Goal: Task Accomplishment & Management: Use online tool/utility

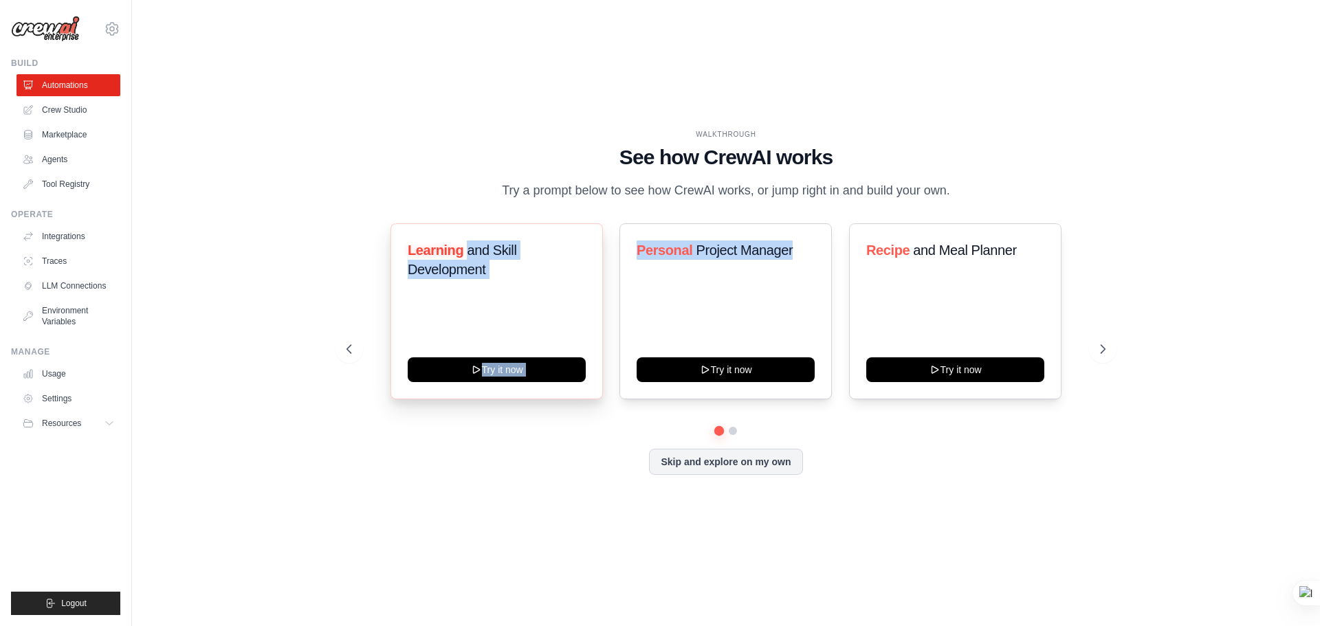
drag, startPoint x: 833, startPoint y: 252, endPoint x: 467, endPoint y: 253, distance: 365.7
click at [467, 253] on div "Learning and Skill Development Try it now Personal Project Manager Try it now R…" at bounding box center [725, 311] width 759 height 176
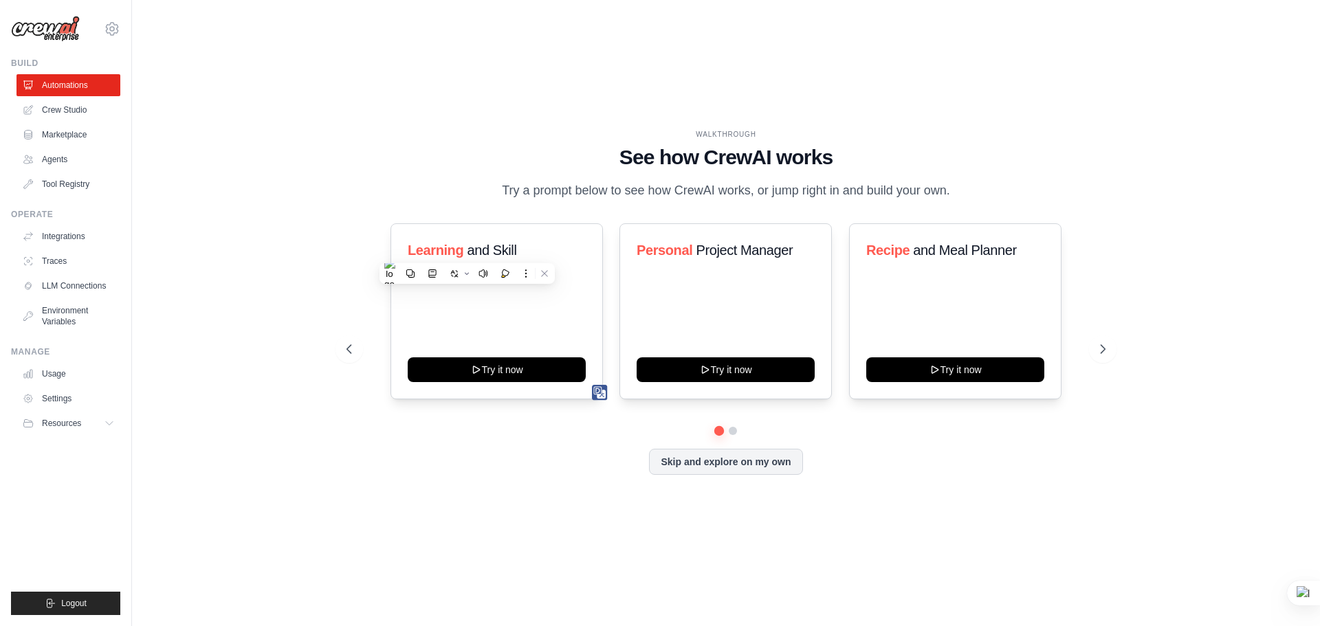
click at [1142, 278] on div "WALKTHROUGH See how CrewAI works Try a prompt below to see how CrewAI works, or…" at bounding box center [726, 313] width 1144 height 599
click at [1111, 346] on button at bounding box center [1102, 348] width 27 height 27
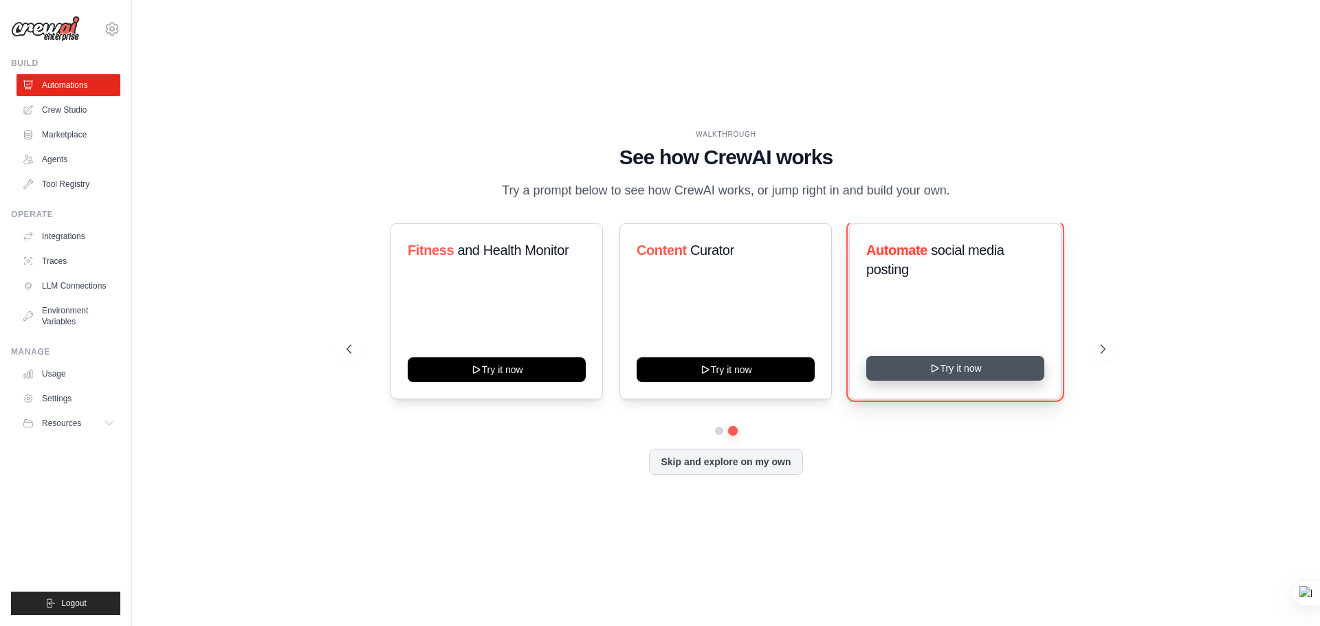
click at [933, 376] on button "Try it now" at bounding box center [955, 368] width 178 height 25
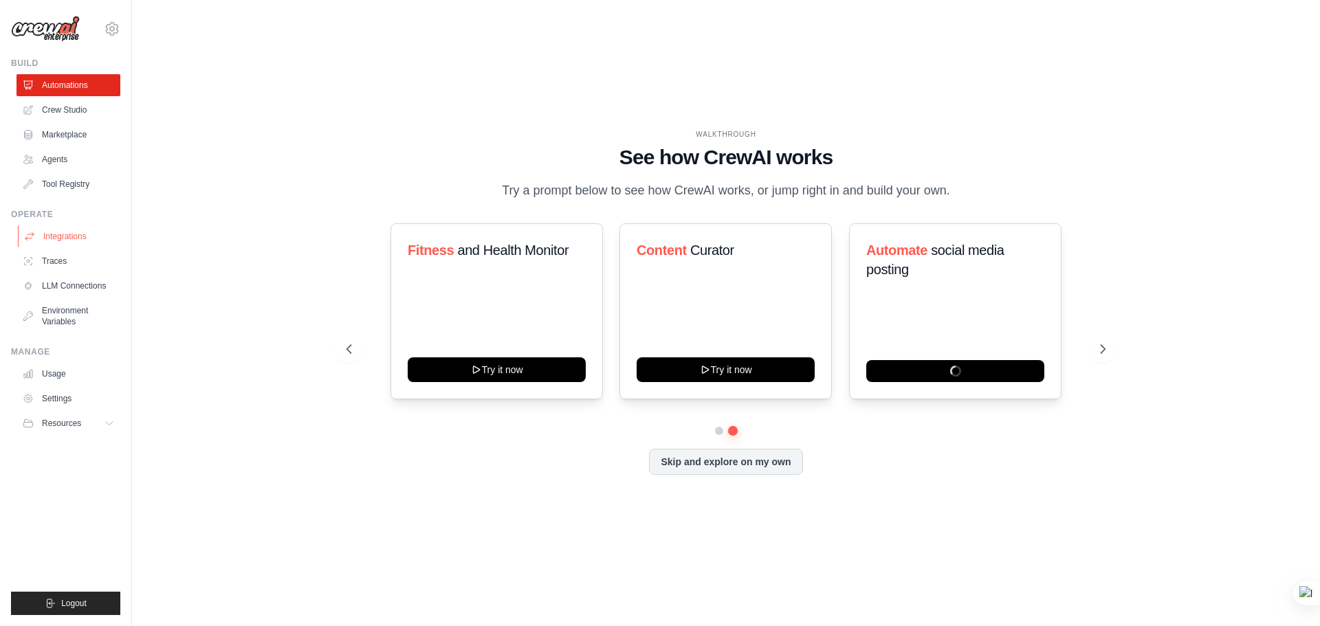
click at [69, 233] on link "Integrations" at bounding box center [70, 236] width 104 height 22
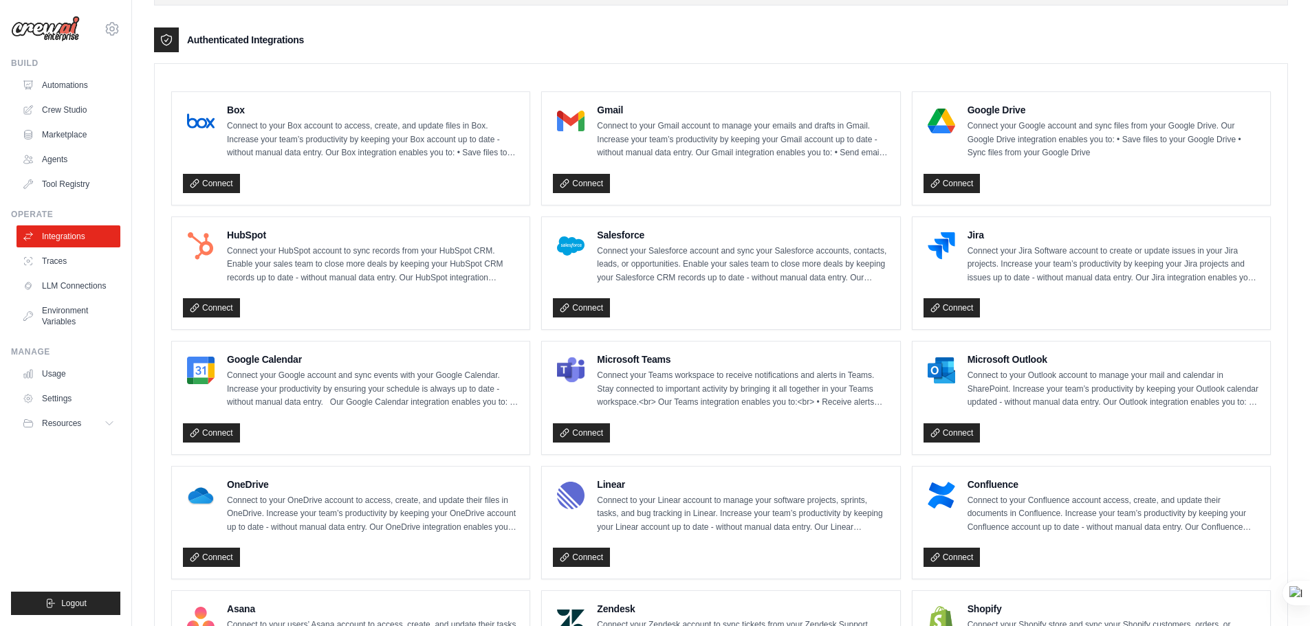
scroll to position [344, 0]
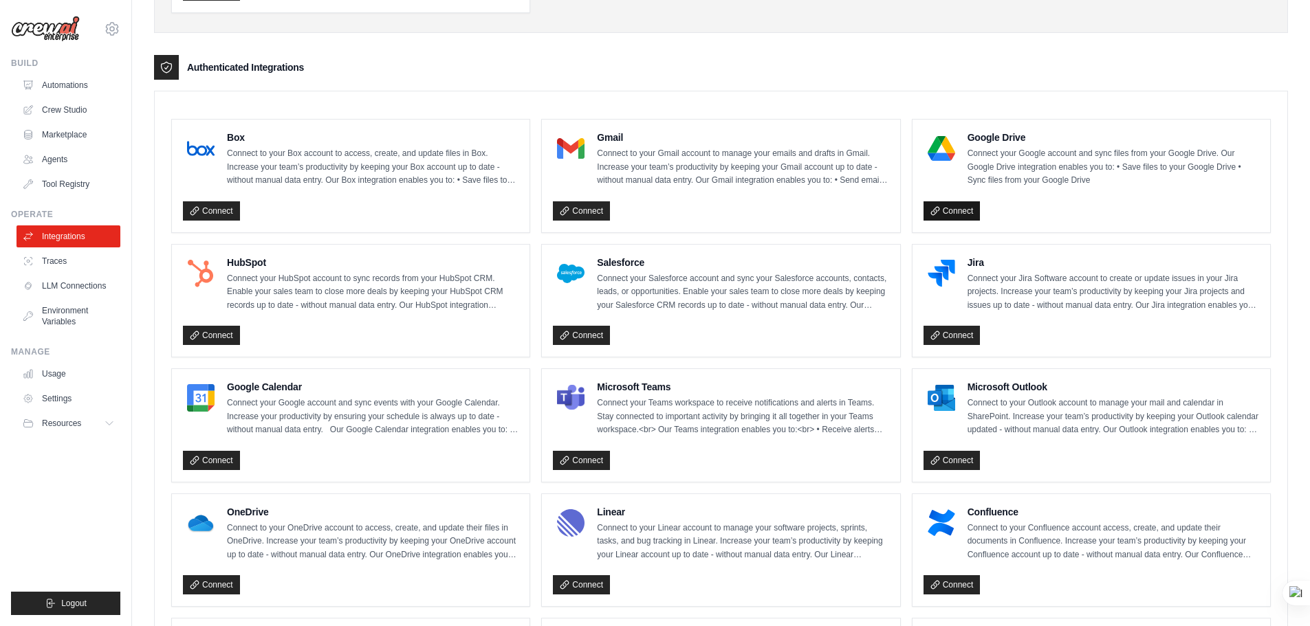
click at [951, 217] on link "Connect" at bounding box center [951, 210] width 57 height 19
click at [60, 287] on link "LLM Connections" at bounding box center [70, 286] width 104 height 22
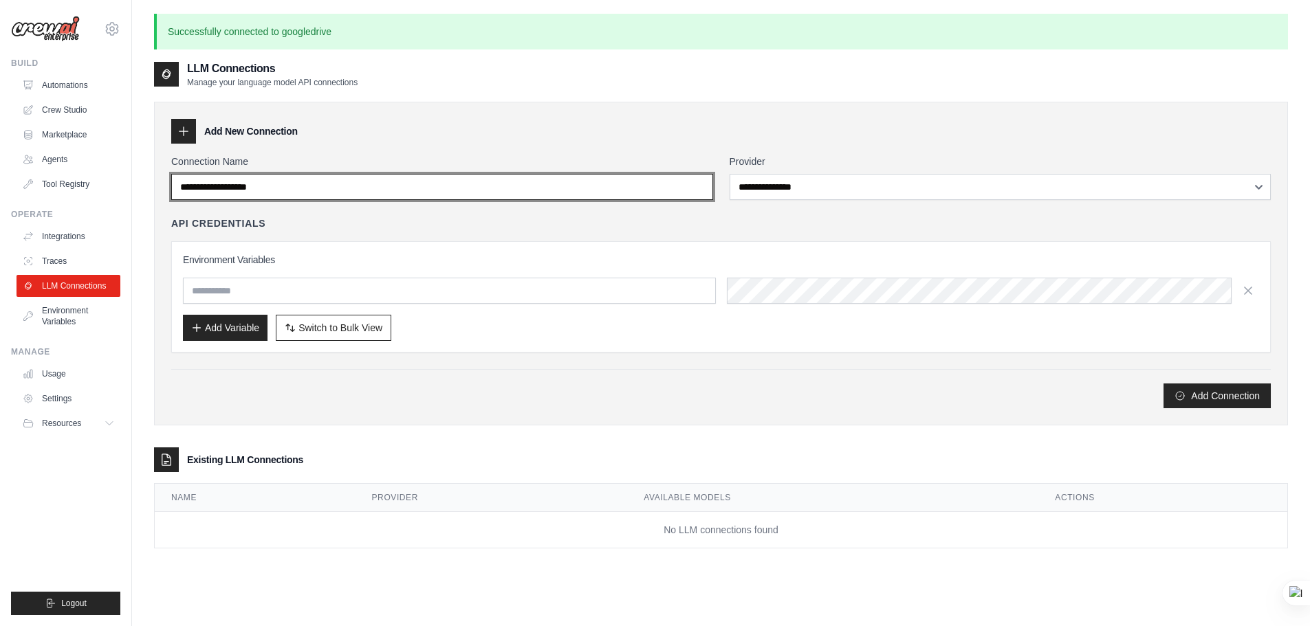
click at [340, 186] on input "Connection Name" at bounding box center [442, 187] width 542 height 26
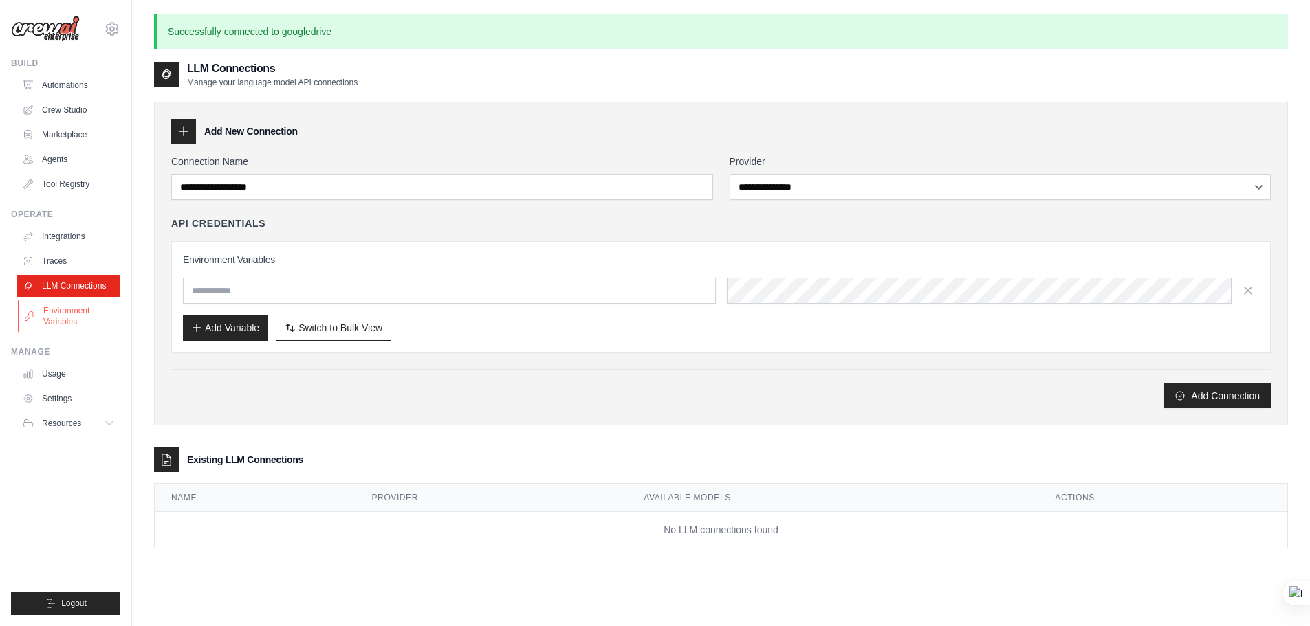
click at [66, 311] on link "Environment Variables" at bounding box center [70, 316] width 104 height 33
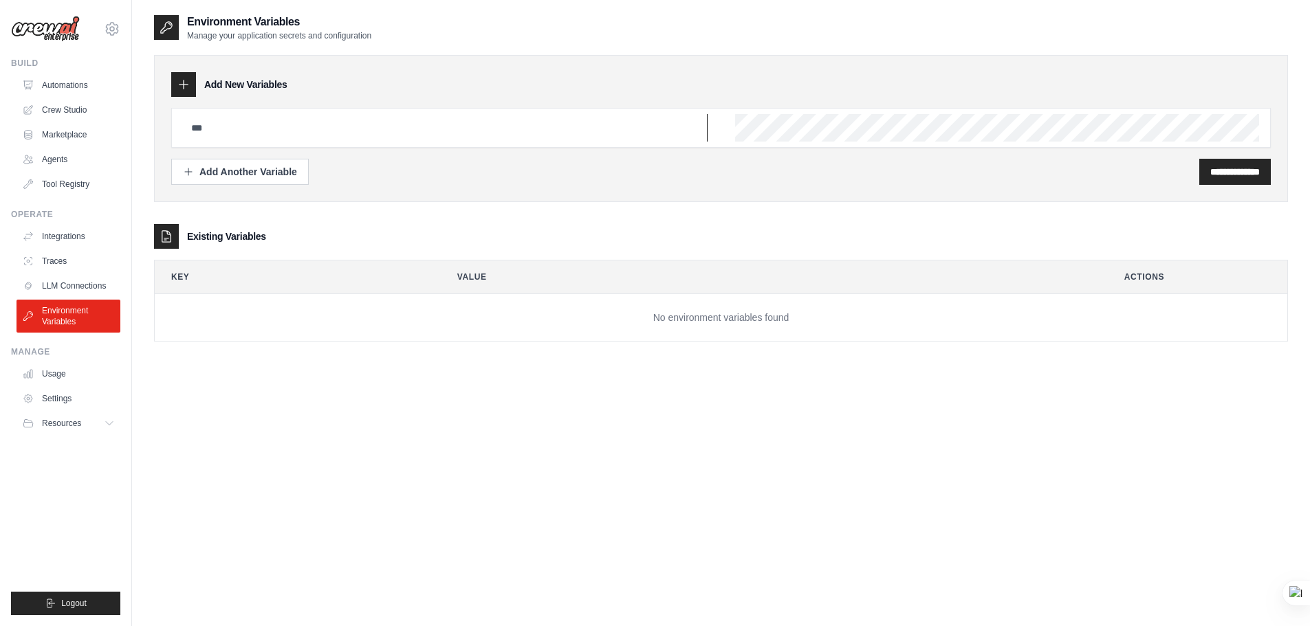
click at [256, 120] on input "text" at bounding box center [445, 127] width 525 height 27
click at [425, 129] on input "text" at bounding box center [445, 127] width 525 height 27
click at [72, 278] on link "LLM Connections" at bounding box center [70, 286] width 104 height 22
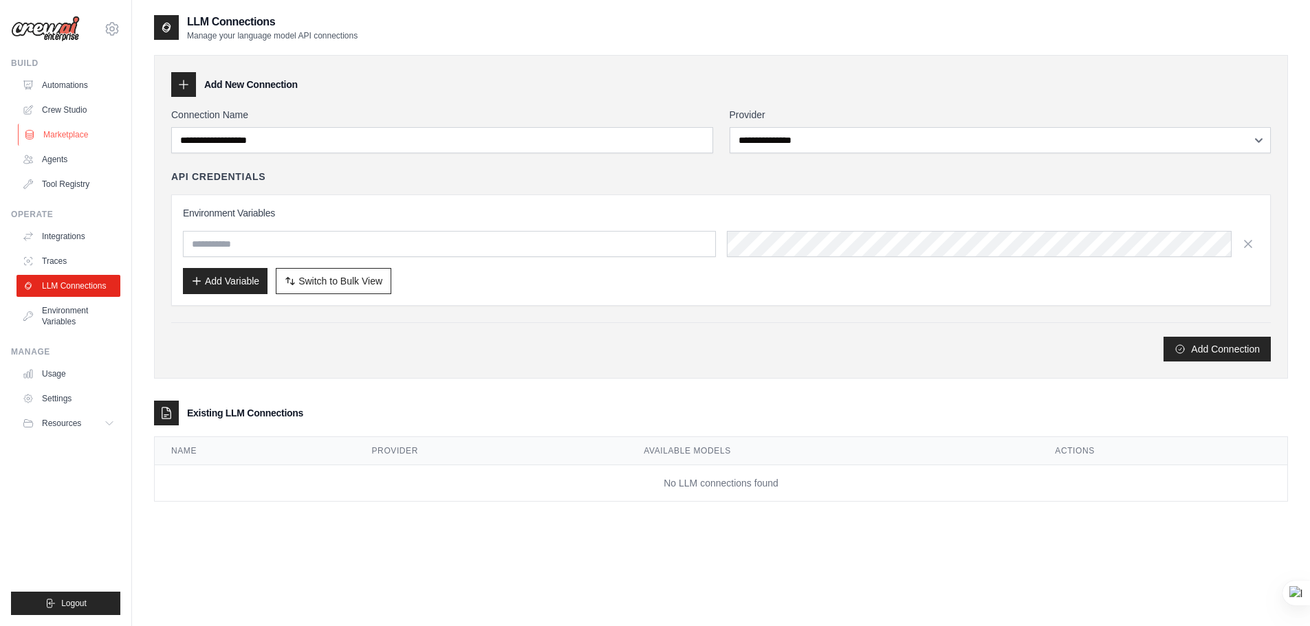
click at [91, 133] on link "Marketplace" at bounding box center [70, 135] width 104 height 22
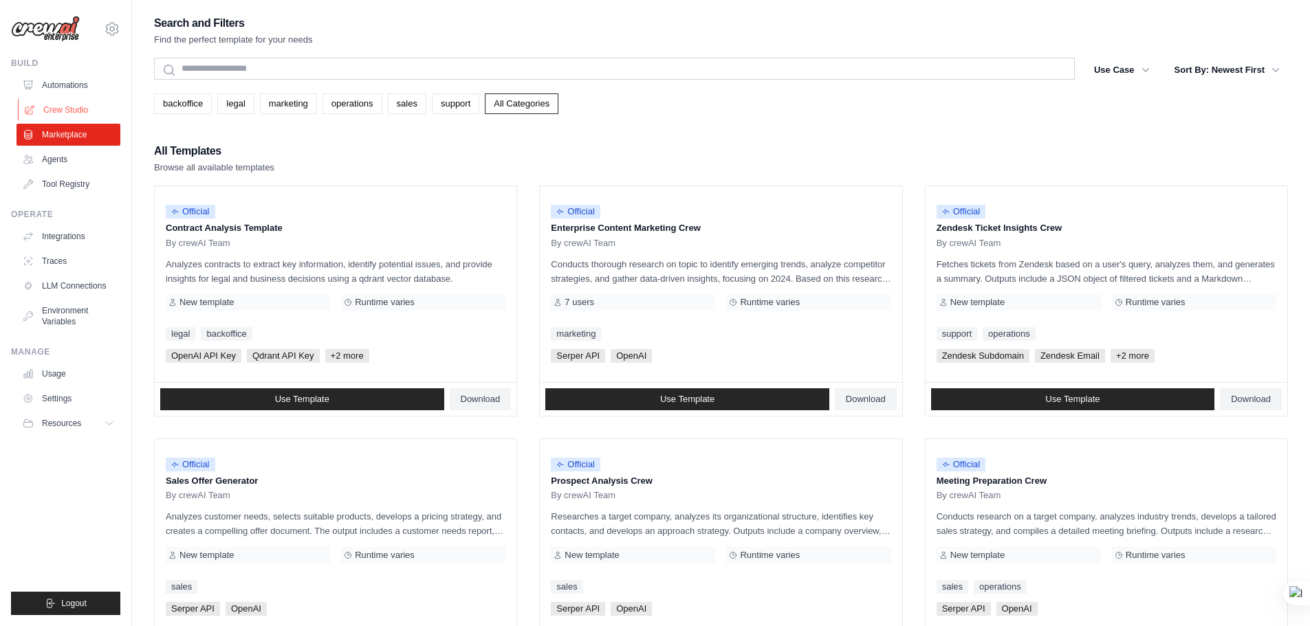
click at [87, 112] on link "Crew Studio" at bounding box center [70, 110] width 104 height 22
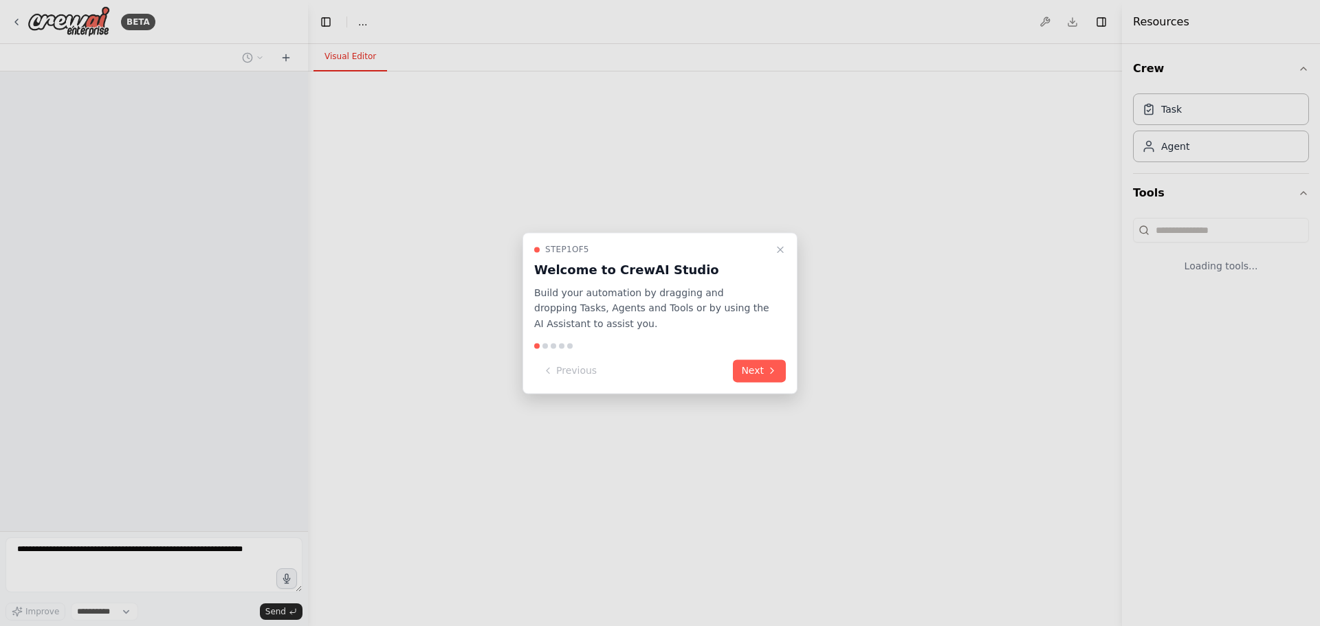
select select "****"
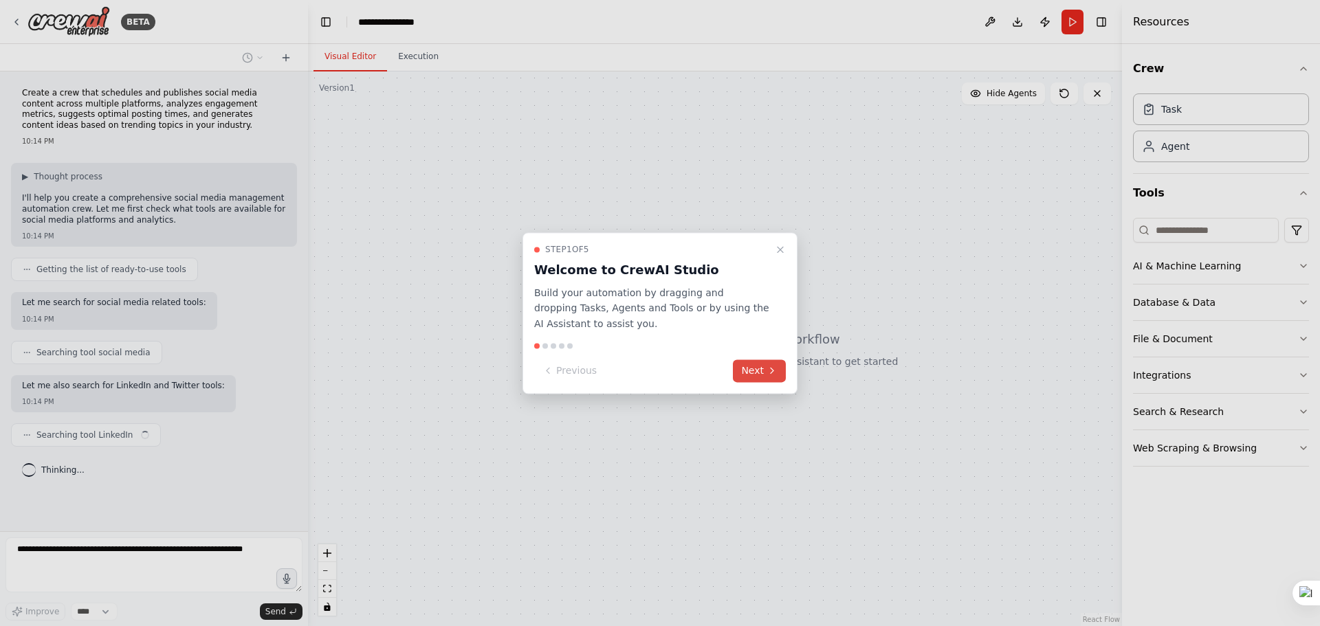
click at [751, 368] on button "Next" at bounding box center [759, 371] width 53 height 23
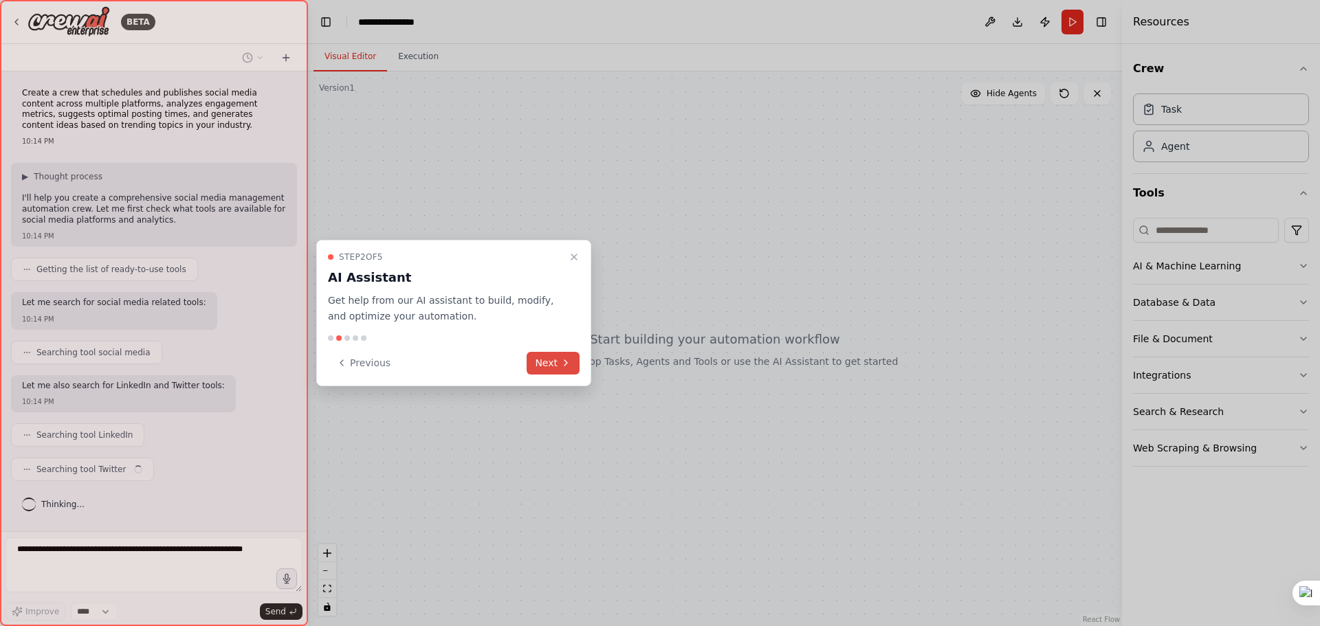
click at [551, 364] on button "Next" at bounding box center [553, 363] width 53 height 23
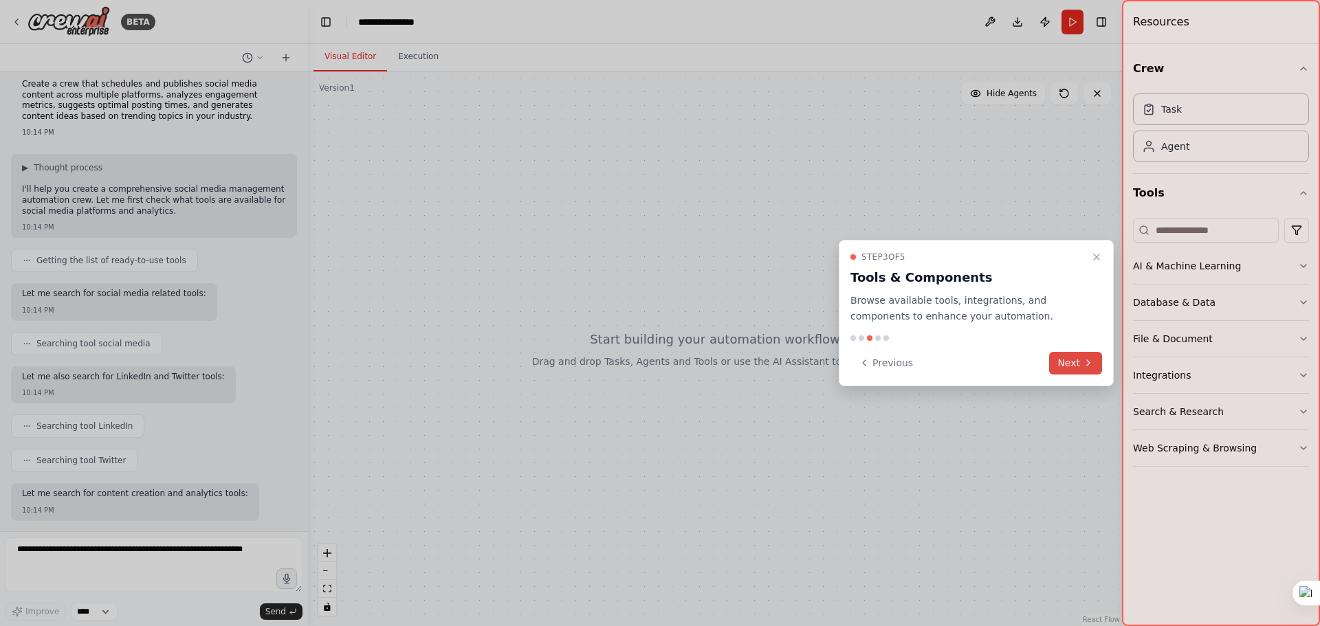
scroll to position [79, 0]
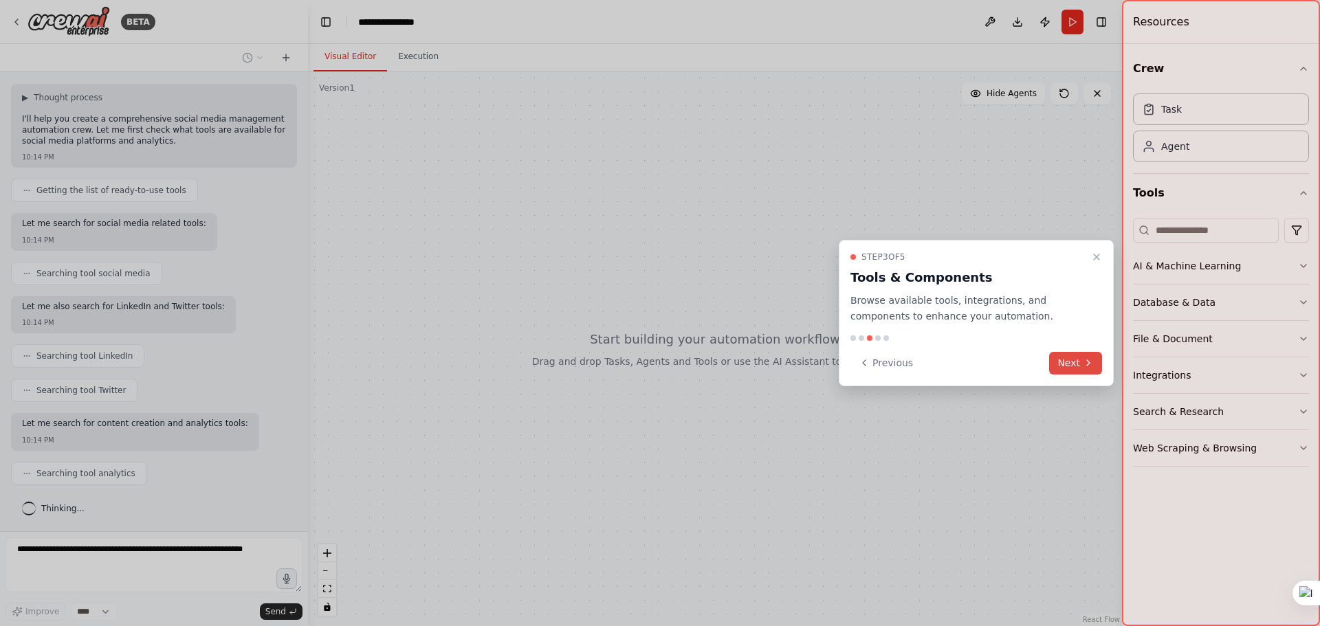
click at [1078, 362] on button "Next" at bounding box center [1075, 363] width 53 height 23
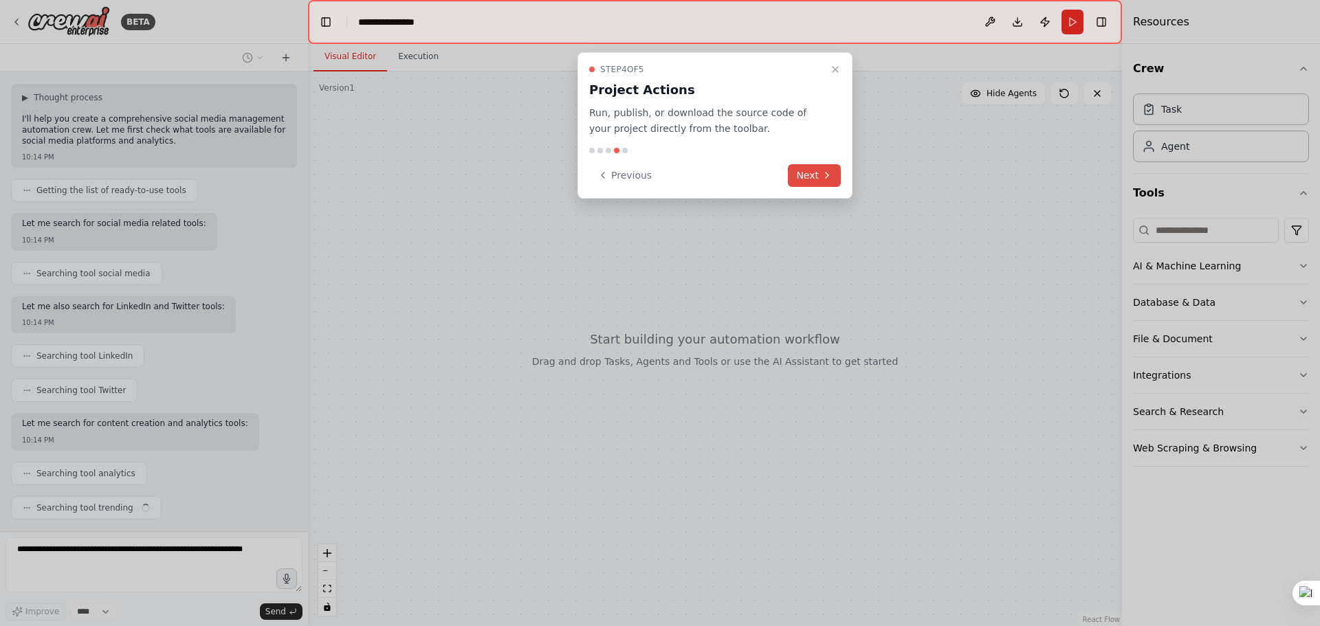
scroll to position [113, 0]
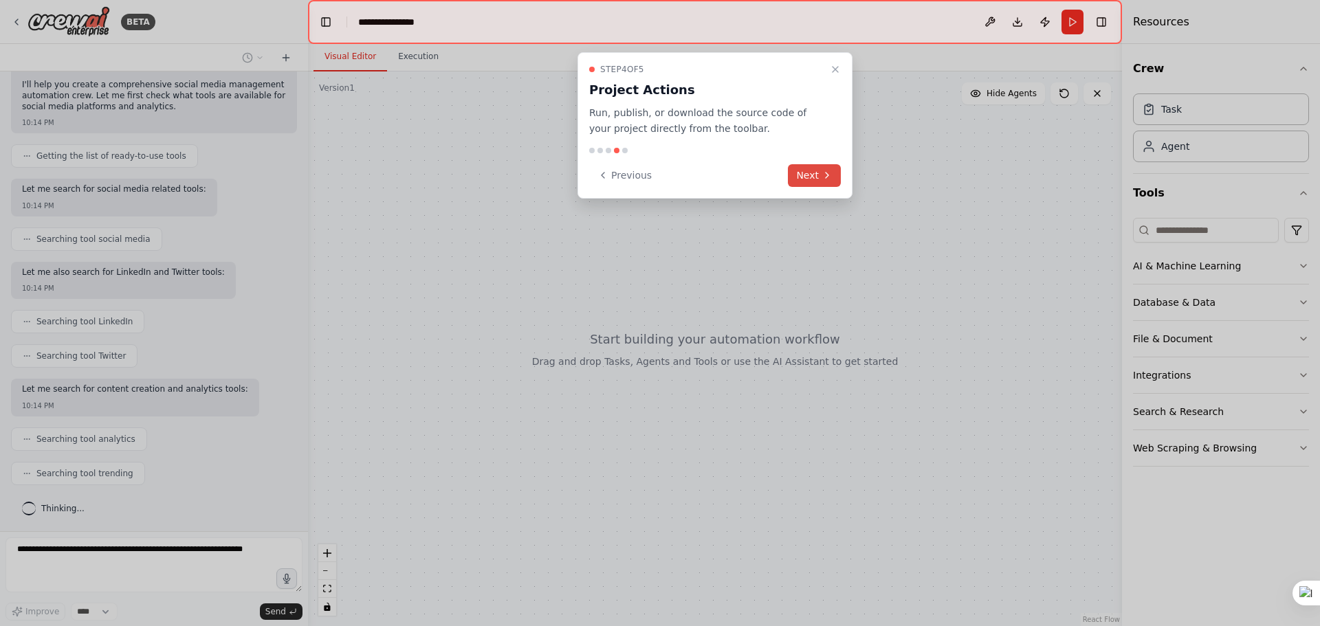
click at [828, 180] on icon at bounding box center [827, 175] width 11 height 11
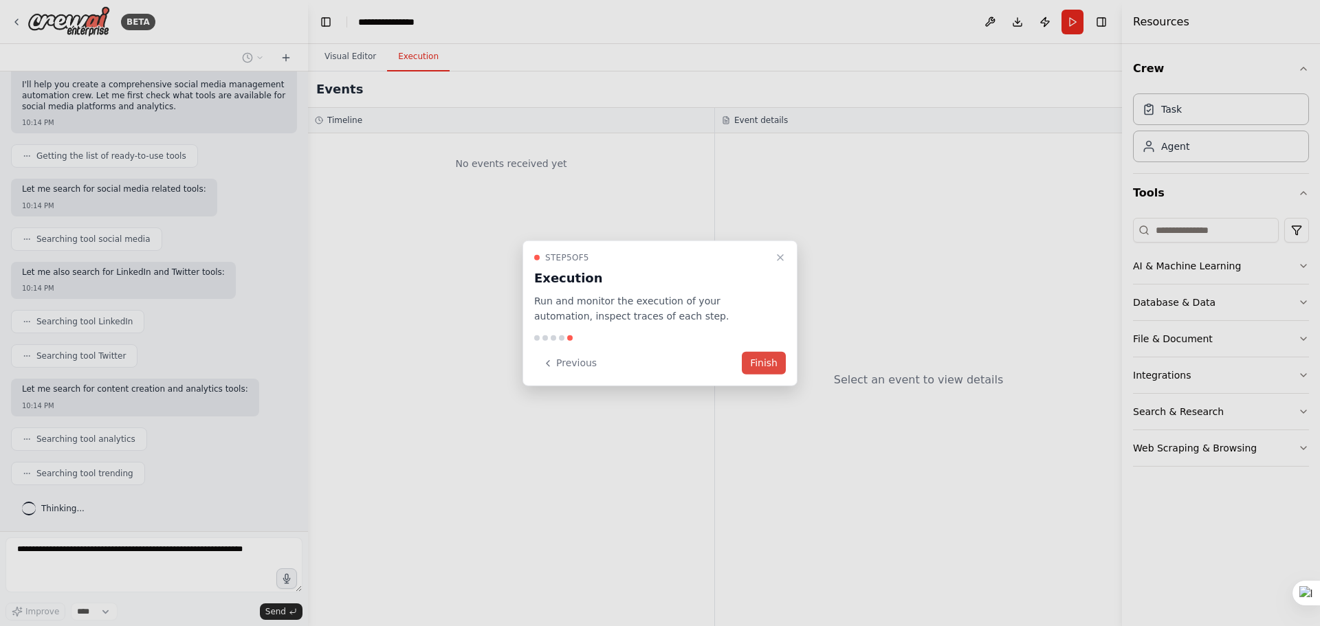
click at [755, 365] on button "Finish" at bounding box center [764, 363] width 44 height 23
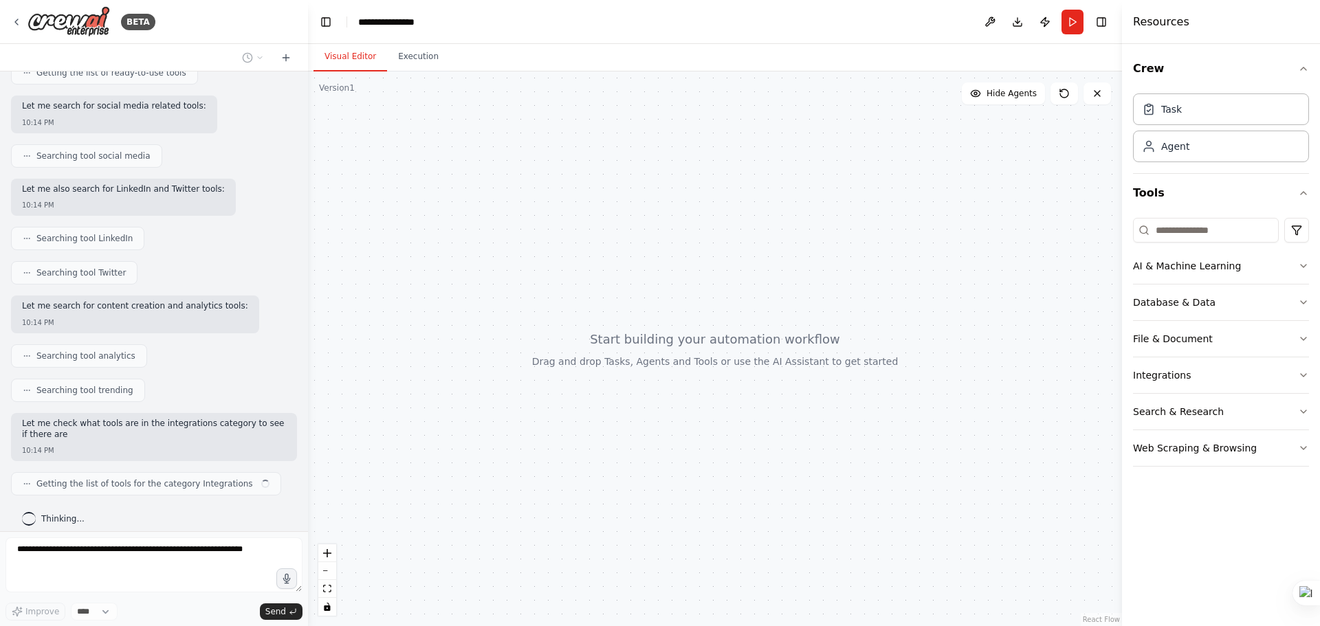
scroll to position [207, 0]
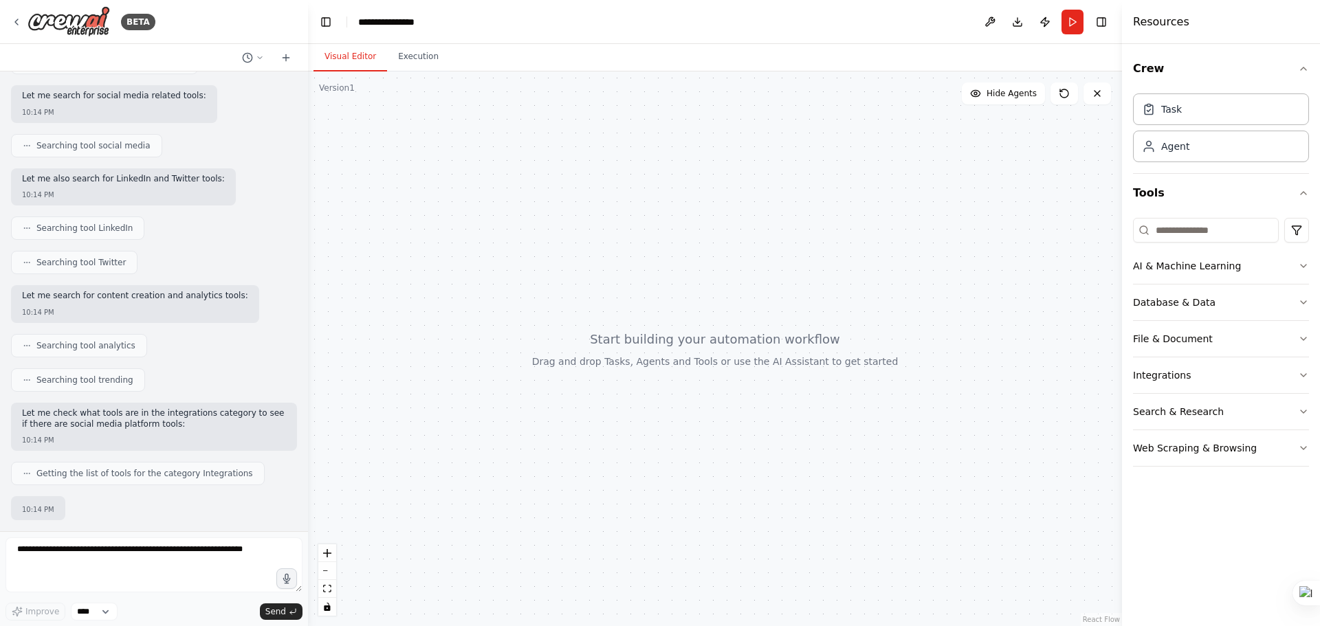
click at [749, 322] on div at bounding box center [715, 348] width 814 height 555
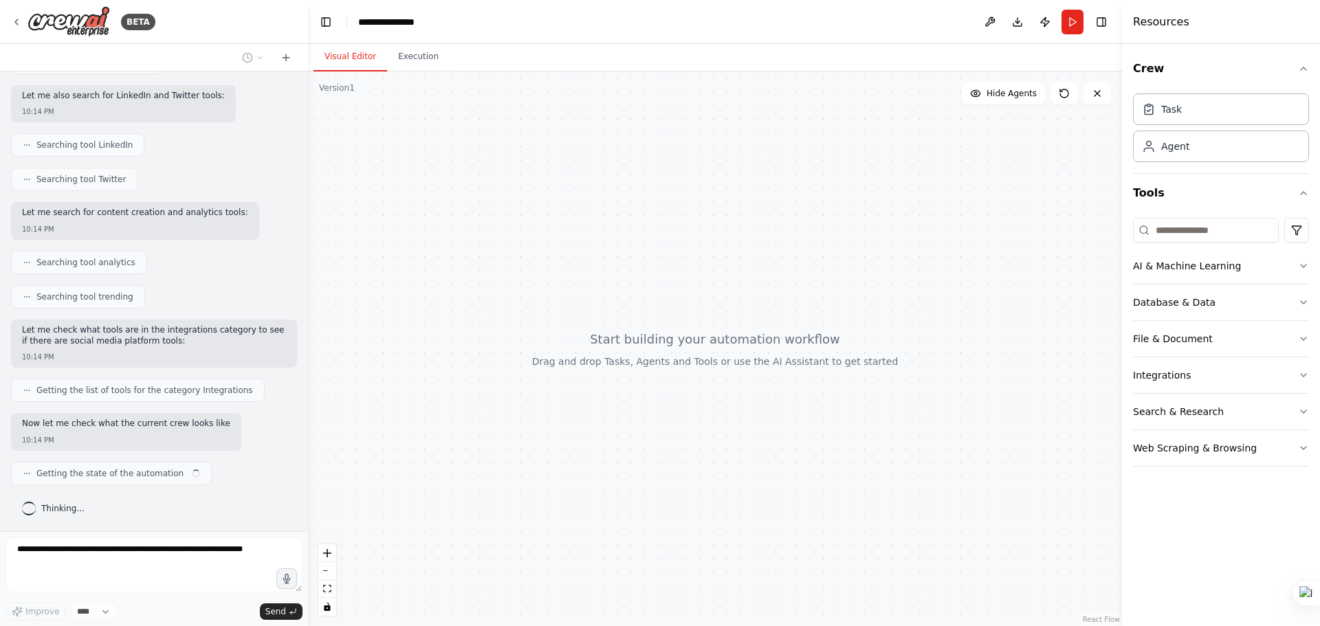
scroll to position [300, 0]
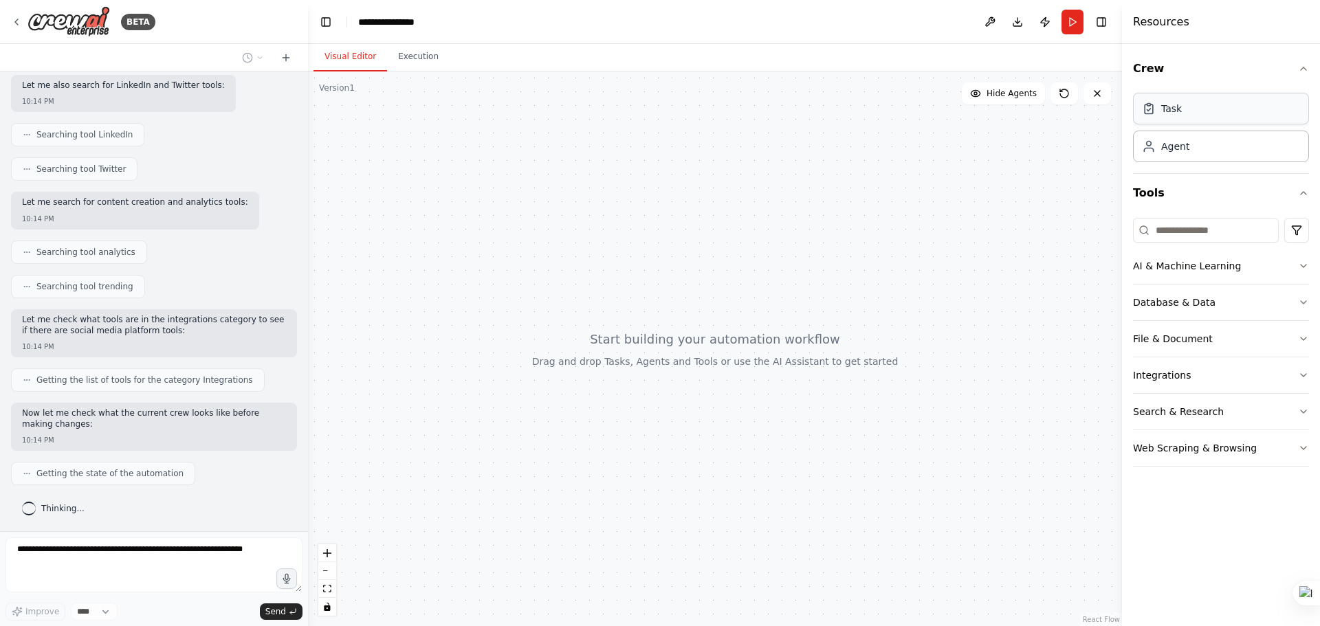
click at [1181, 109] on div "Task" at bounding box center [1221, 109] width 176 height 32
click at [1176, 115] on div "Task" at bounding box center [1171, 109] width 21 height 14
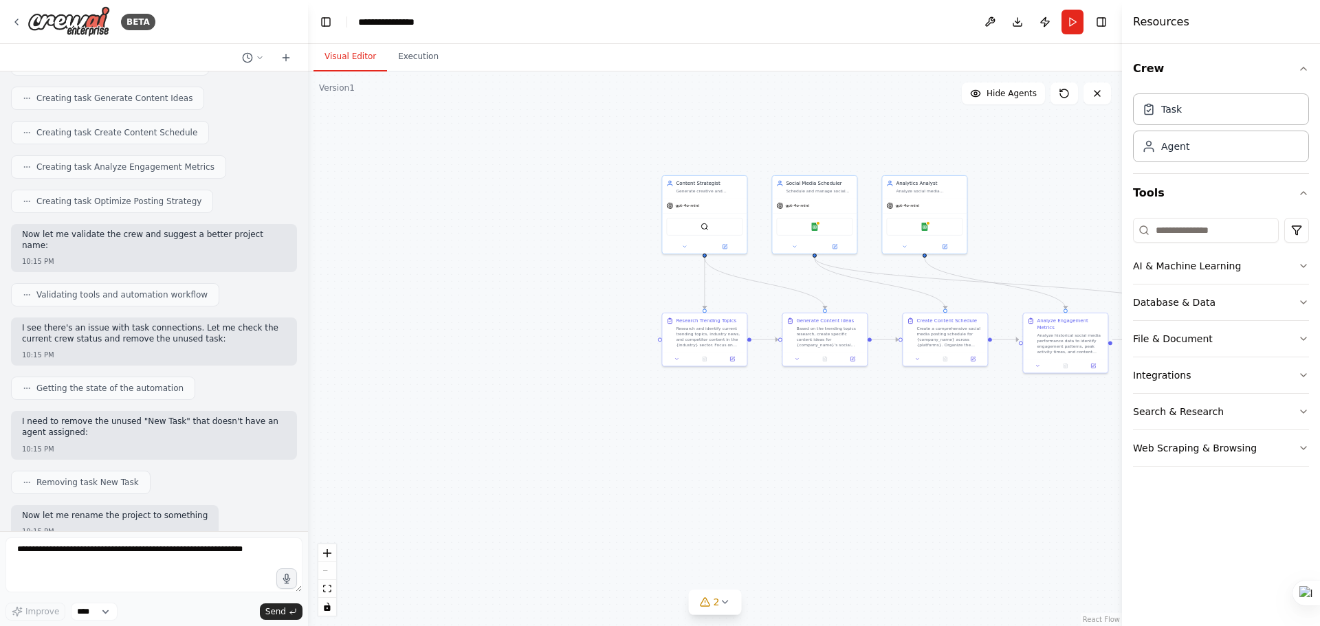
scroll to position [1158, 0]
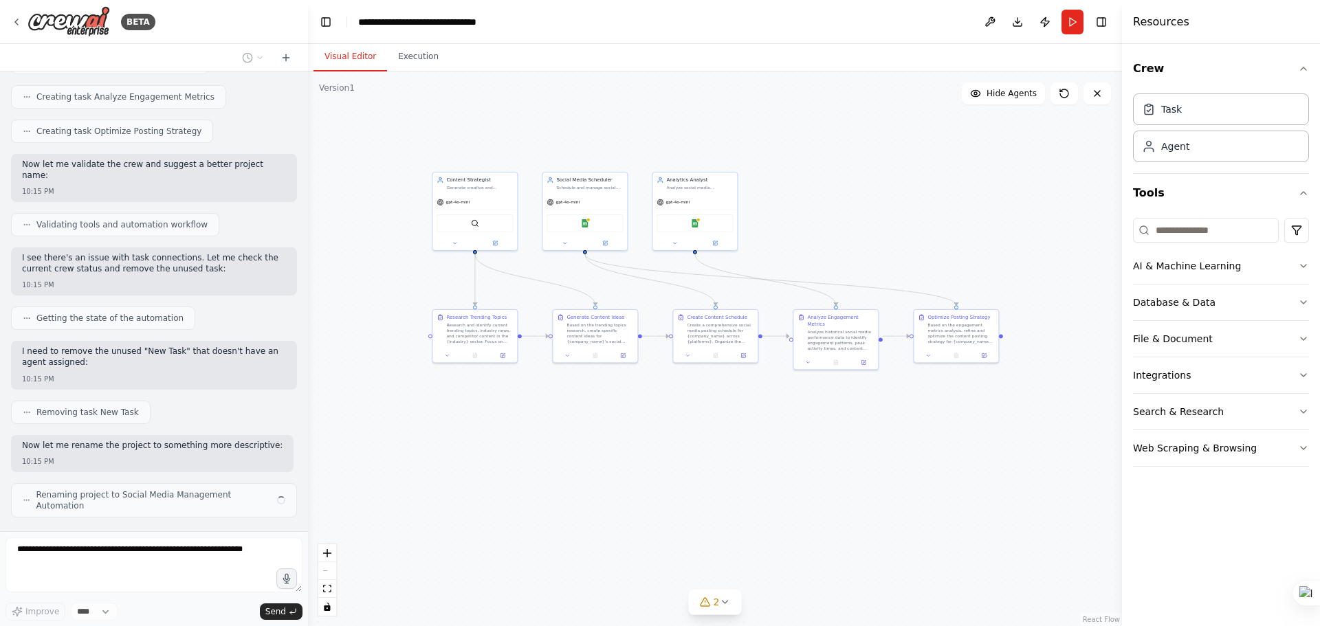
drag, startPoint x: 1037, startPoint y: 216, endPoint x: 841, endPoint y: 227, distance: 195.6
click at [841, 227] on div ".deletable-edge-delete-btn { width: 20px; height: 20px; border: 0px solid #ffff…" at bounding box center [715, 348] width 814 height 555
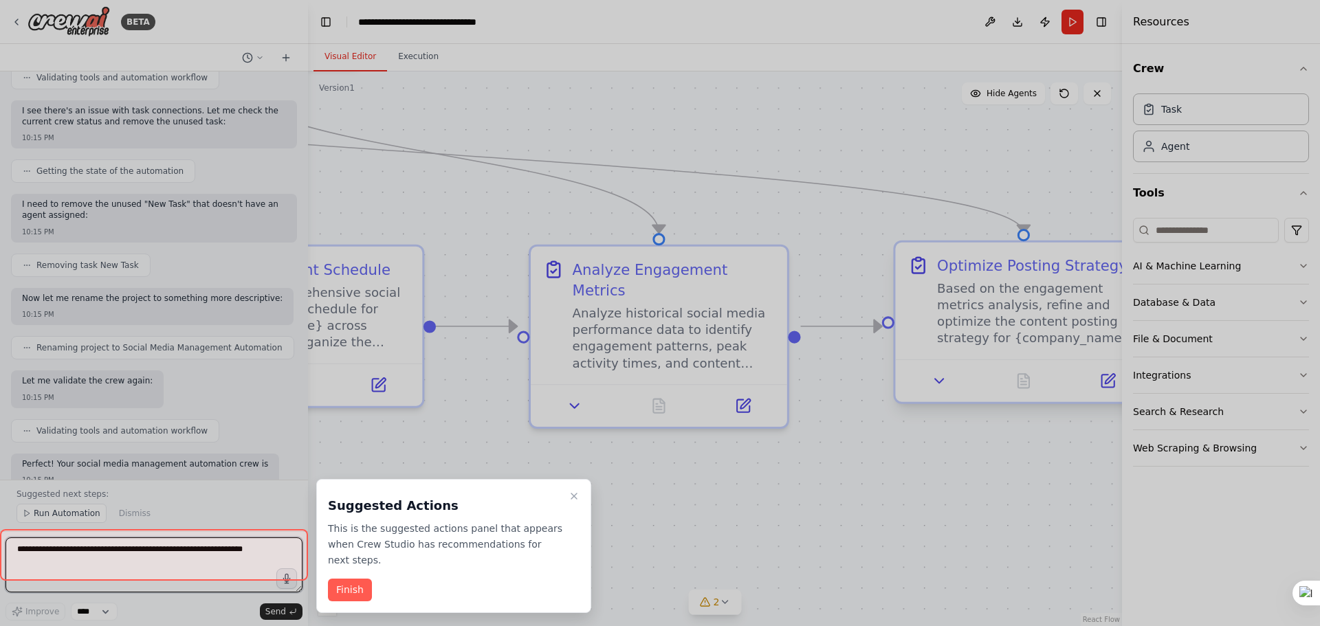
scroll to position [1315, 0]
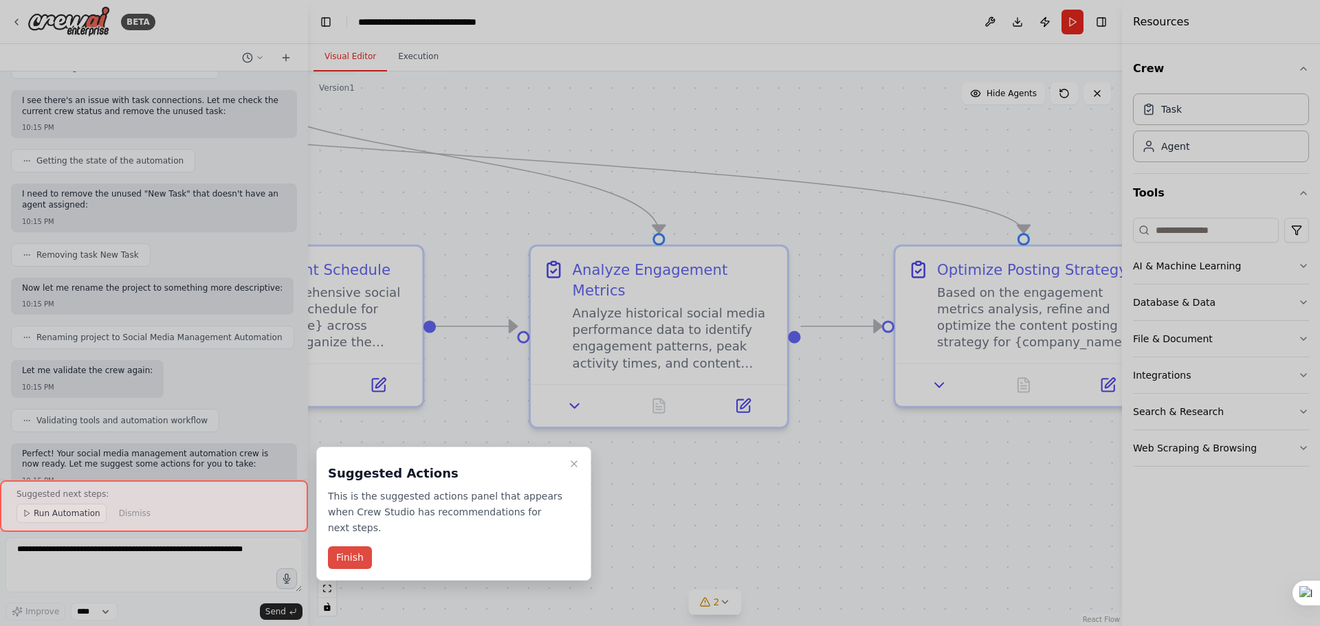
click at [357, 547] on button "Finish" at bounding box center [350, 558] width 44 height 23
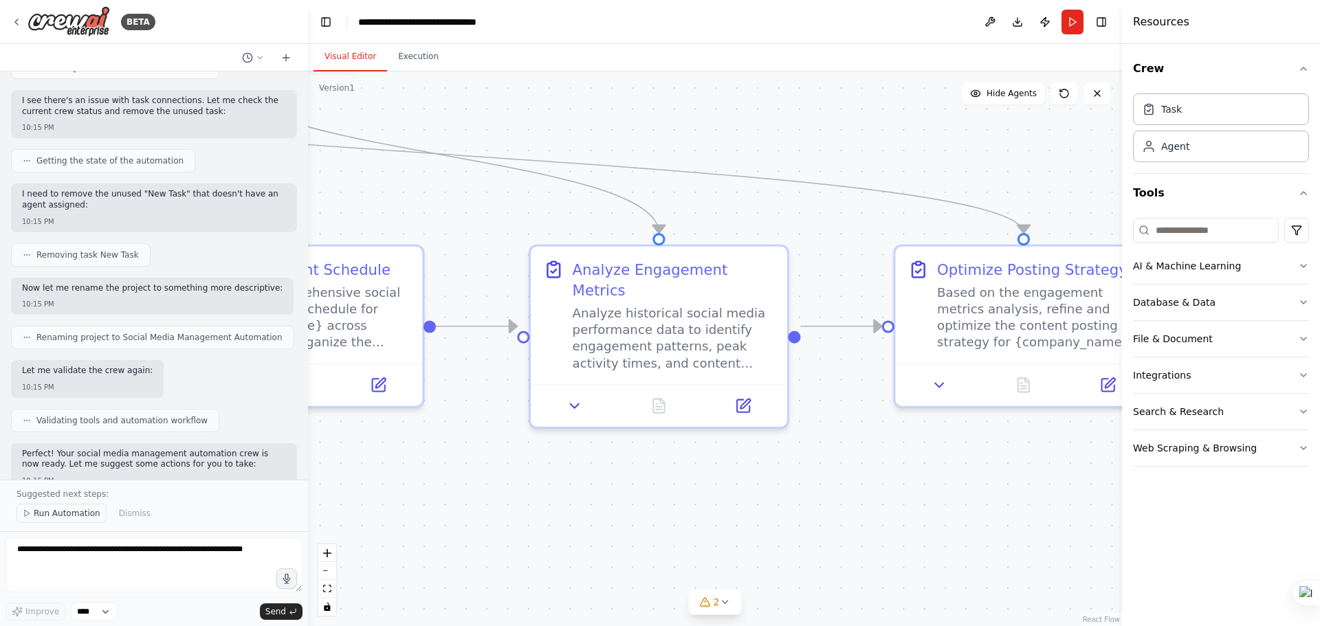
click at [80, 514] on span "Run Automation" at bounding box center [67, 513] width 67 height 11
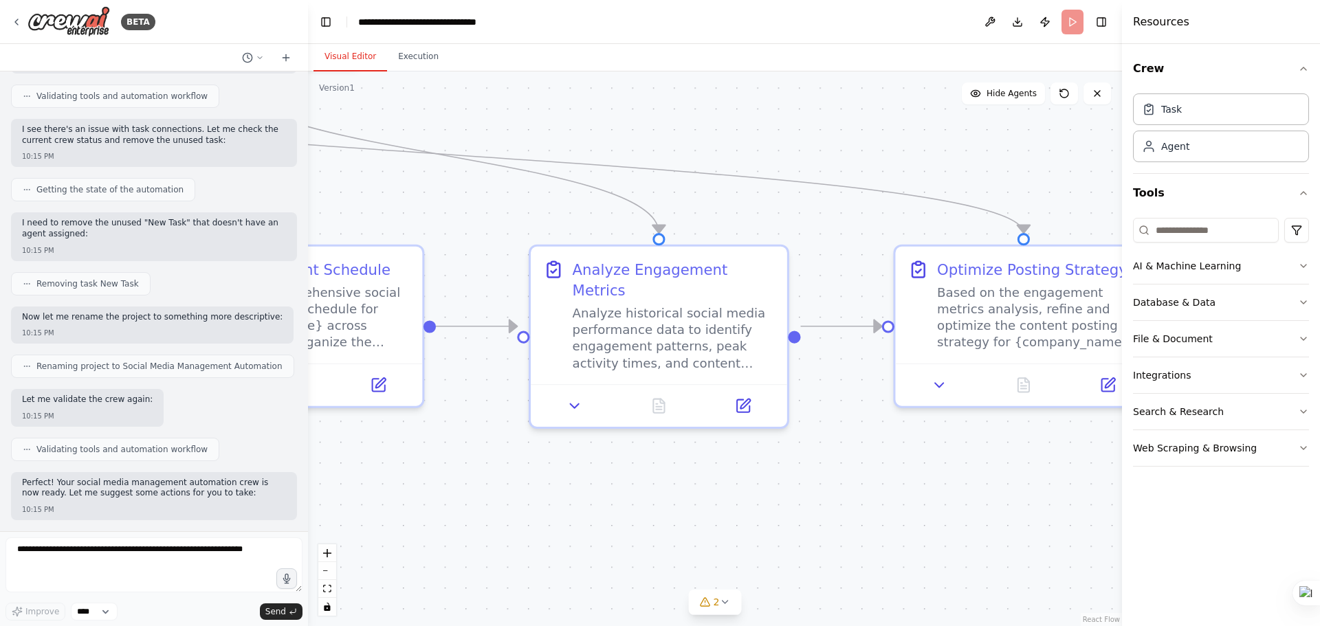
scroll to position [1264, 0]
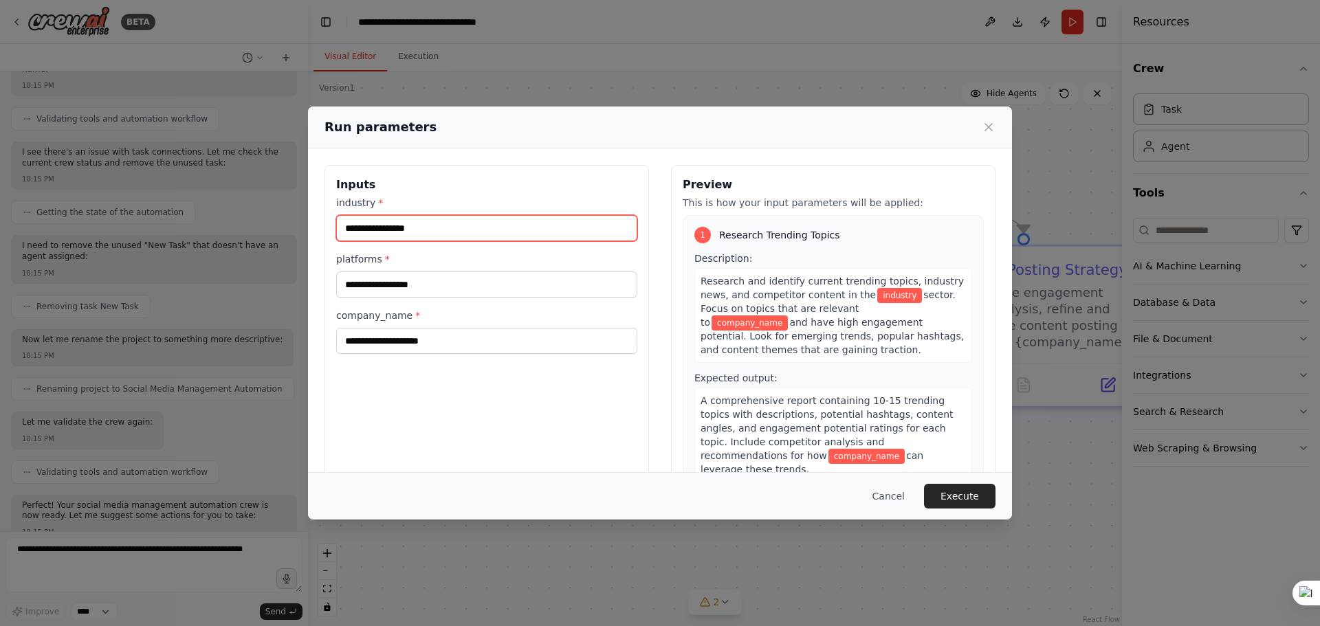
click at [421, 225] on input "industry *" at bounding box center [486, 228] width 301 height 26
click at [425, 230] on input "industry *" at bounding box center [486, 228] width 301 height 26
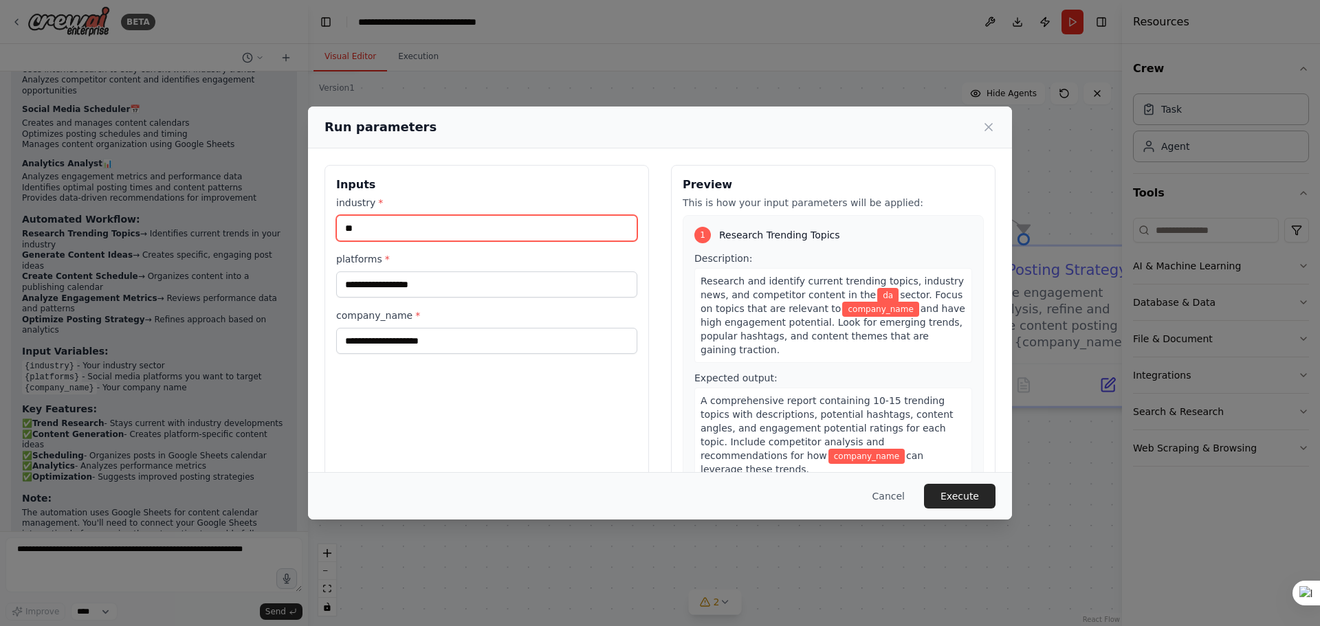
scroll to position [1861, 0]
type input "**"
click at [516, 217] on input "**" at bounding box center [486, 228] width 301 height 26
drag, startPoint x: 501, startPoint y: 232, endPoint x: 183, endPoint y: 210, distance: 319.1
click at [186, 210] on div "Run parameters Inputs industry * ** platforms * company_name * Preview This is …" at bounding box center [660, 313] width 1320 height 626
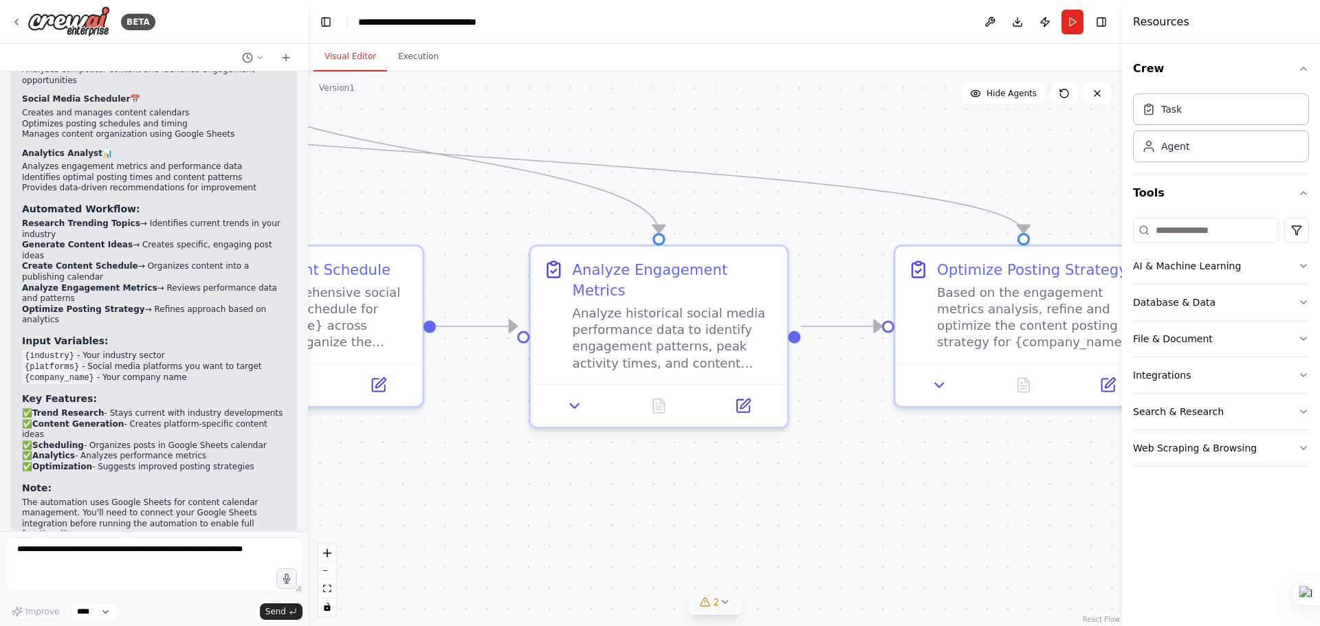
click at [725, 610] on button "2" at bounding box center [715, 602] width 53 height 25
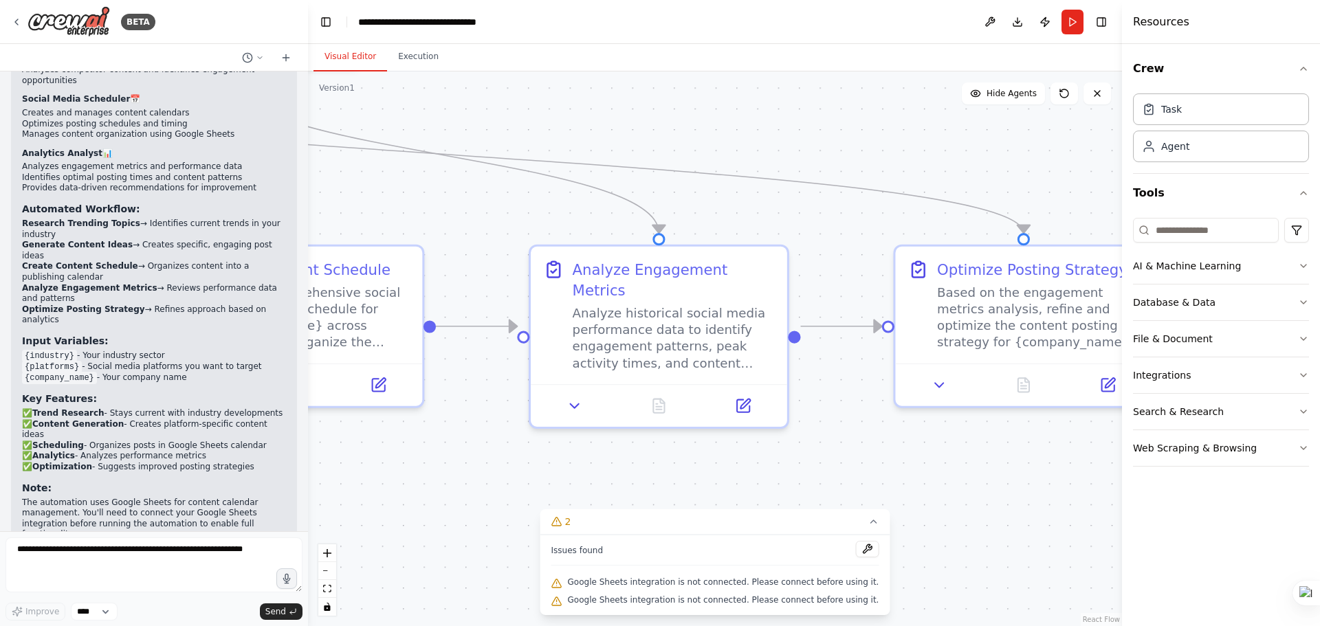
click at [643, 481] on div ".deletable-edge-delete-btn { width: 20px; height: 20px; border: 0px solid #ffff…" at bounding box center [715, 348] width 814 height 555
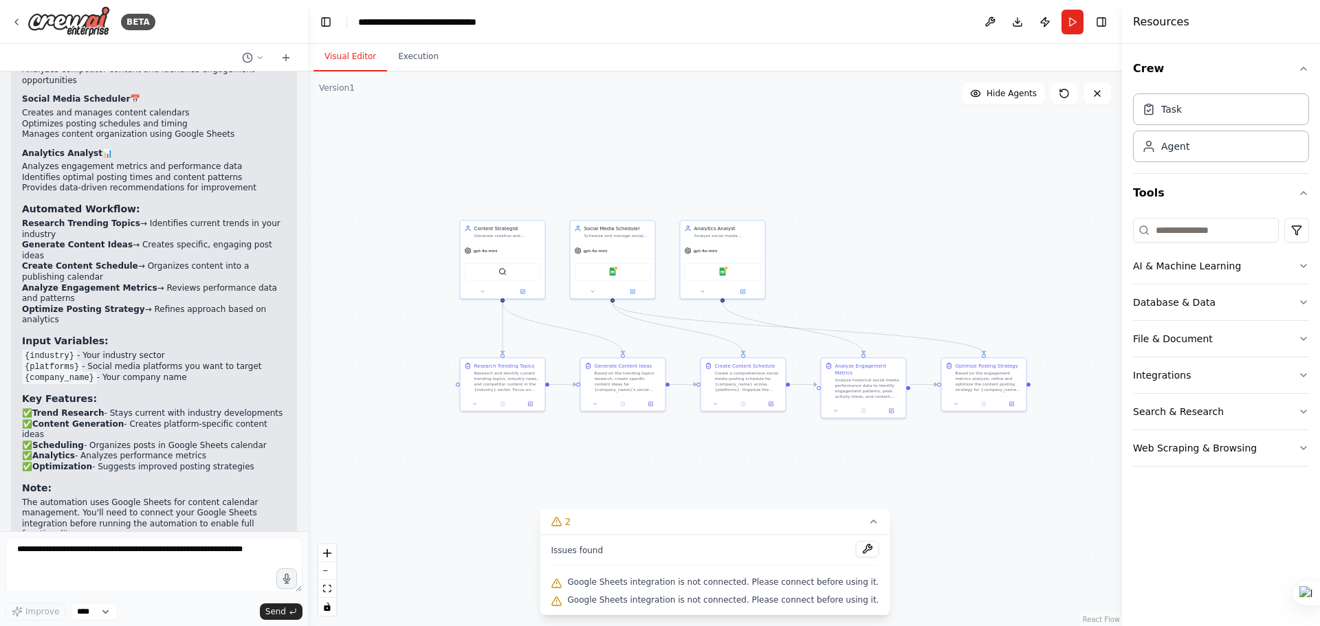
drag, startPoint x: 921, startPoint y: 258, endPoint x: 929, endPoint y: 255, distance: 8.0
click at [929, 255] on div ".deletable-edge-delete-btn { width: 20px; height: 20px; border: 0px solid #ffff…" at bounding box center [715, 348] width 814 height 555
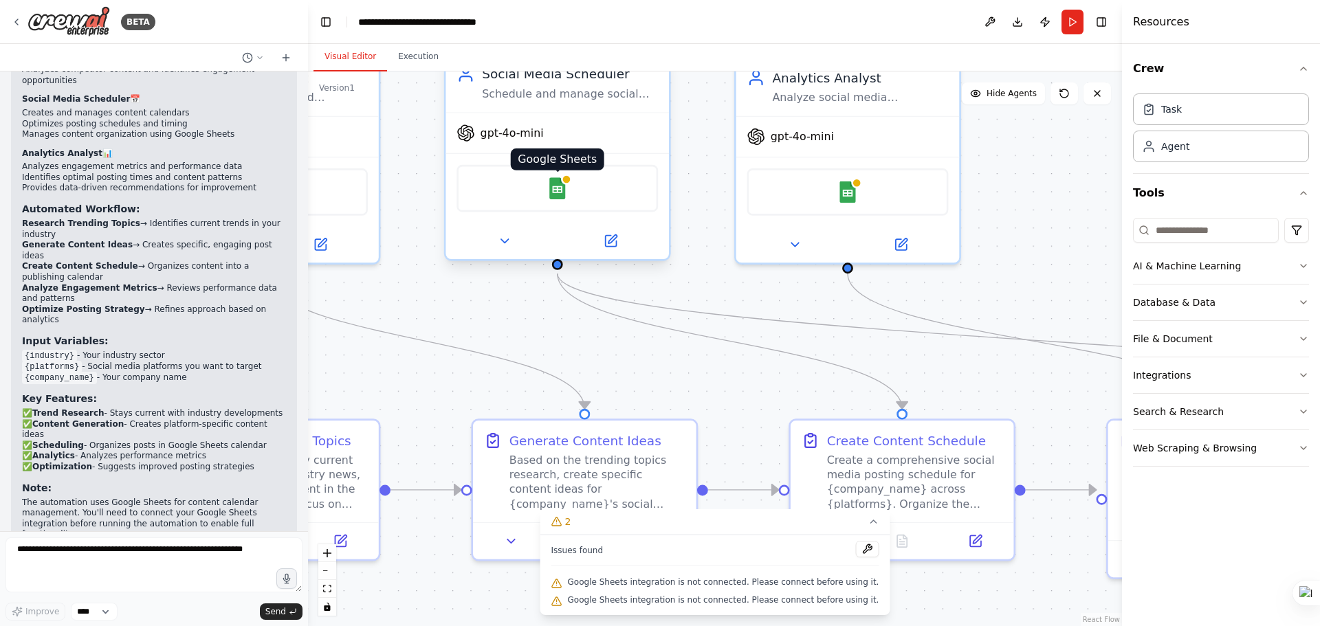
click at [561, 193] on img at bounding box center [558, 188] width 22 height 22
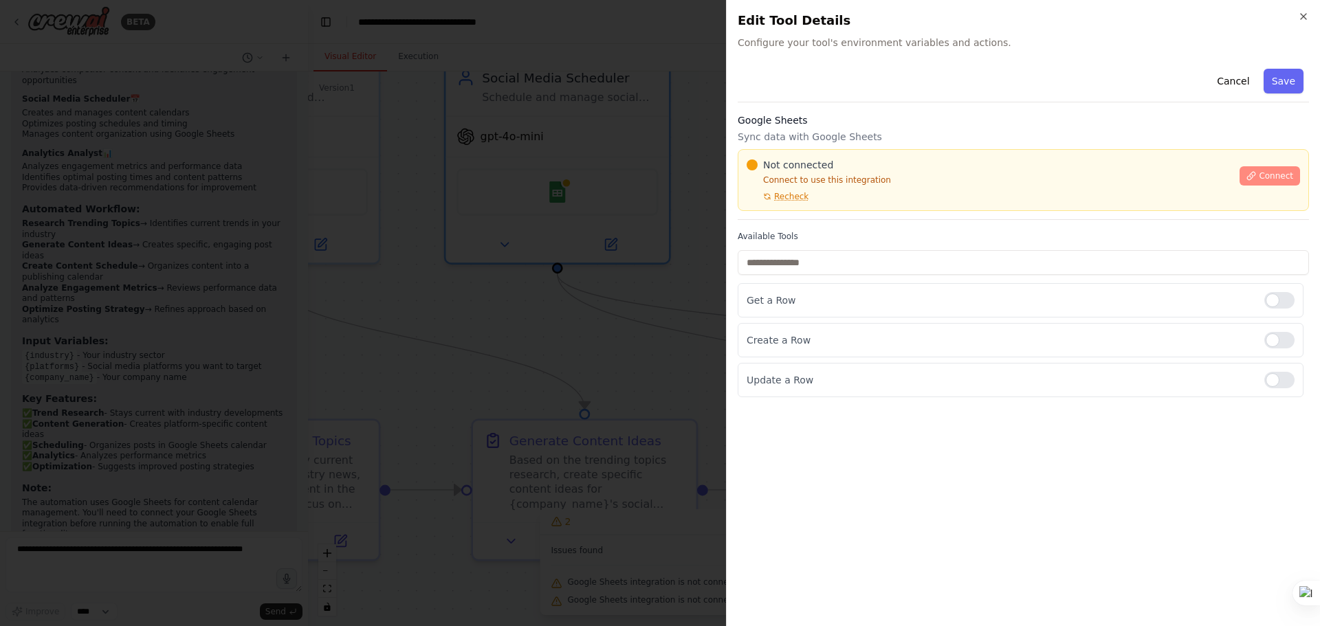
click at [1263, 179] on span "Connect" at bounding box center [1276, 175] width 34 height 11
click at [797, 198] on span "Recheck" at bounding box center [791, 196] width 34 height 11
click at [796, 197] on span "Recheck" at bounding box center [791, 196] width 34 height 11
click at [902, 177] on p "Connect to use this integration" at bounding box center [989, 180] width 485 height 11
click at [899, 169] on div "Not connected" at bounding box center [989, 165] width 485 height 14
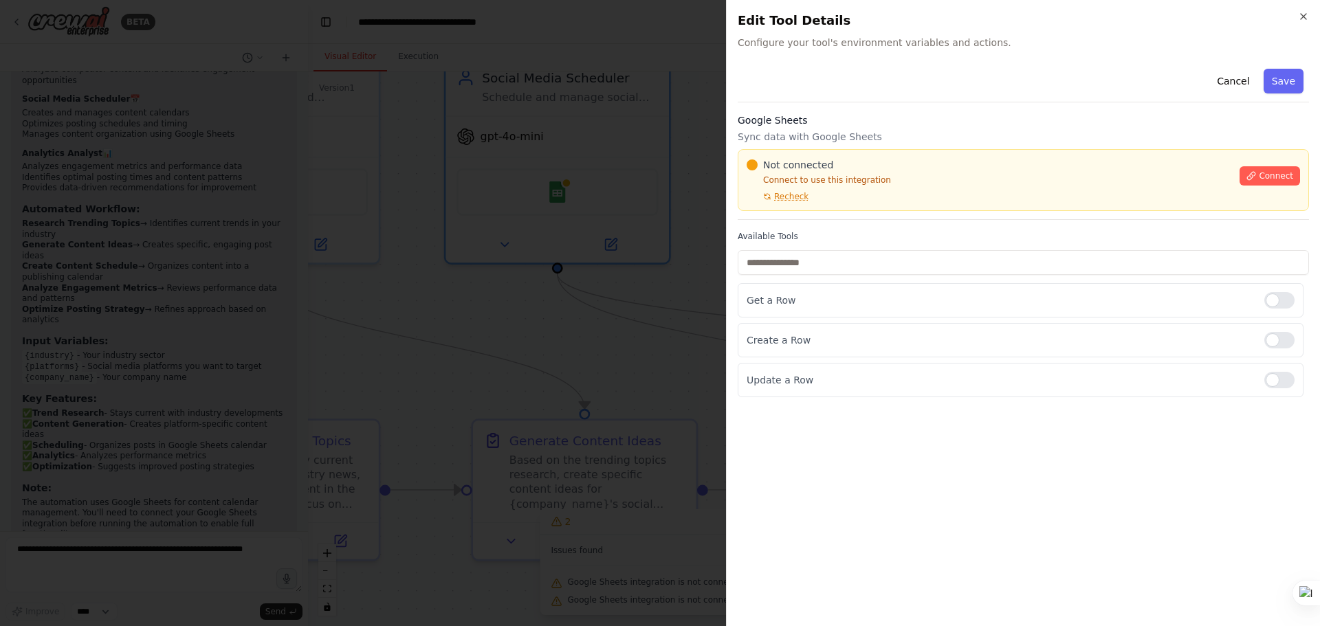
click at [526, 311] on div at bounding box center [660, 313] width 1320 height 626
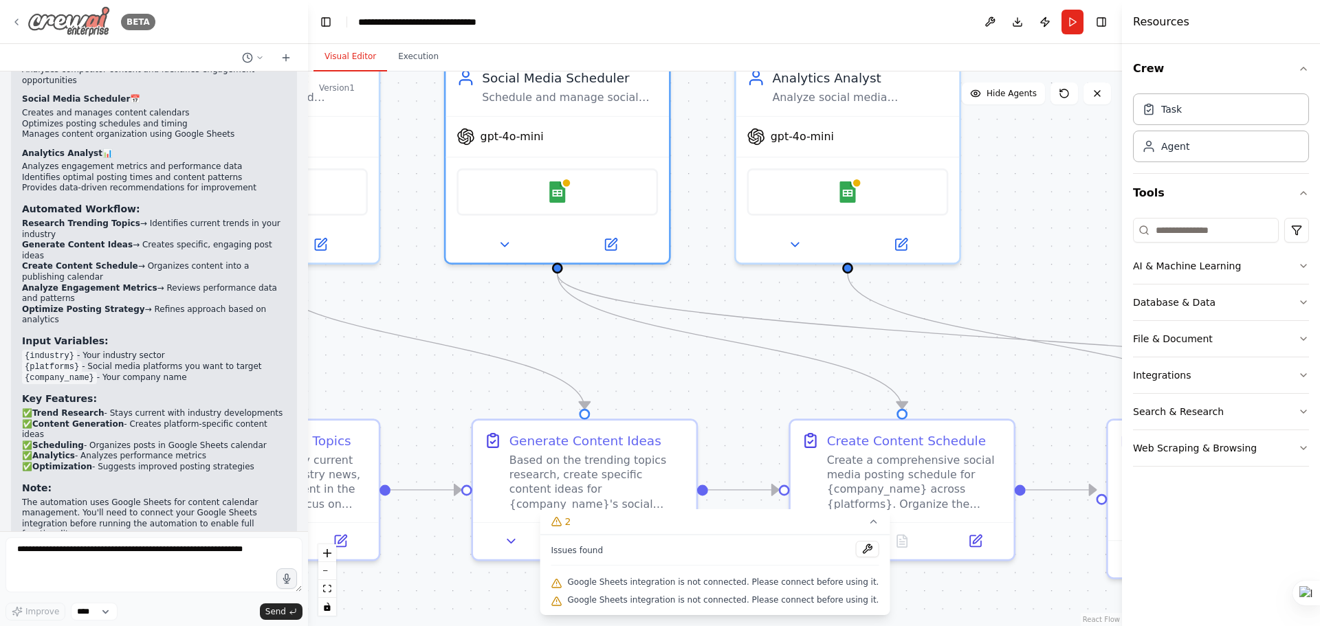
click at [80, 20] on img at bounding box center [68, 21] width 82 height 31
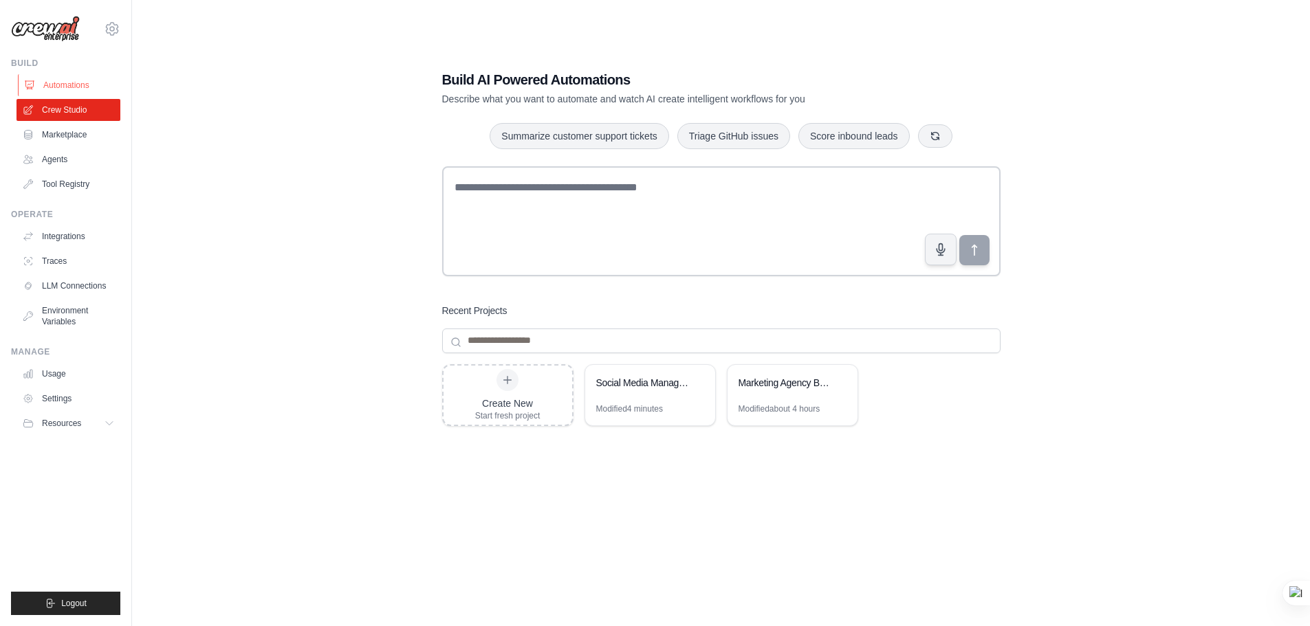
click at [63, 83] on link "Automations" at bounding box center [70, 85] width 104 height 22
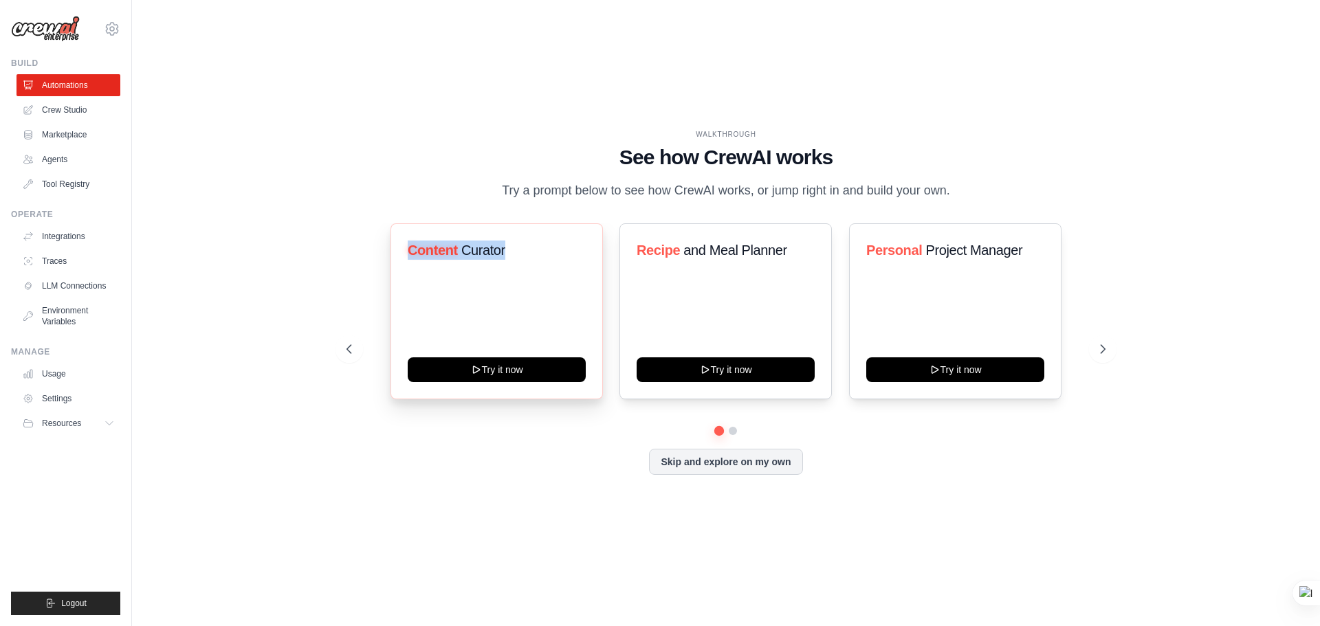
drag, startPoint x: 511, startPoint y: 249, endPoint x: 402, endPoint y: 244, distance: 109.4
click at [402, 244] on div "Content Curator Try it now" at bounding box center [496, 311] width 212 height 176
click at [187, 193] on div "WALKTHROUGH See how CrewAI works Try a prompt below to see how CrewAI works, or…" at bounding box center [726, 313] width 1144 height 599
click at [87, 286] on link "LLM Connections" at bounding box center [70, 286] width 104 height 22
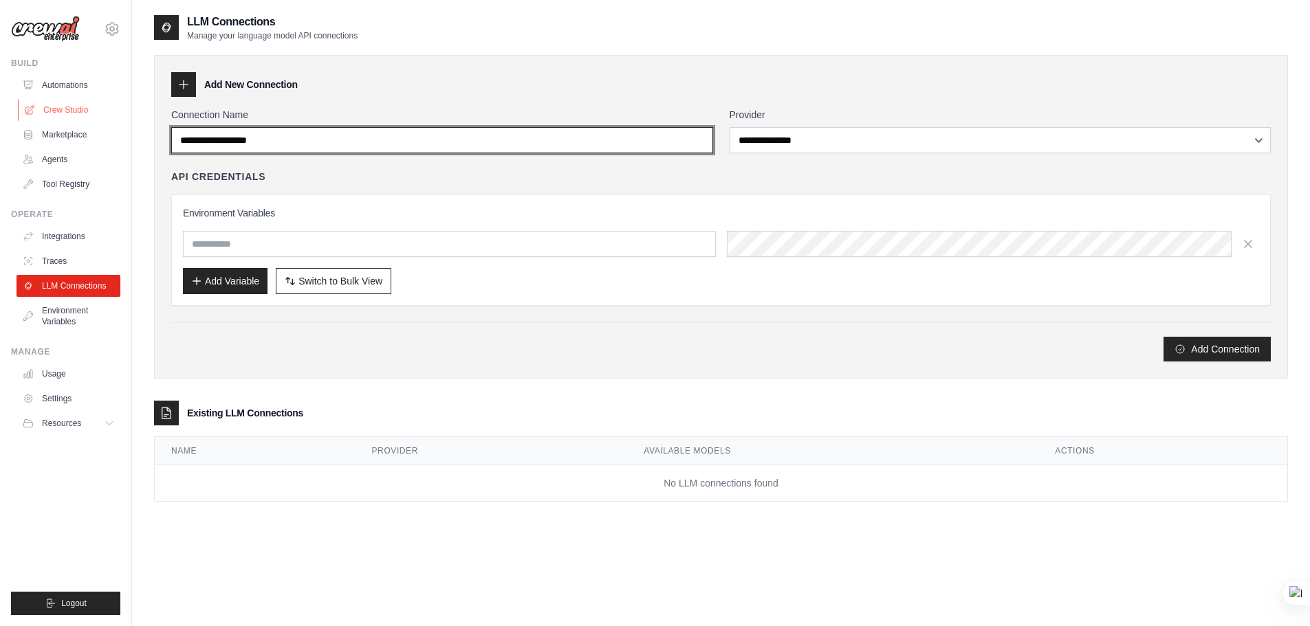
drag, startPoint x: 333, startPoint y: 142, endPoint x: 65, endPoint y: 104, distance: 270.1
click at [65, 104] on div "tunganhaudio88@gmail.com Settings Build Automations Crew Studio" at bounding box center [655, 327] width 1310 height 654
click at [285, 135] on input "Connection Name" at bounding box center [442, 140] width 542 height 26
click at [291, 138] on input "Connection Name" at bounding box center [442, 140] width 542 height 26
type input "**********"
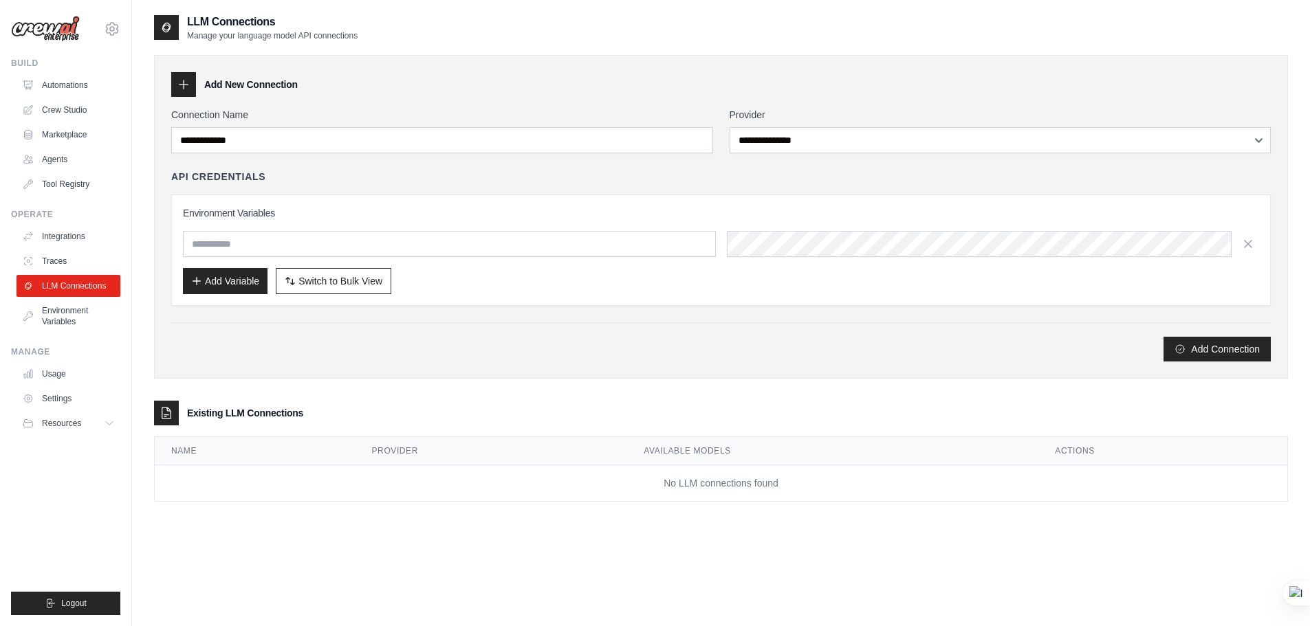
click at [793, 154] on div "**********" at bounding box center [720, 235] width 1099 height 254
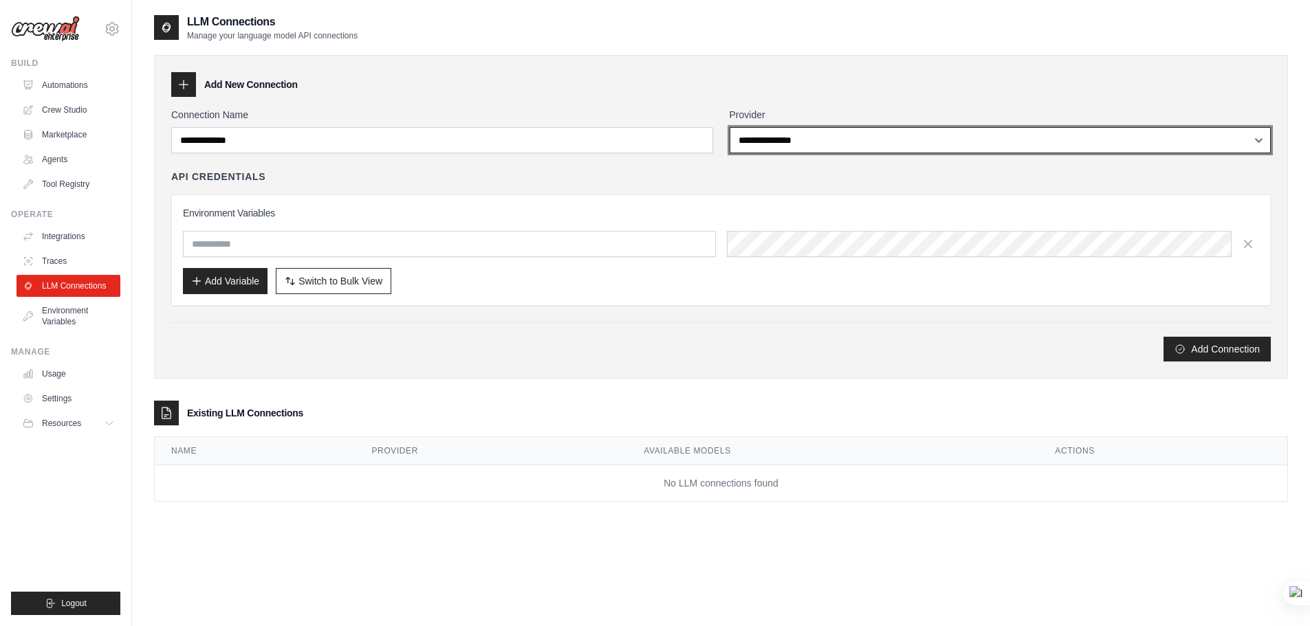
click at [793, 146] on select "**********" at bounding box center [1000, 140] width 542 height 26
select select "******"
click at [729, 127] on select "**********" at bounding box center [1000, 140] width 542 height 26
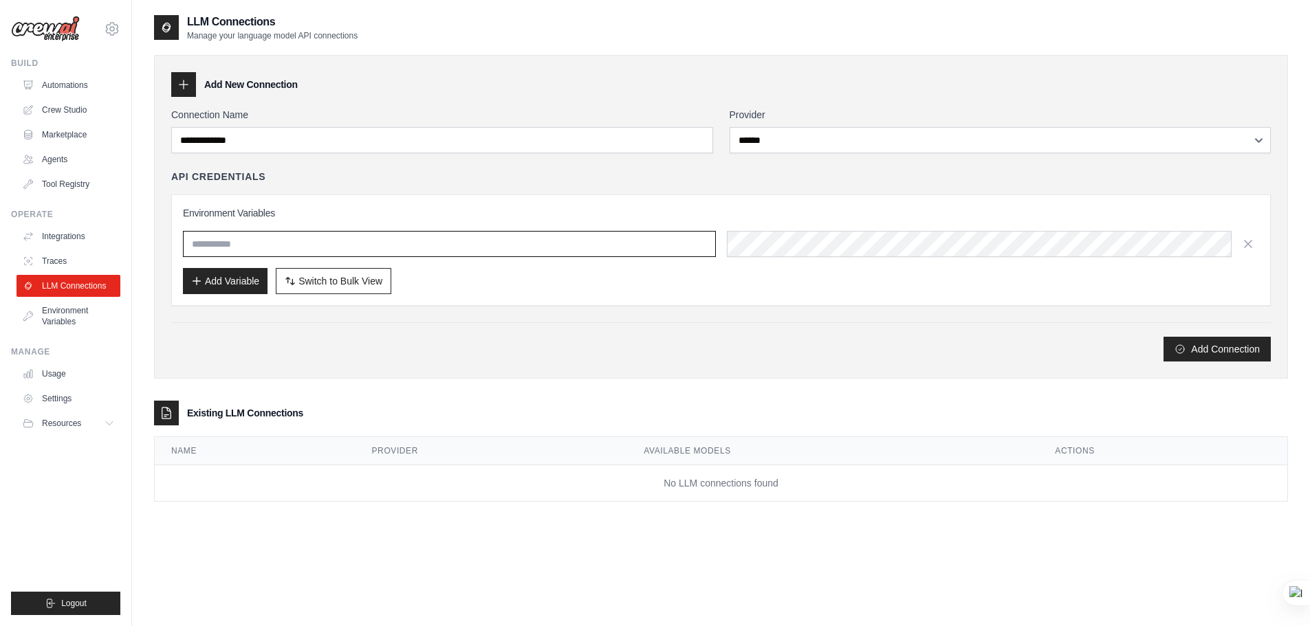
click at [400, 252] on input "text" at bounding box center [449, 244] width 533 height 26
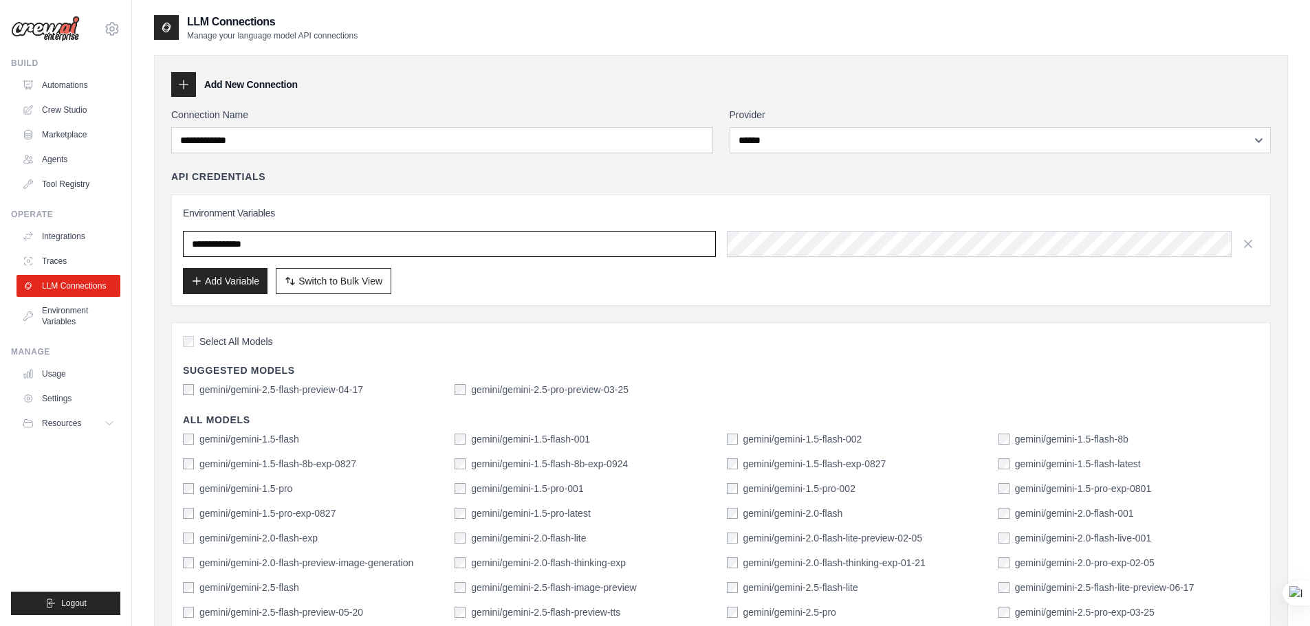
type input "**********"
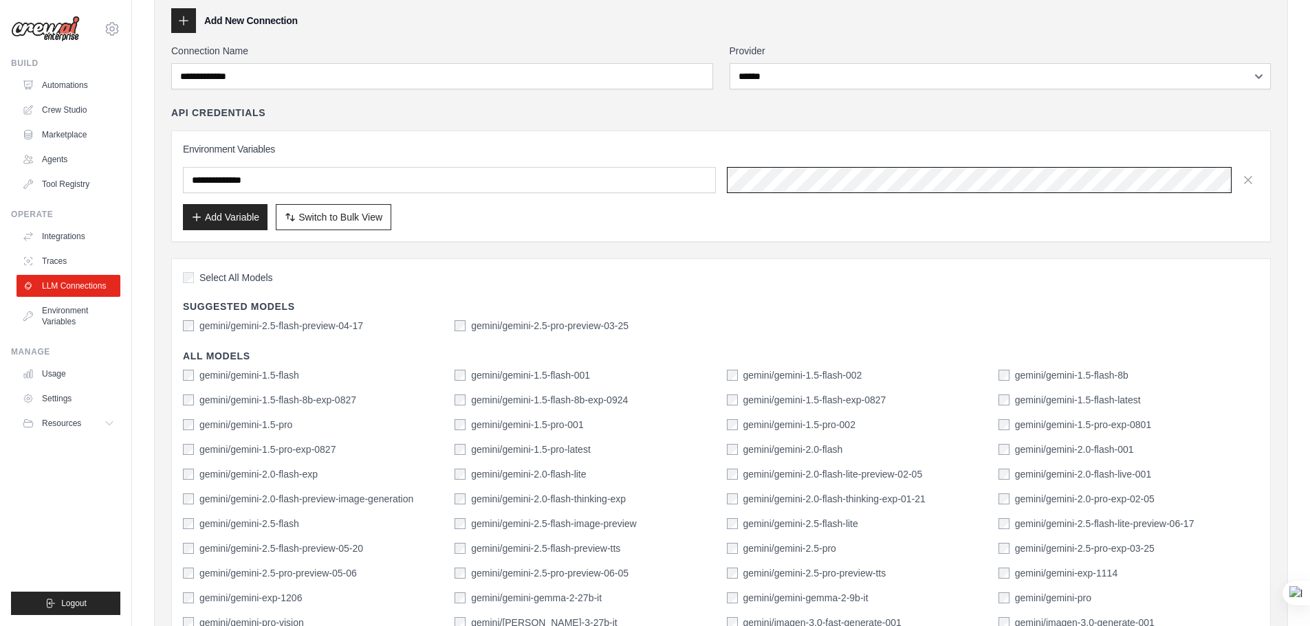
scroll to position [69, 0]
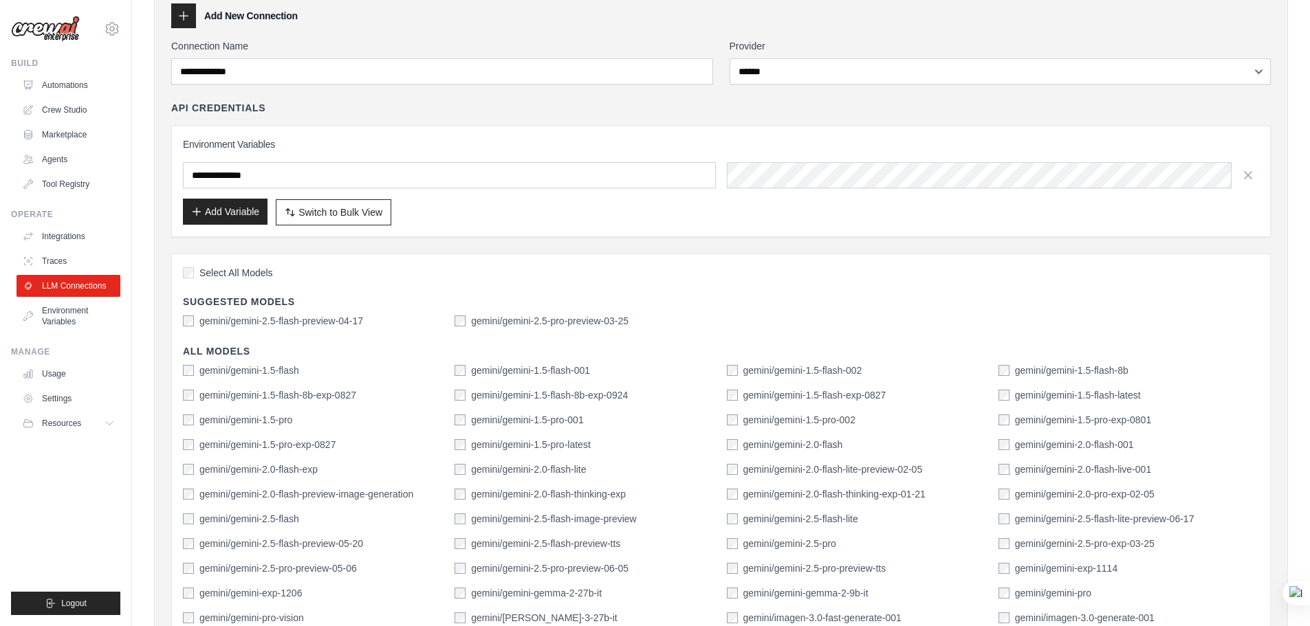
click at [252, 208] on button "Add Variable" at bounding box center [225, 212] width 85 height 26
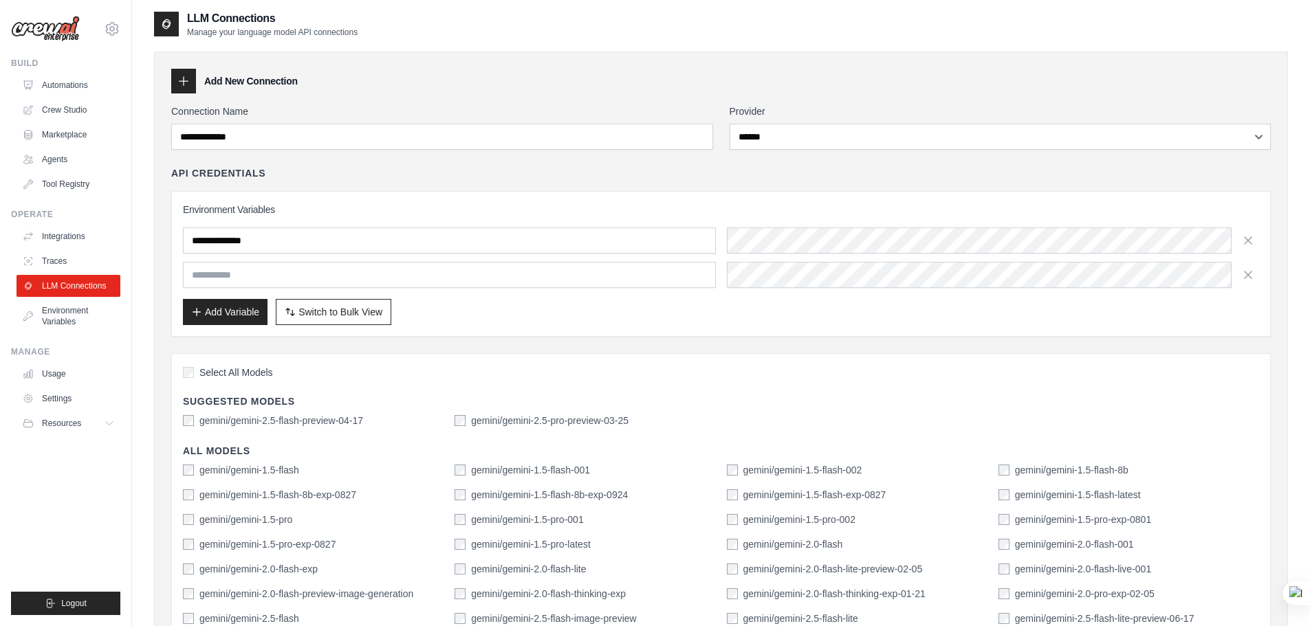
scroll to position [0, 0]
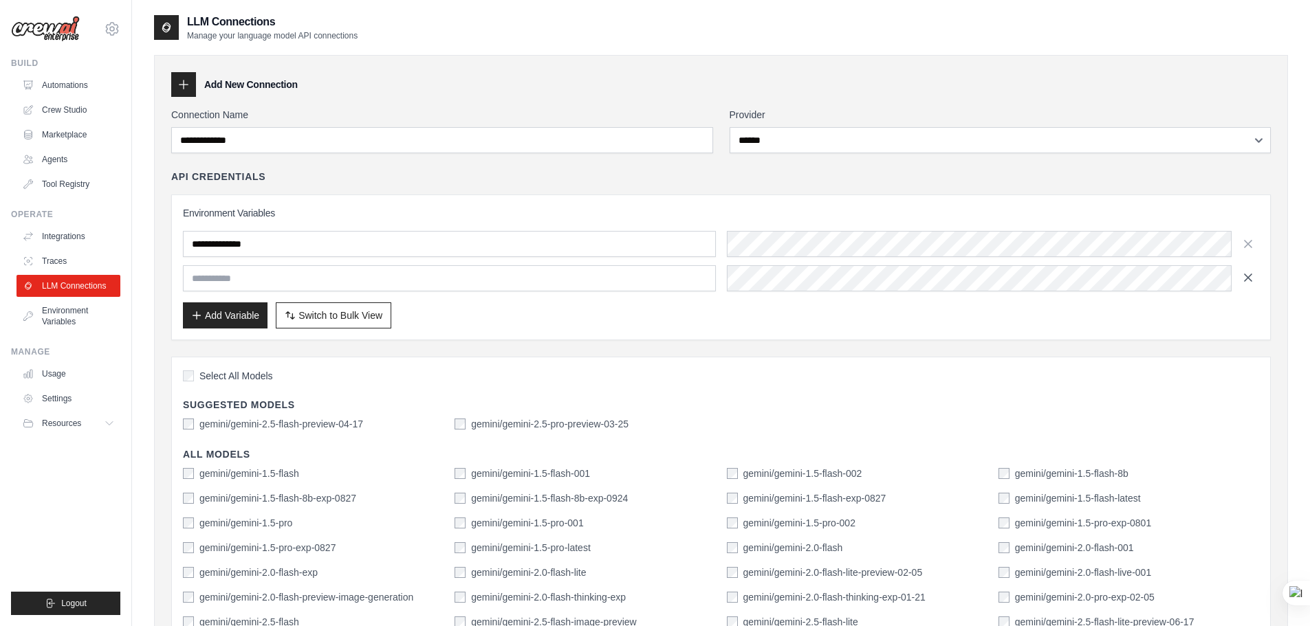
click at [1255, 281] on button "button" at bounding box center [1248, 278] width 22 height 22
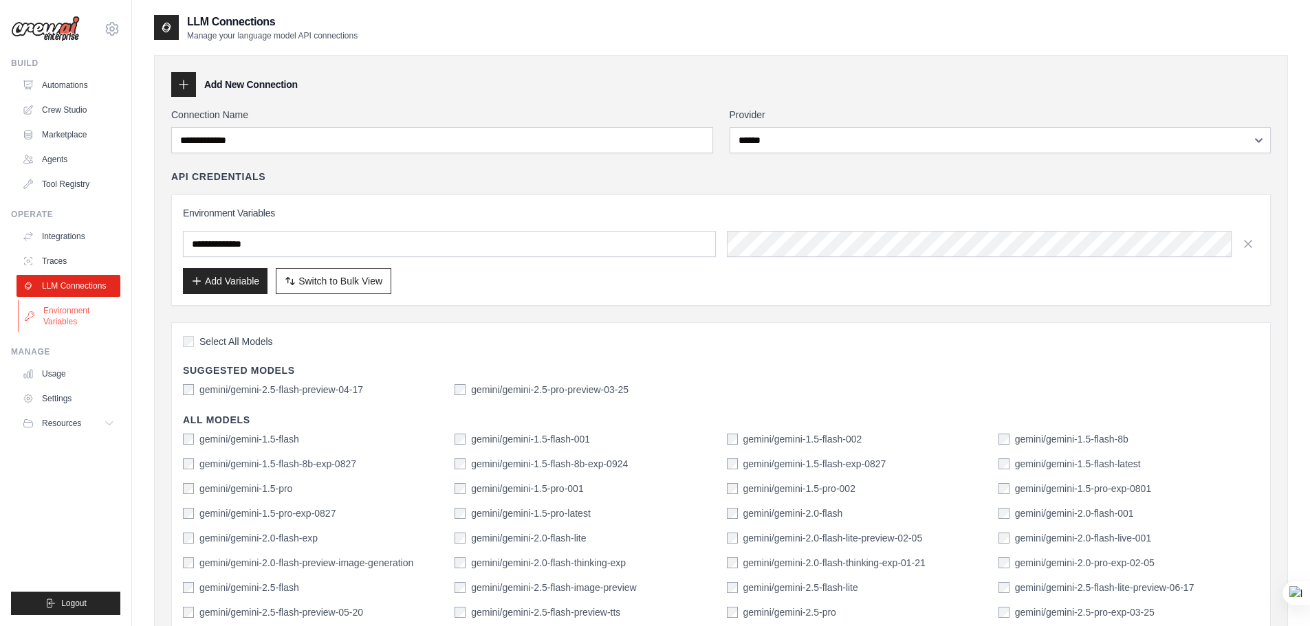
click at [80, 306] on link "Environment Variables" at bounding box center [70, 316] width 104 height 33
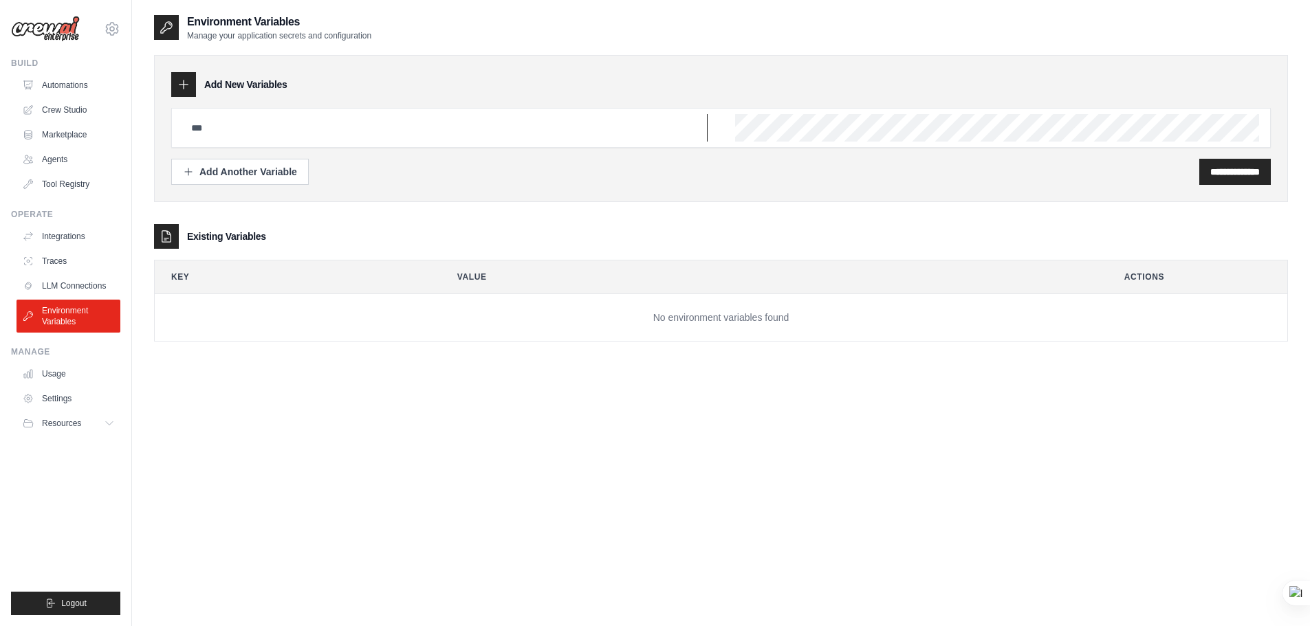
click at [374, 124] on input "text" at bounding box center [445, 127] width 525 height 27
type input "*"
type input "**********"
click at [1210, 173] on input "**********" at bounding box center [1234, 172] width 49 height 14
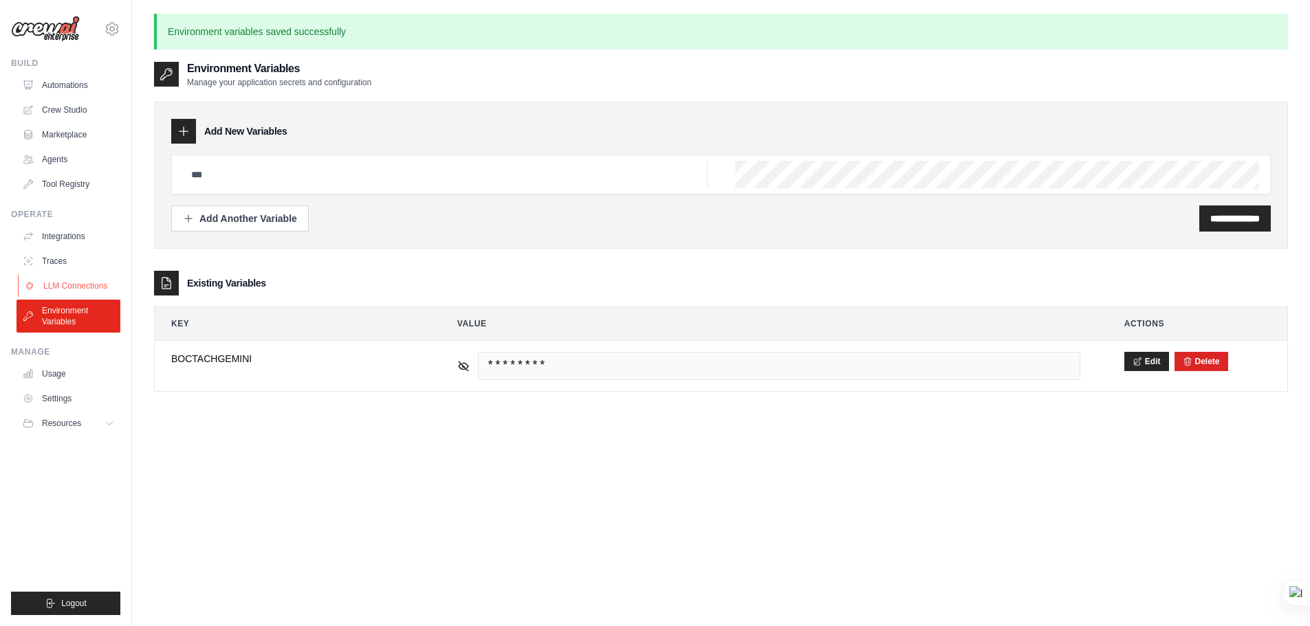
click at [71, 286] on link "LLM Connections" at bounding box center [70, 286] width 104 height 22
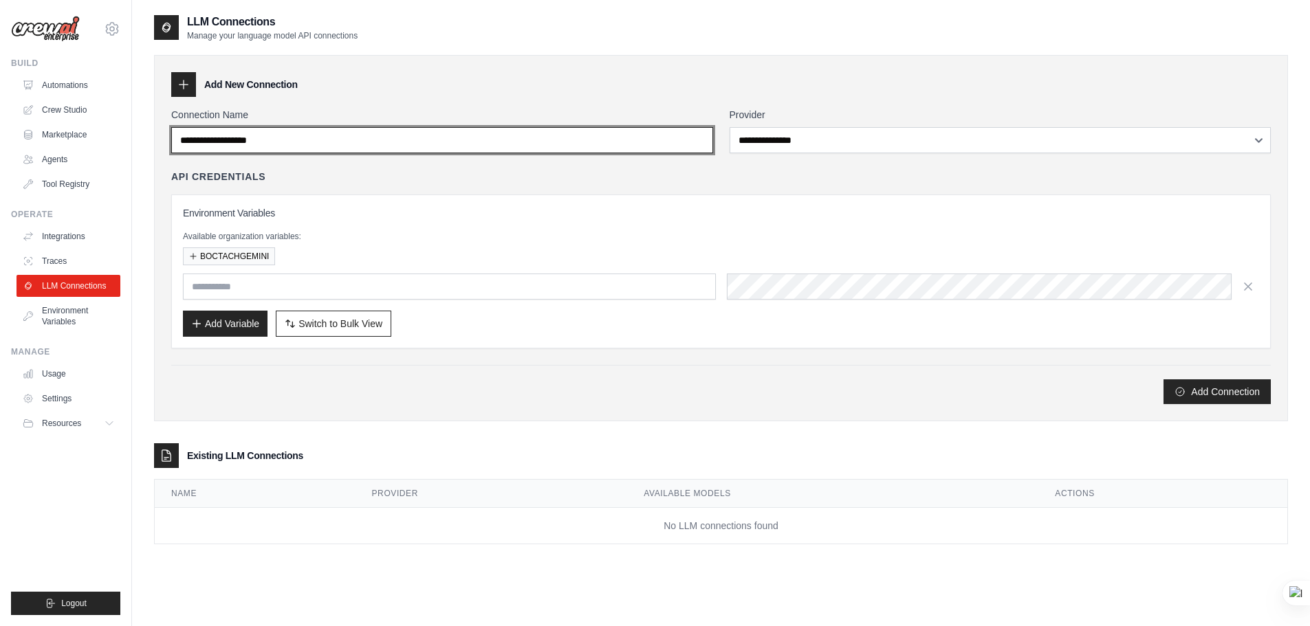
click at [421, 146] on input "Connection Name" at bounding box center [442, 140] width 542 height 26
type input "**********"
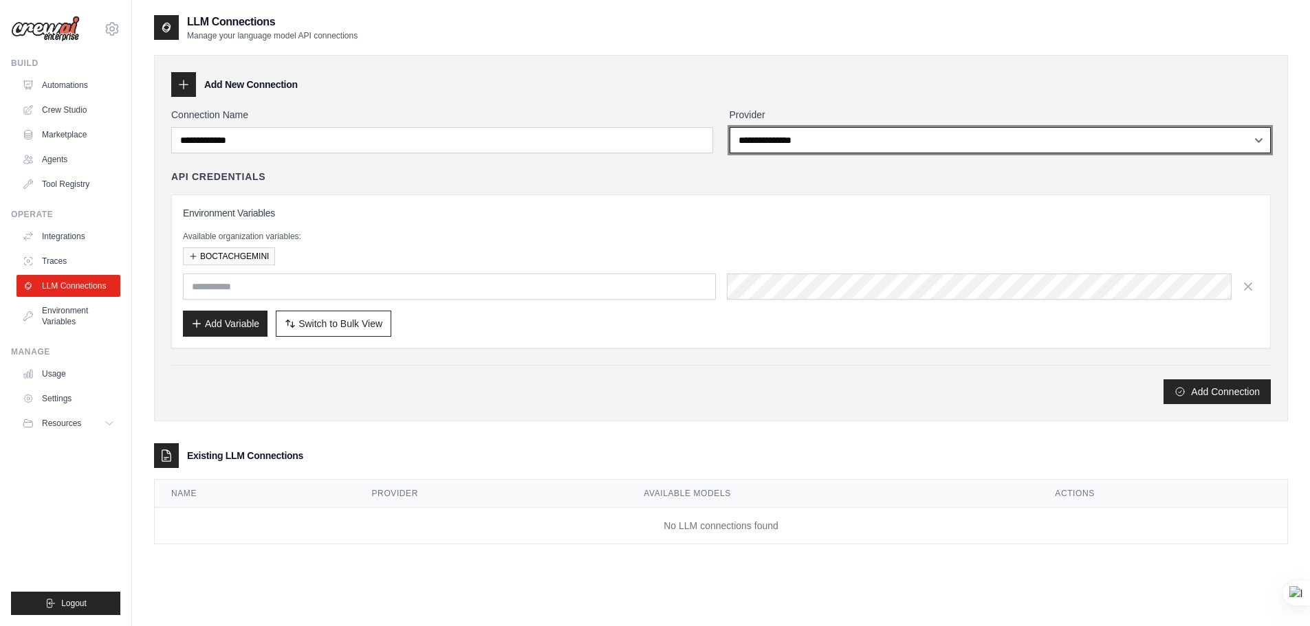
click at [838, 152] on select "**********" at bounding box center [1000, 140] width 542 height 26
select select "******"
click at [729, 127] on select "**********" at bounding box center [1000, 140] width 542 height 26
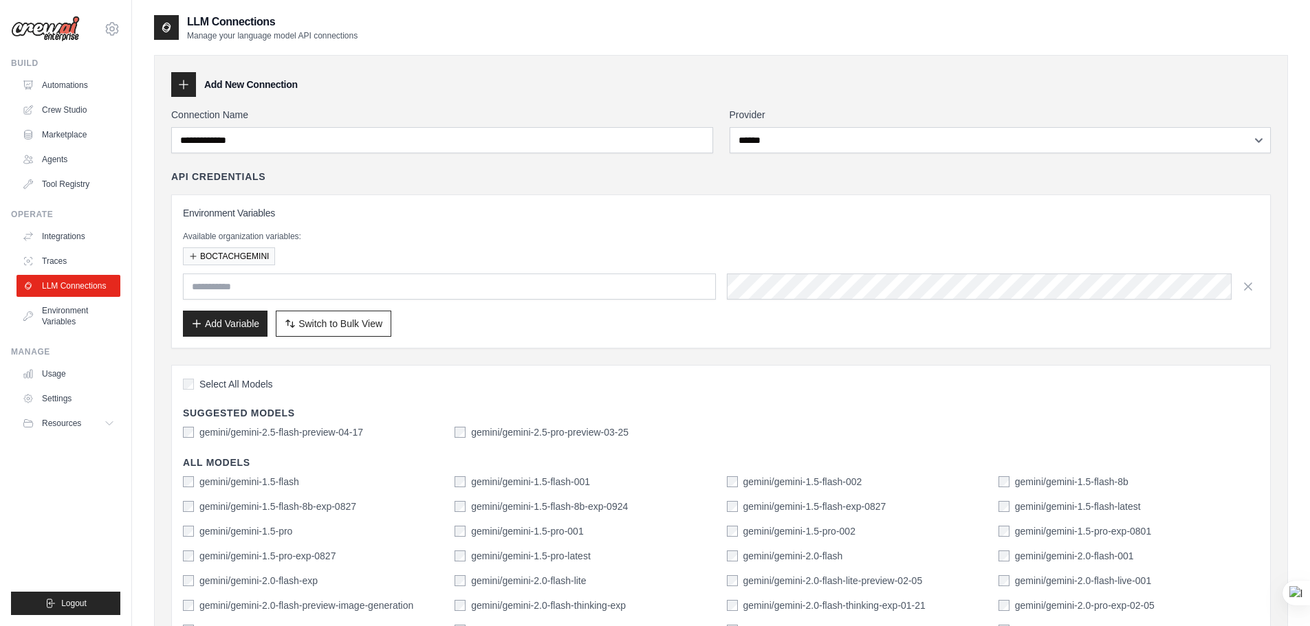
click at [531, 221] on div "Environment Variables Available organization variables: BOCTACHGEMINI Add Varia…" at bounding box center [721, 271] width 1076 height 131
click at [242, 259] on button "BOCTACHGEMINI" at bounding box center [229, 256] width 92 height 18
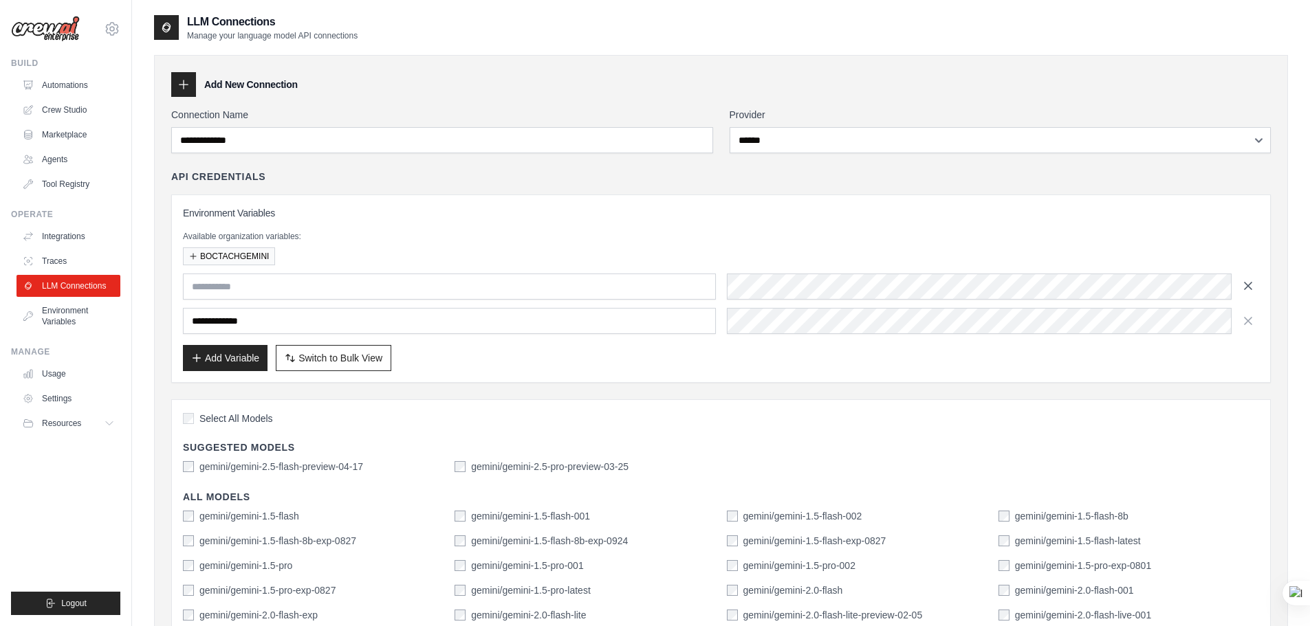
click at [1253, 287] on icon "button" at bounding box center [1248, 286] width 14 height 14
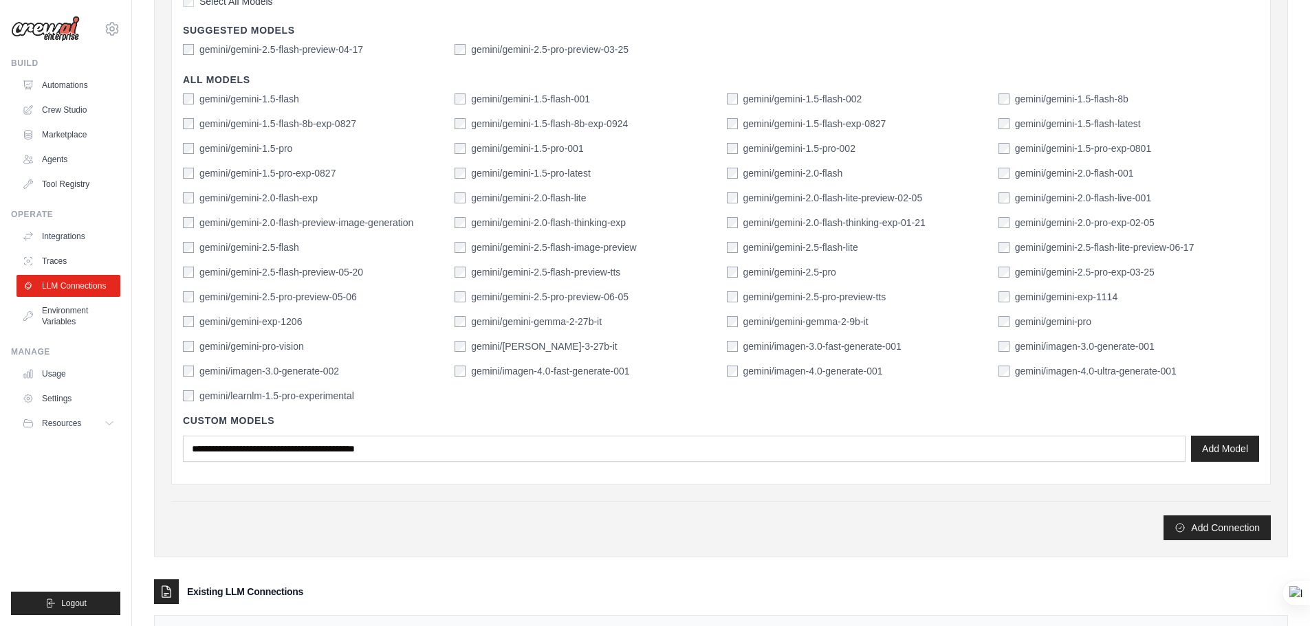
scroll to position [473, 0]
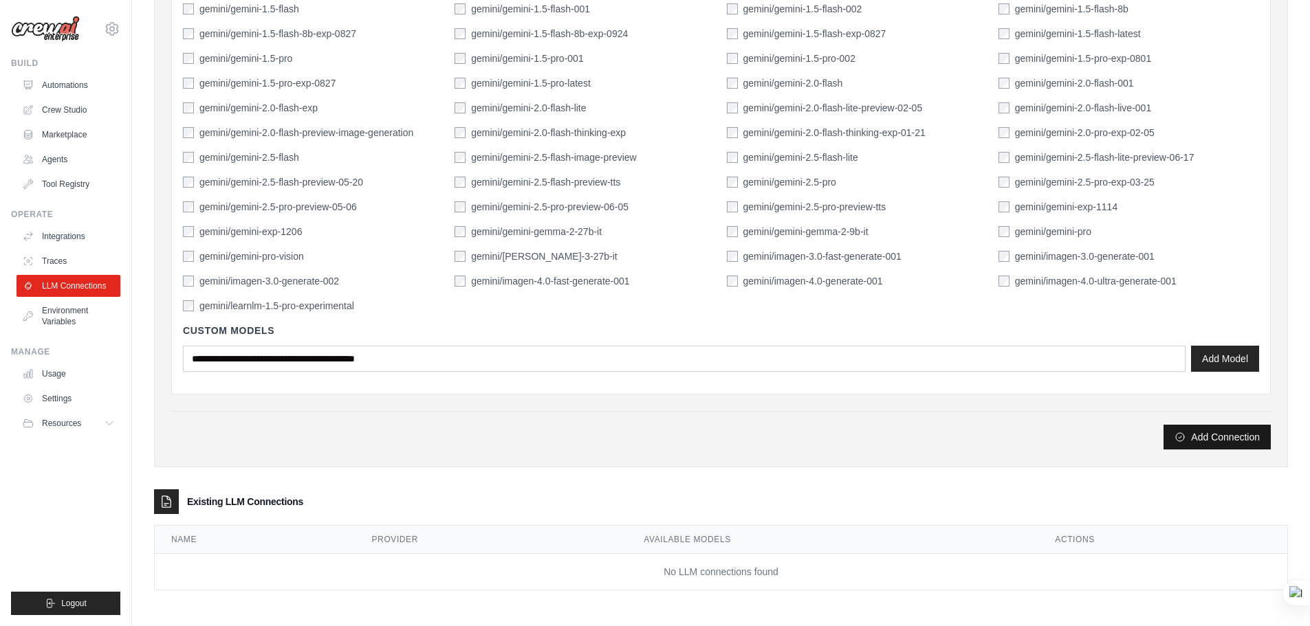
click at [1206, 434] on button "Add Connection" at bounding box center [1216, 437] width 107 height 25
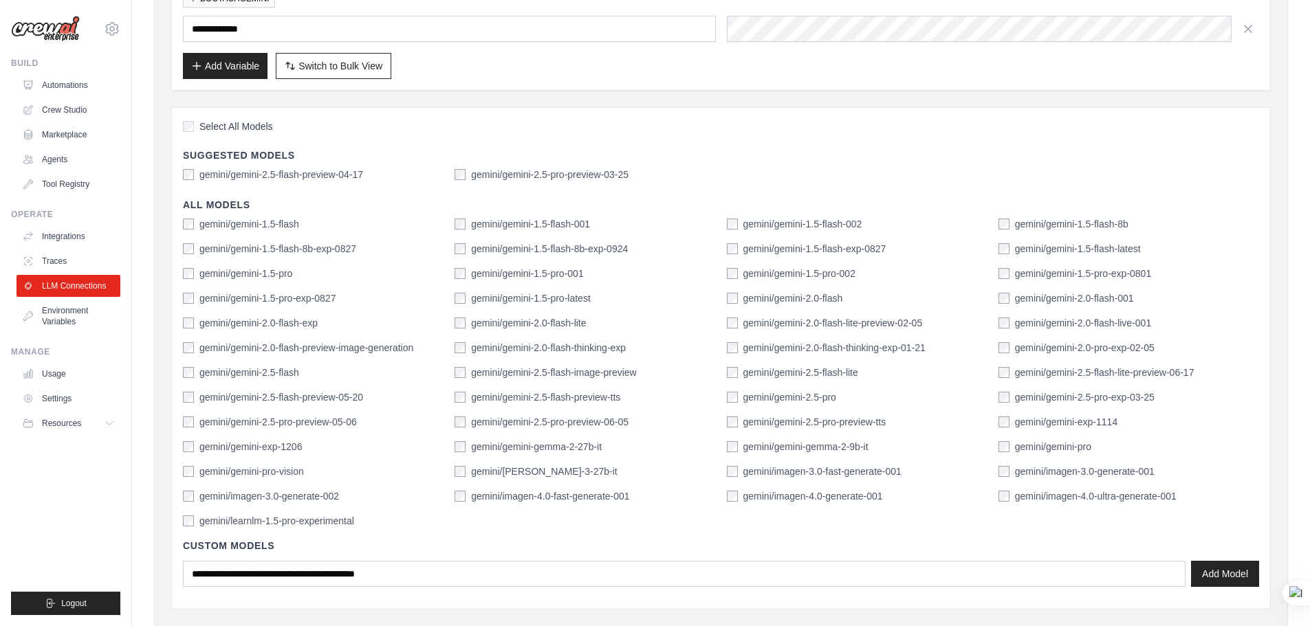
scroll to position [267, 0]
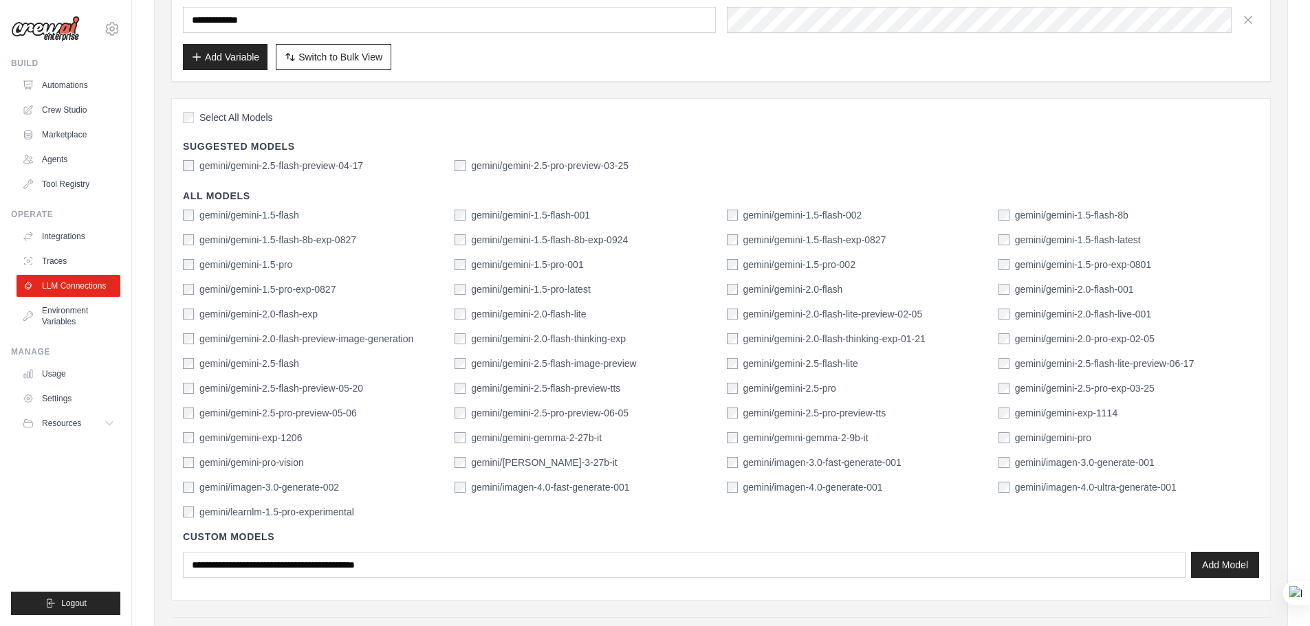
click at [243, 363] on label "gemini/gemini-2.5-flash" at bounding box center [249, 364] width 100 height 14
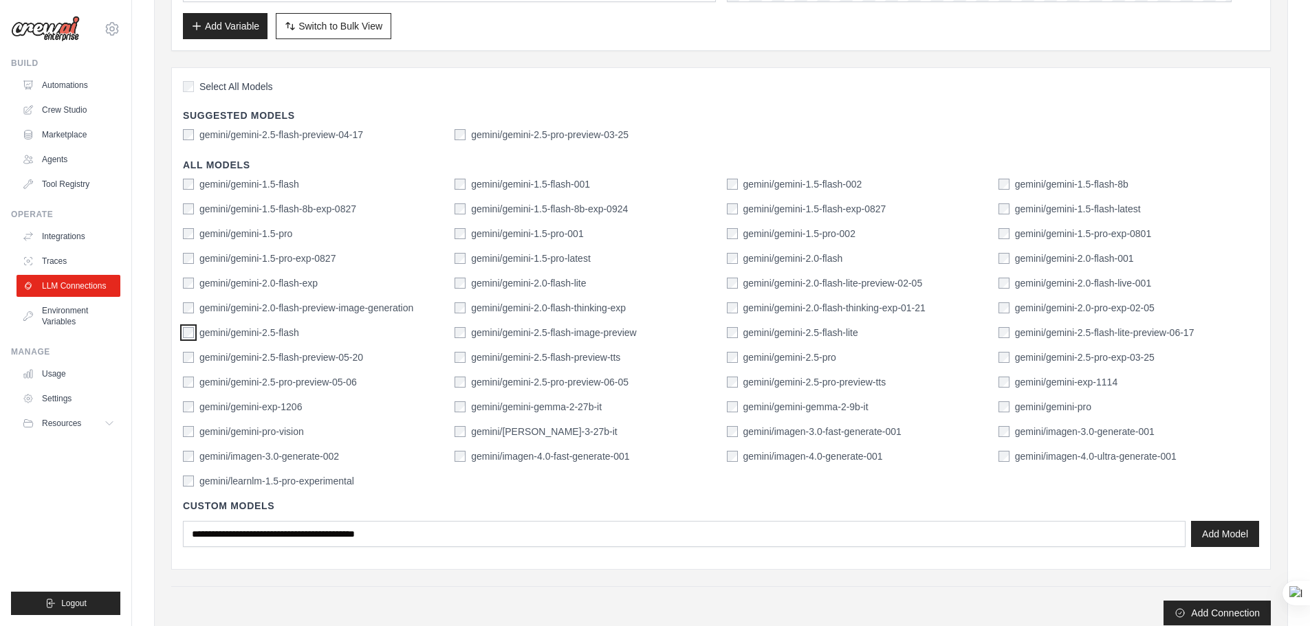
scroll to position [335, 0]
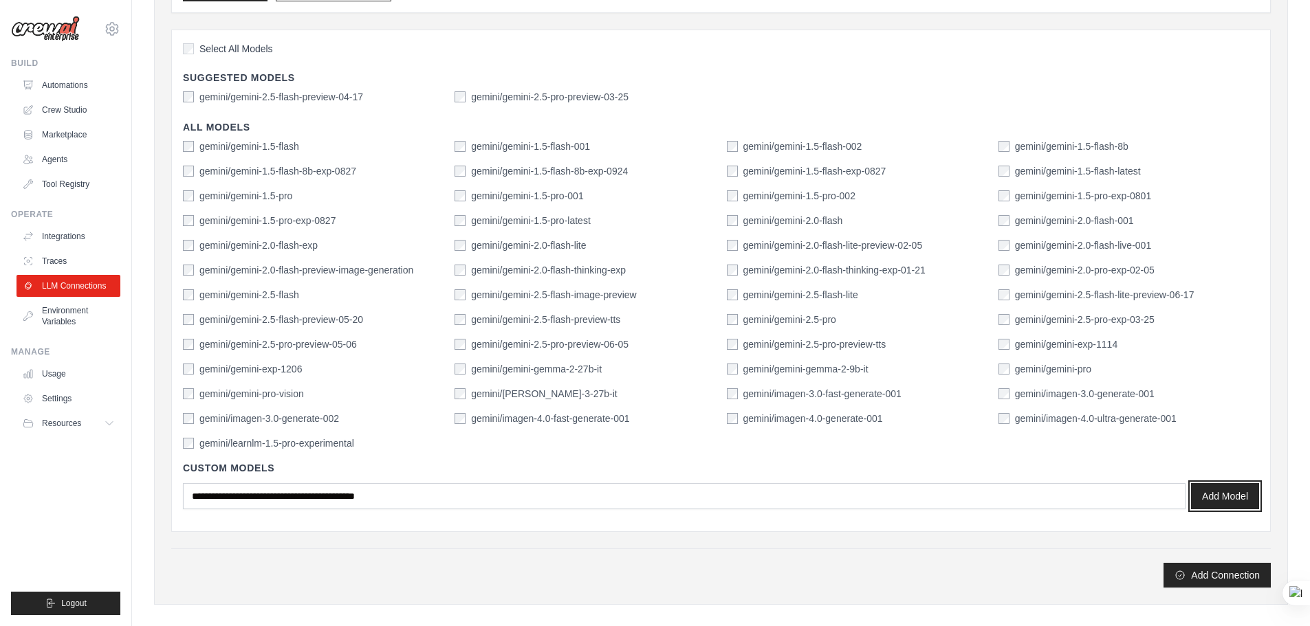
drag, startPoint x: 1221, startPoint y: 494, endPoint x: 1164, endPoint y: 542, distance: 74.2
click at [1164, 542] on div "**********" at bounding box center [720, 179] width 1099 height 815
click at [1220, 574] on button "Add Connection" at bounding box center [1216, 574] width 107 height 25
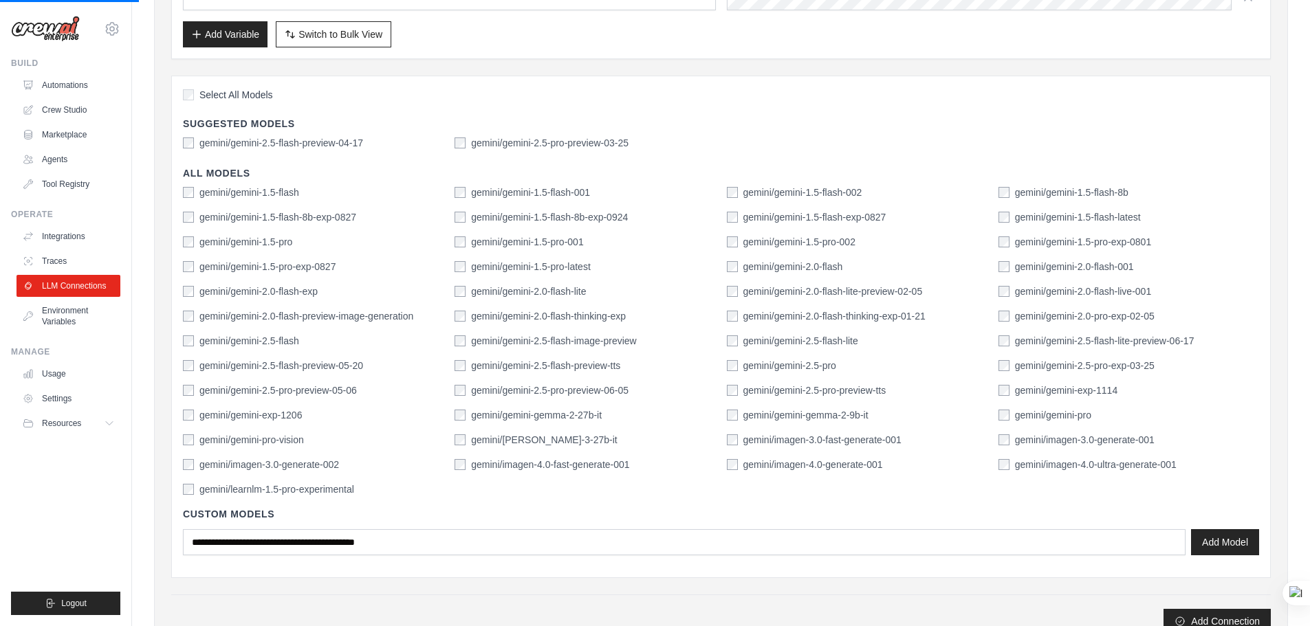
scroll to position [0, 0]
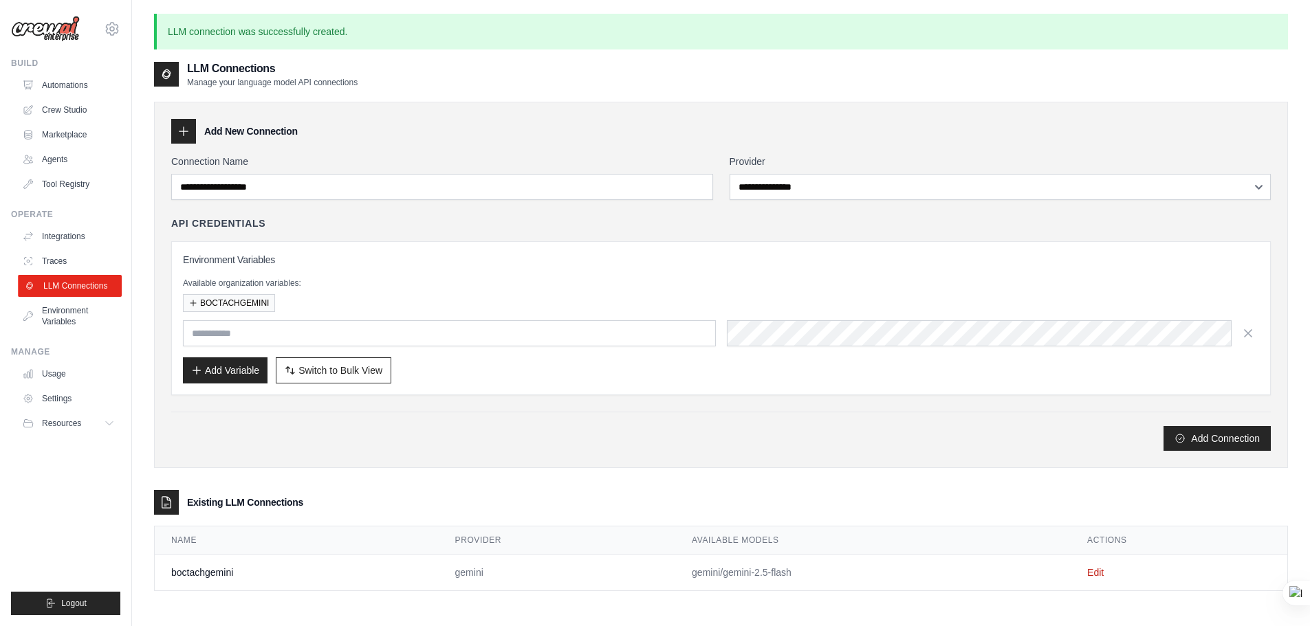
click at [74, 286] on link "LLM Connections" at bounding box center [70, 286] width 104 height 22
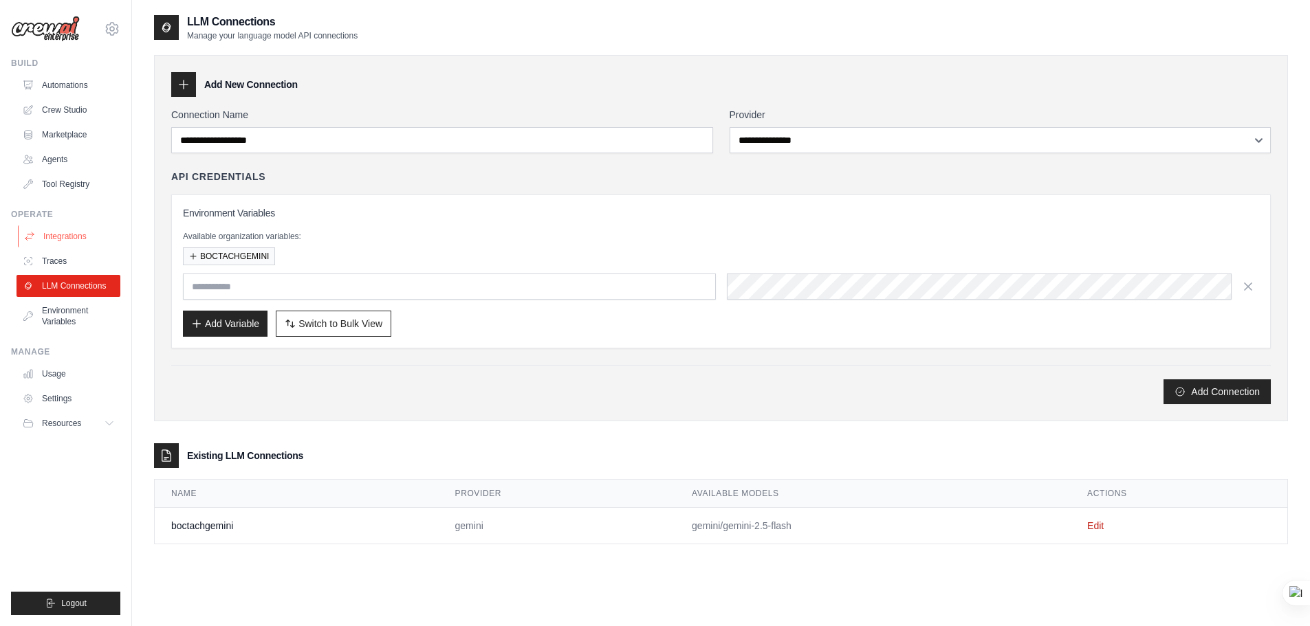
click at [78, 243] on link "Integrations" at bounding box center [70, 236] width 104 height 22
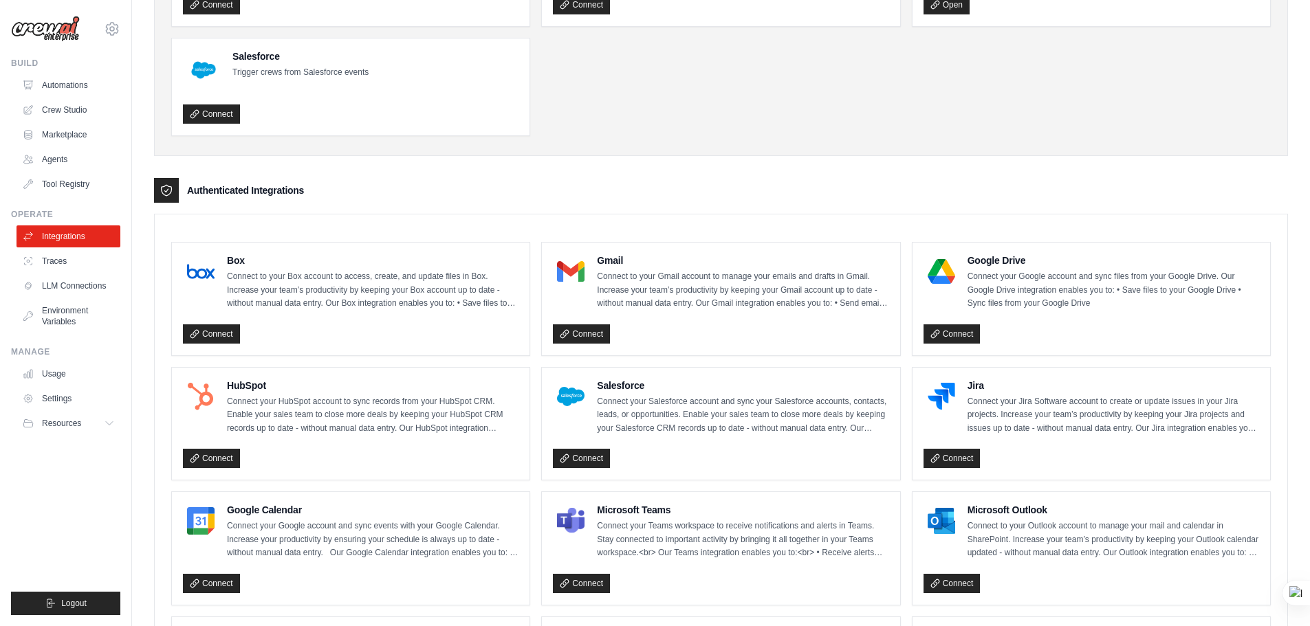
scroll to position [137, 0]
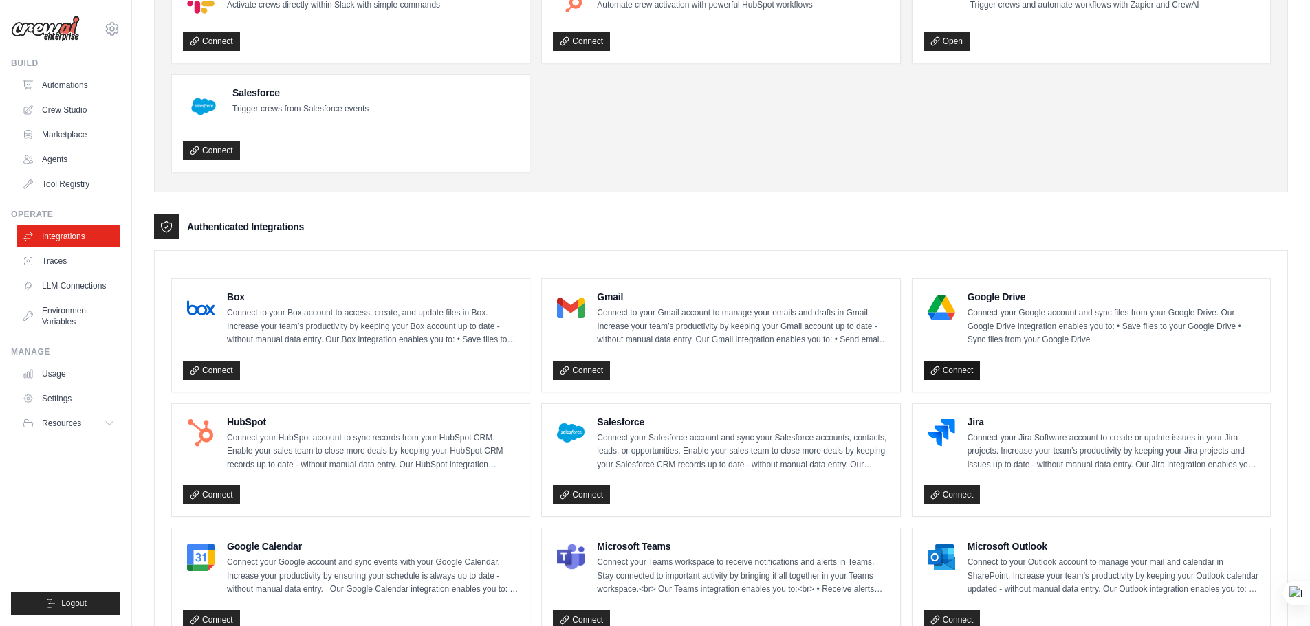
click at [971, 371] on link "Connect" at bounding box center [951, 370] width 57 height 19
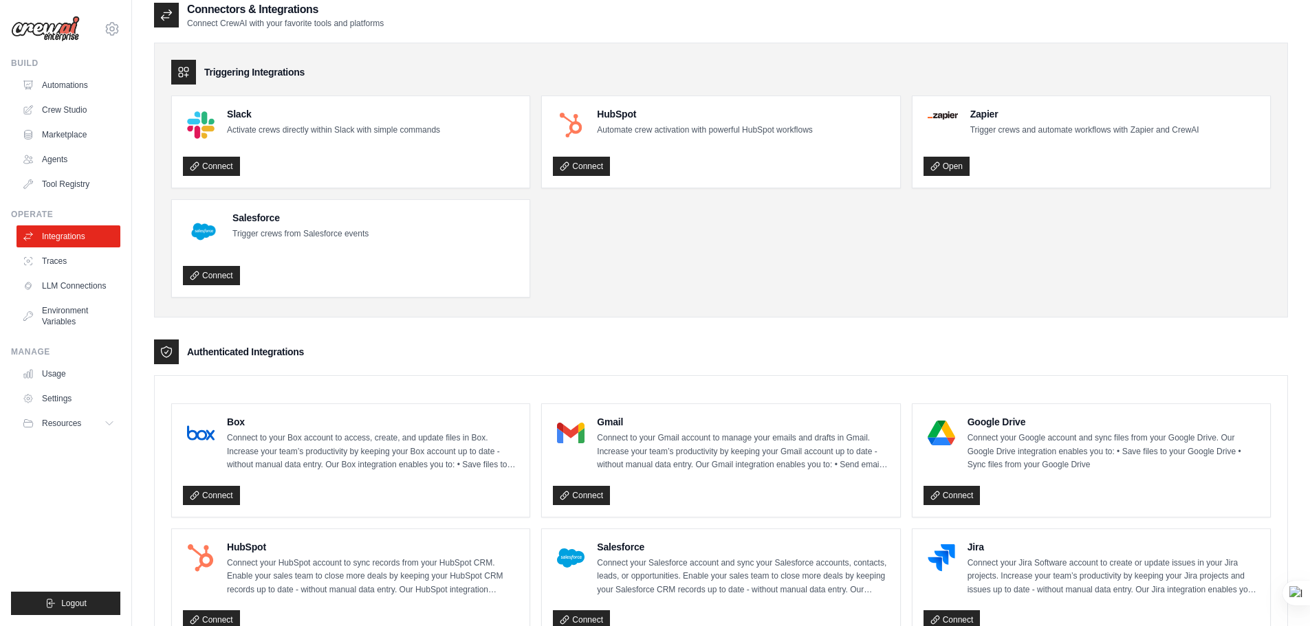
scroll to position [0, 0]
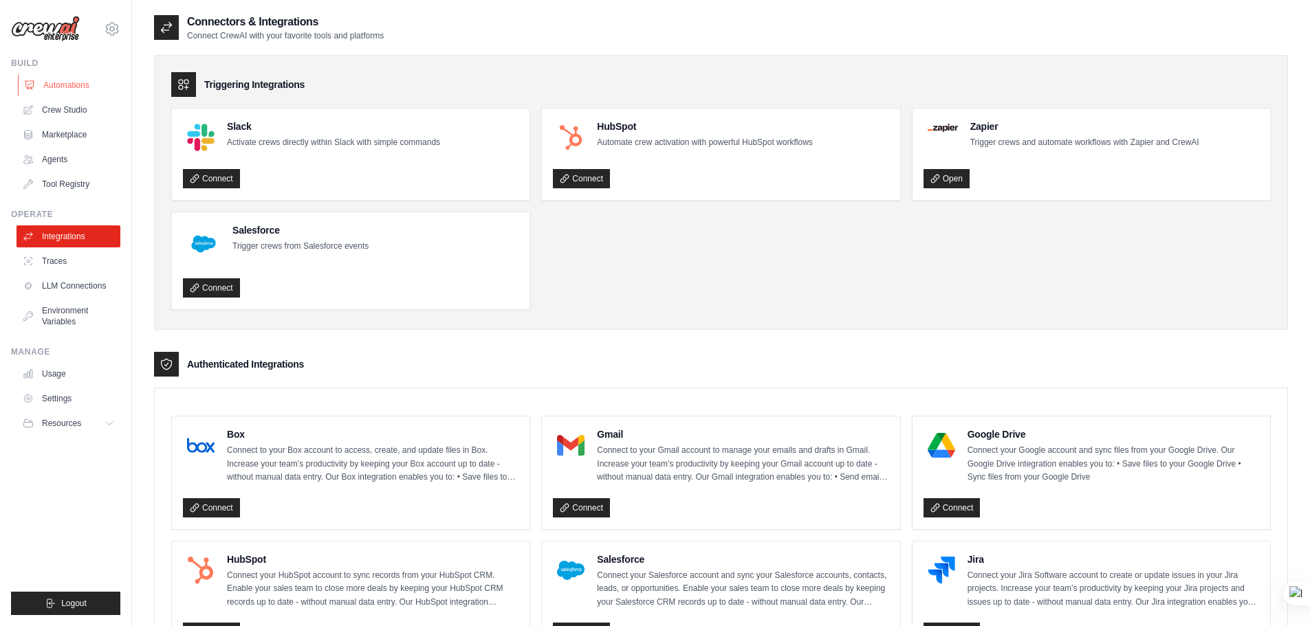
click at [85, 85] on link "Automations" at bounding box center [70, 85] width 104 height 22
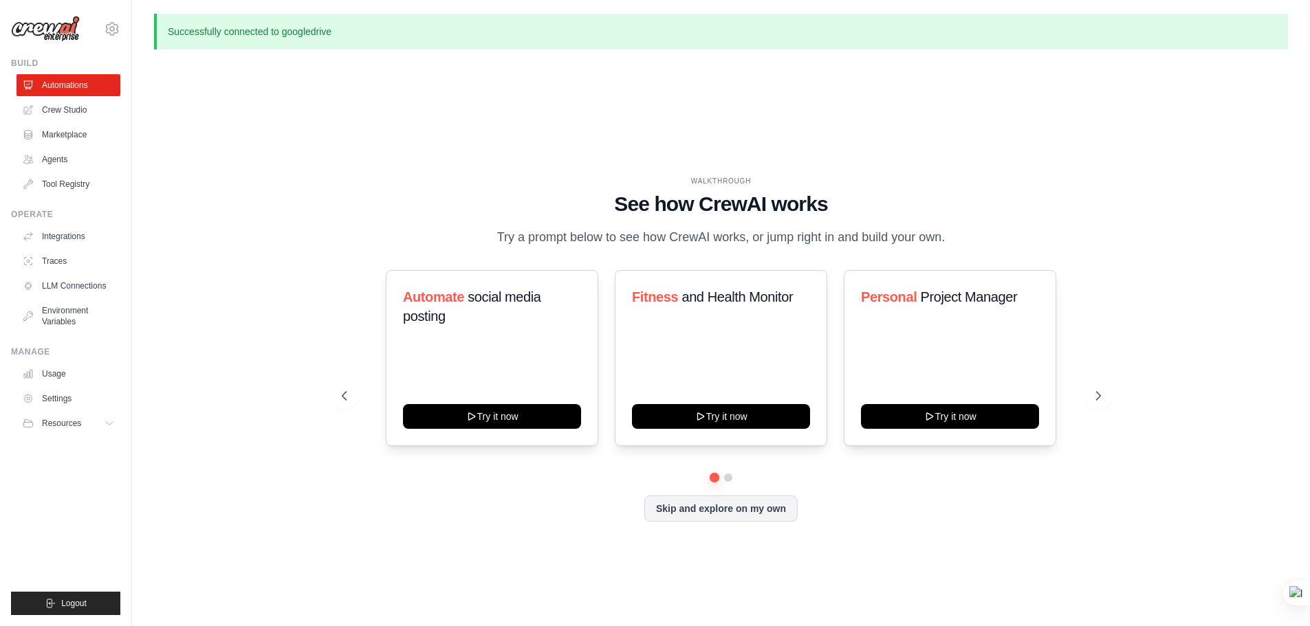
click at [285, 33] on p "Successfully connected to googledrive" at bounding box center [721, 32] width 1134 height 36
click at [368, 32] on p "Successfully connected to googledrive" at bounding box center [721, 32] width 1134 height 36
click at [69, 241] on link "Integrations" at bounding box center [70, 236] width 104 height 22
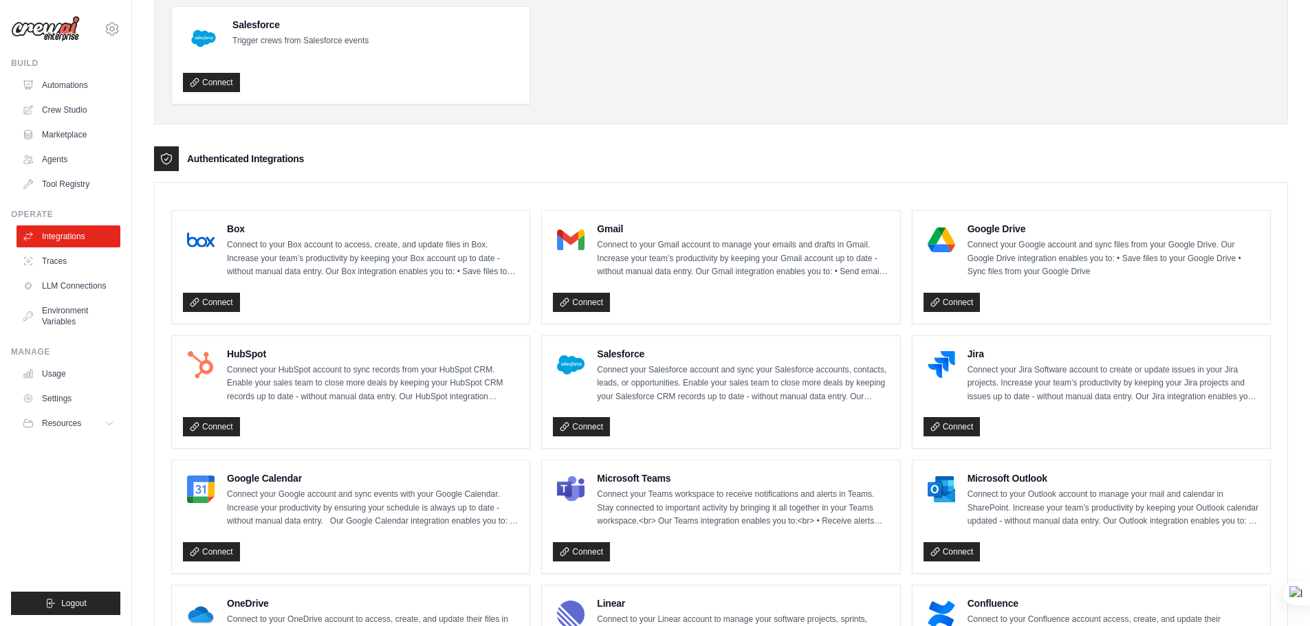
scroll to position [206, 0]
click at [952, 305] on link "Connect" at bounding box center [951, 301] width 57 height 19
click at [89, 87] on link "Automations" at bounding box center [70, 85] width 104 height 22
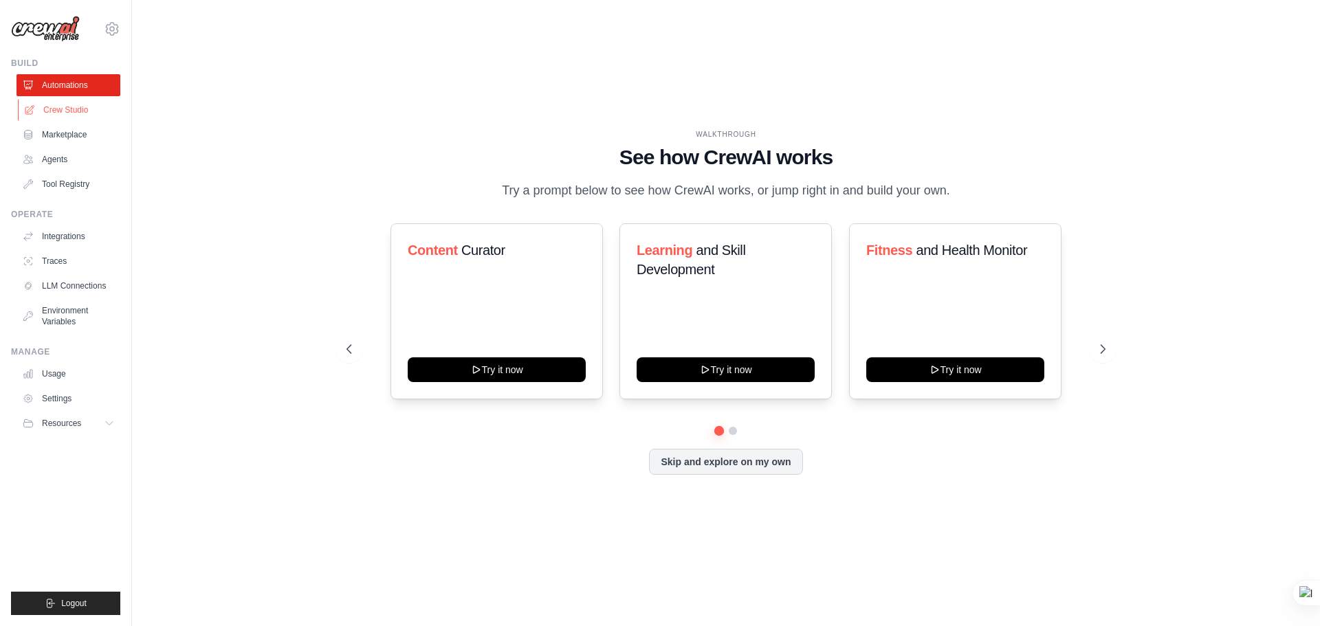
click at [74, 112] on link "Crew Studio" at bounding box center [70, 110] width 104 height 22
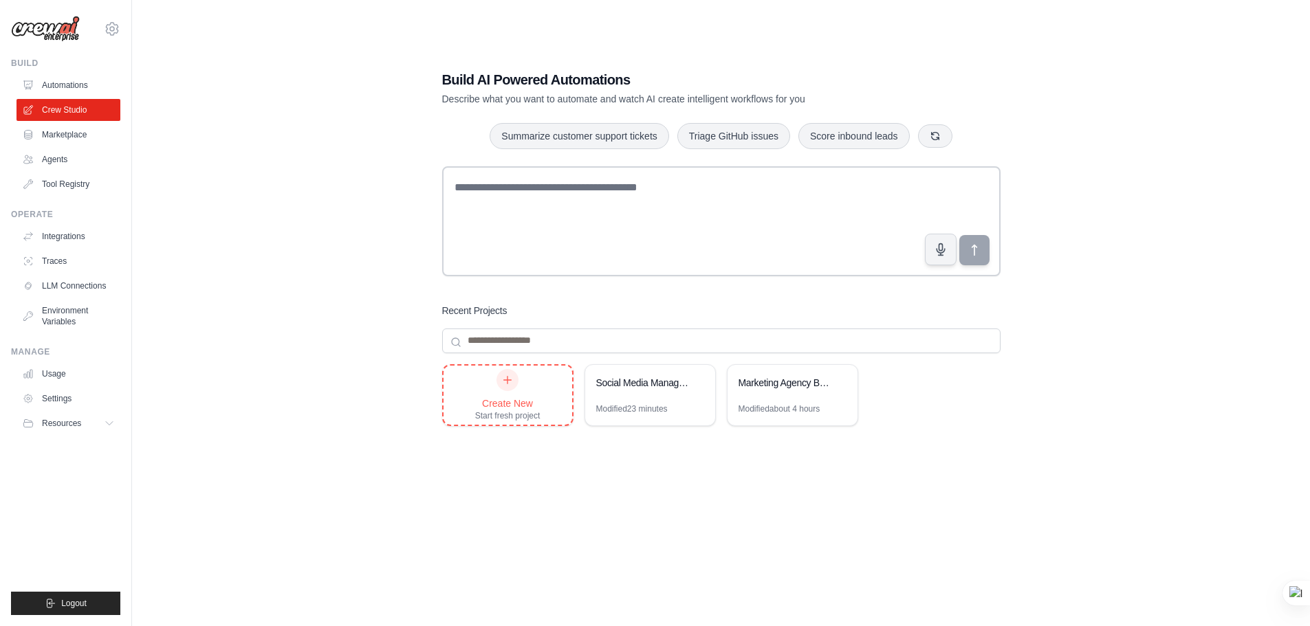
click at [506, 384] on icon at bounding box center [507, 380] width 11 height 11
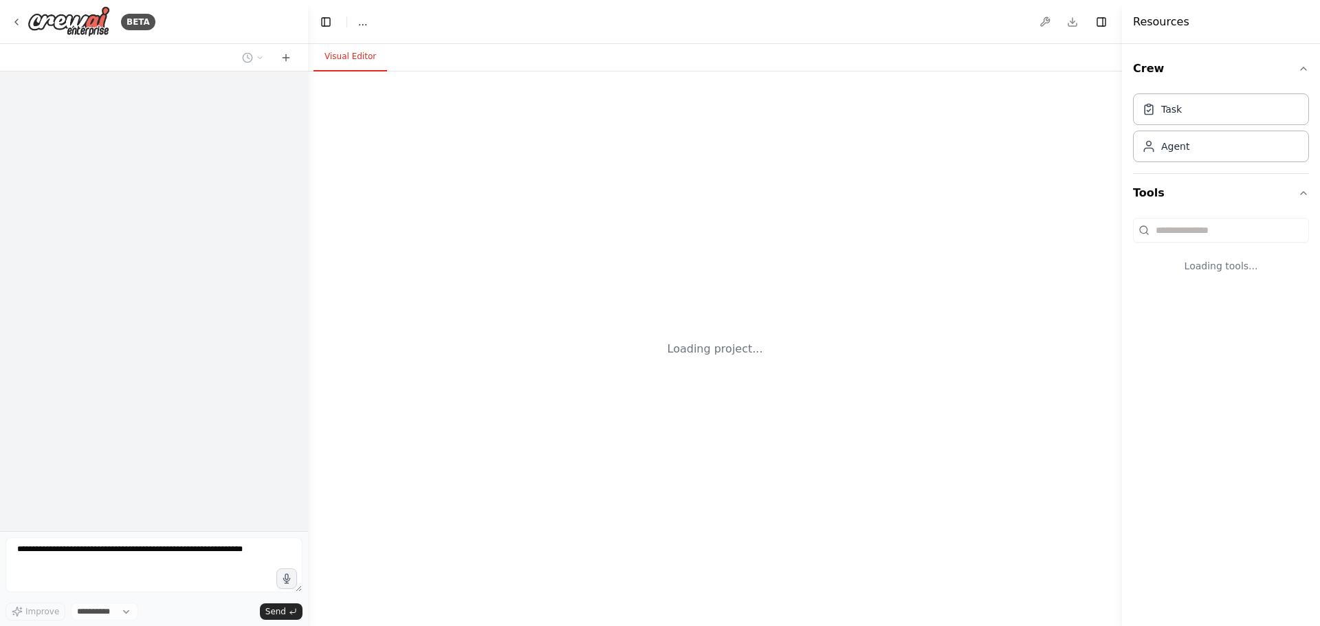
select select "****"
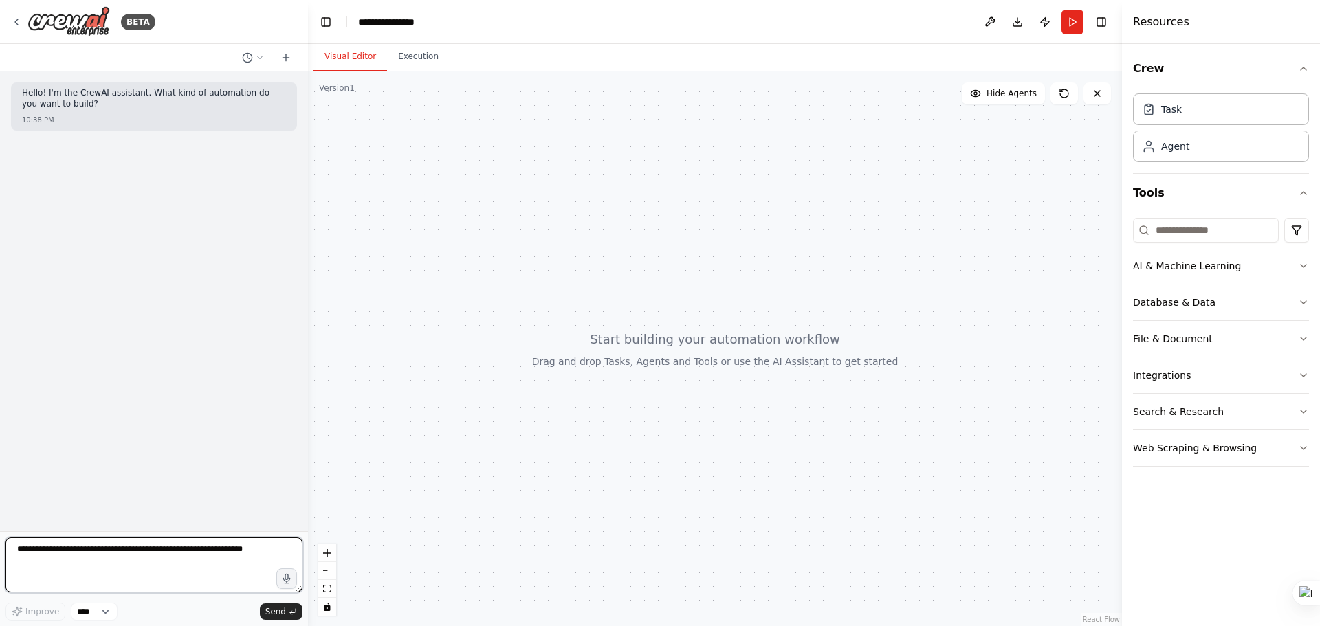
click at [217, 555] on textarea at bounding box center [153, 565] width 297 height 55
click at [155, 547] on textarea at bounding box center [153, 565] width 297 height 55
type textarea "**********"
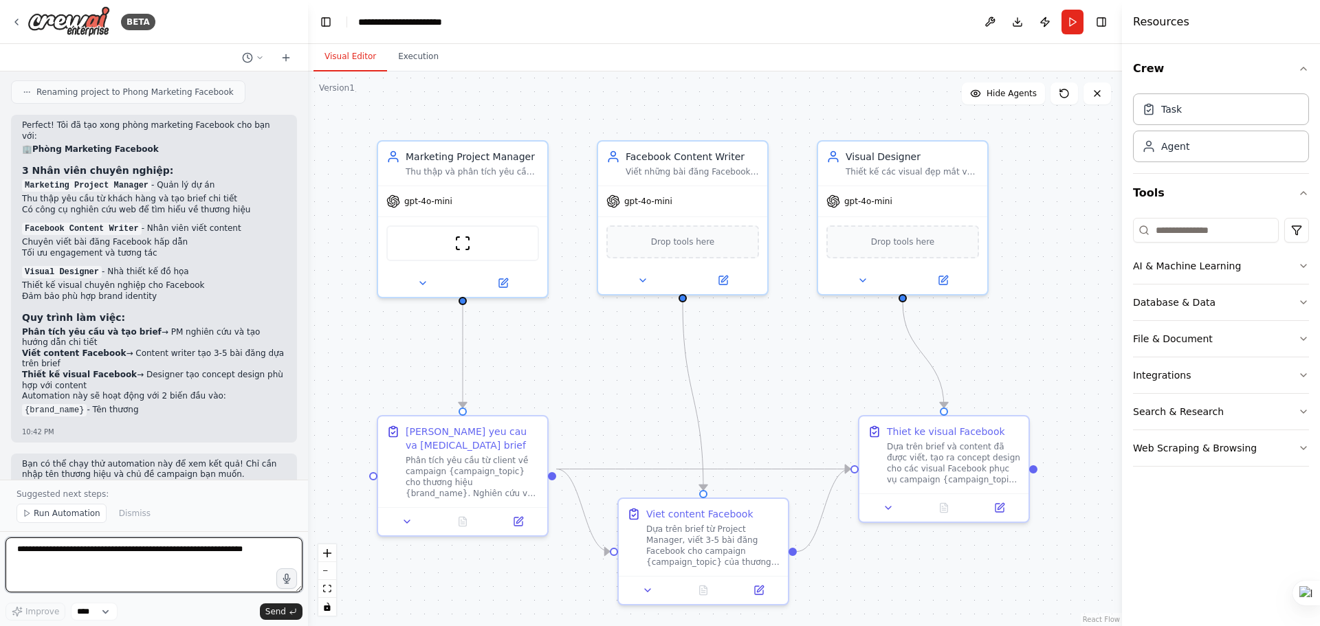
scroll to position [944, 0]
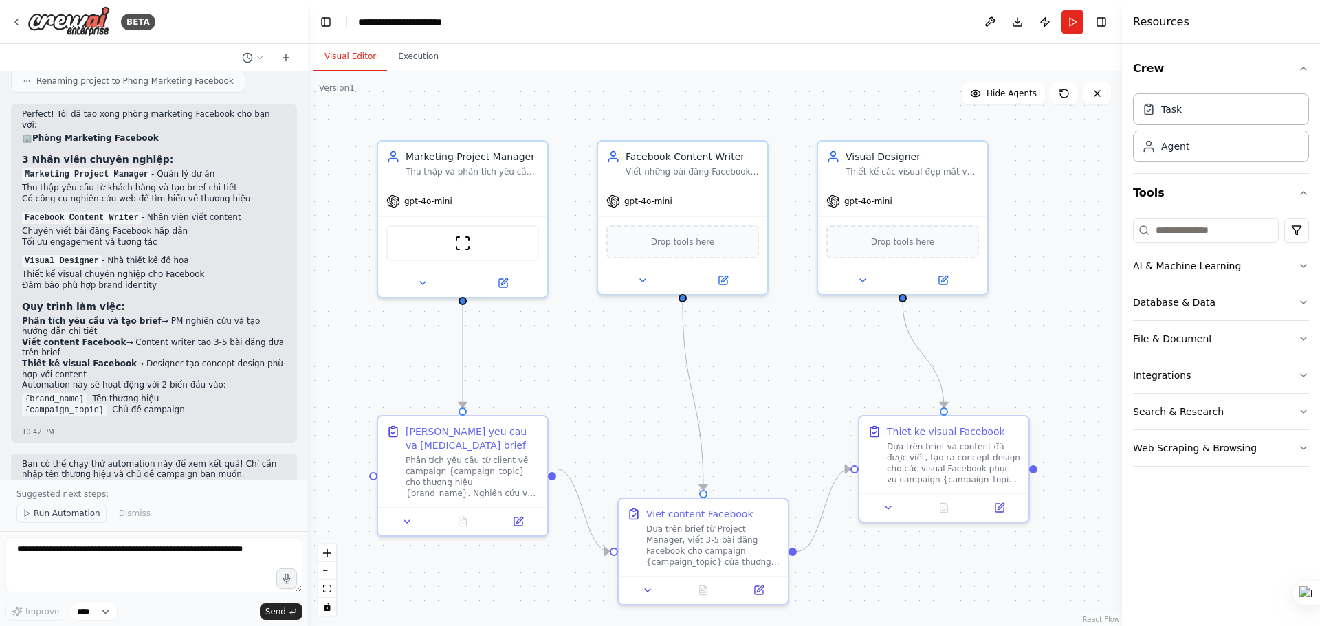
click at [83, 514] on span "Run Automation" at bounding box center [67, 513] width 67 height 11
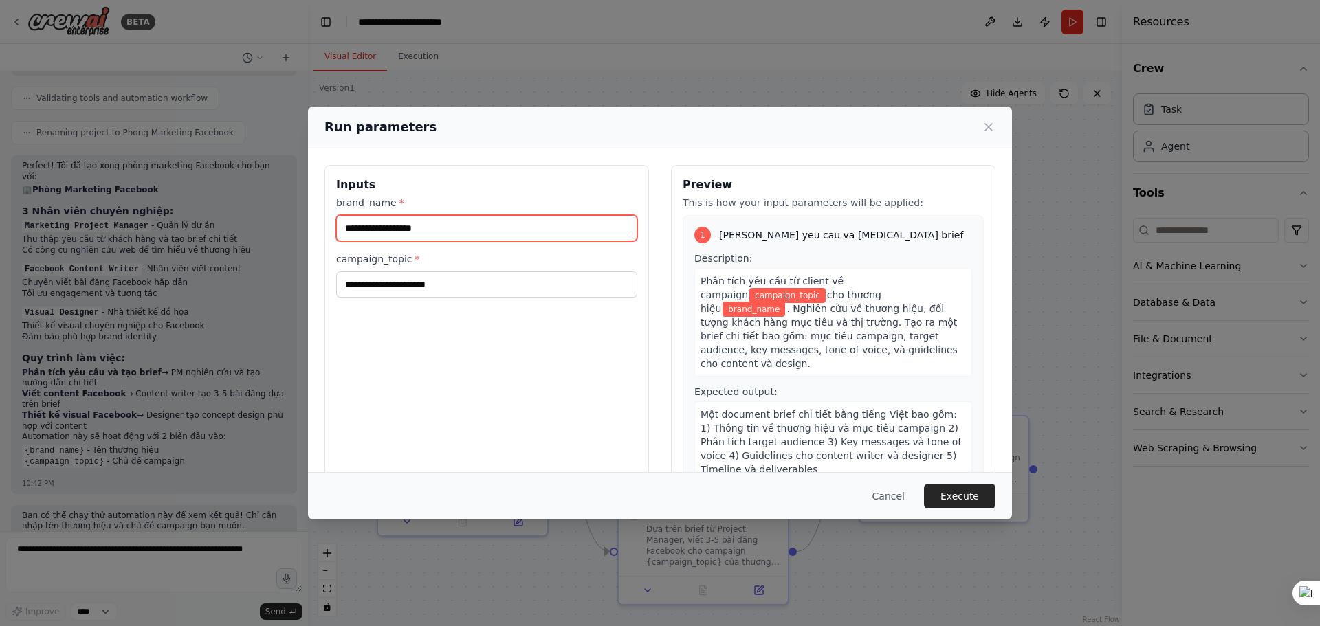
click at [476, 231] on input "brand_name *" at bounding box center [486, 228] width 301 height 26
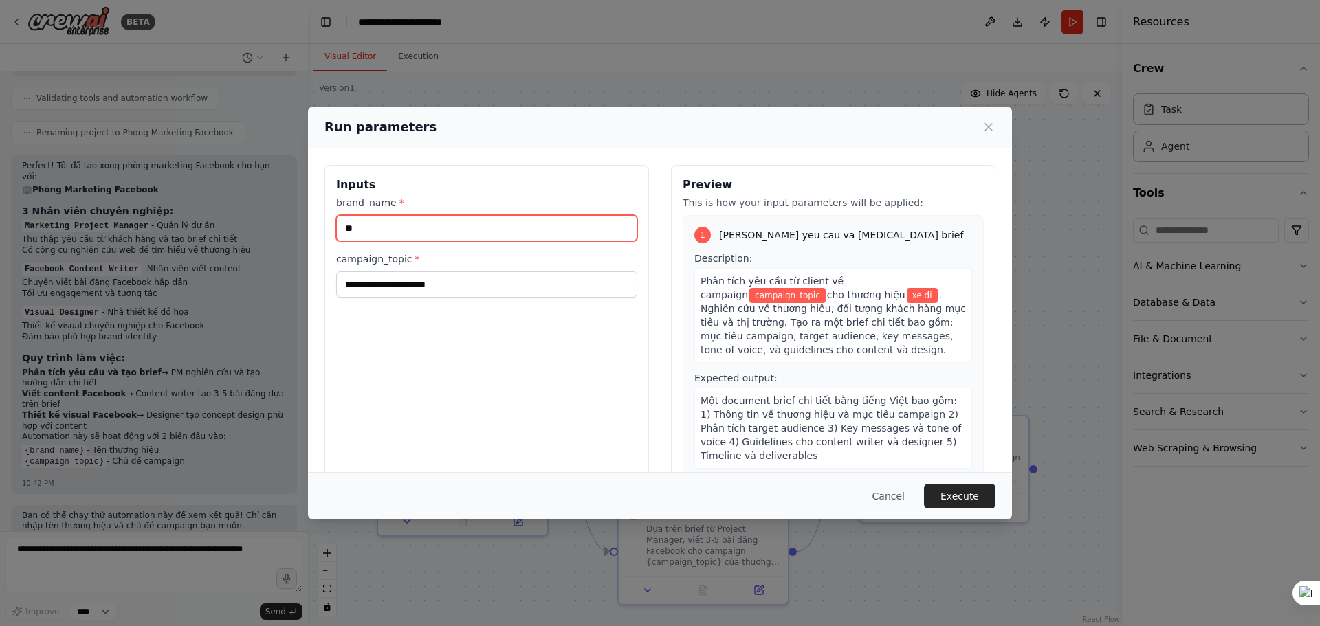
type input "*"
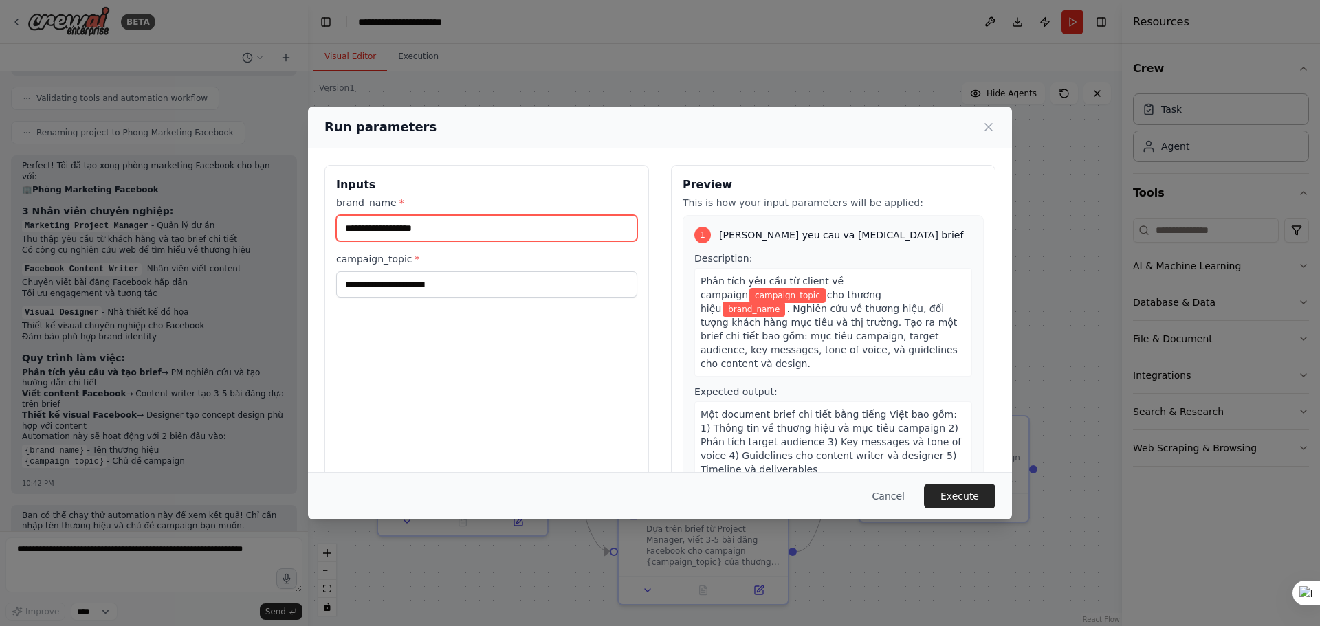
type input "*"
type input "**********"
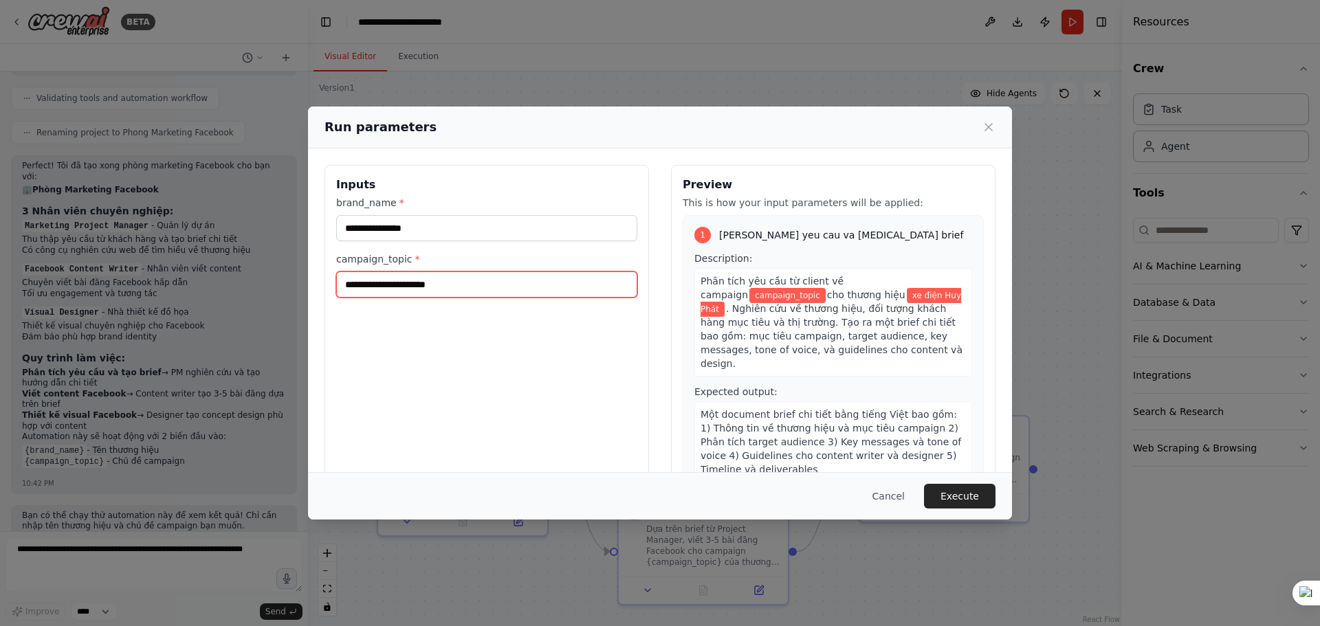
click at [465, 287] on input "campaign_topic *" at bounding box center [486, 285] width 301 height 26
paste input "**********"
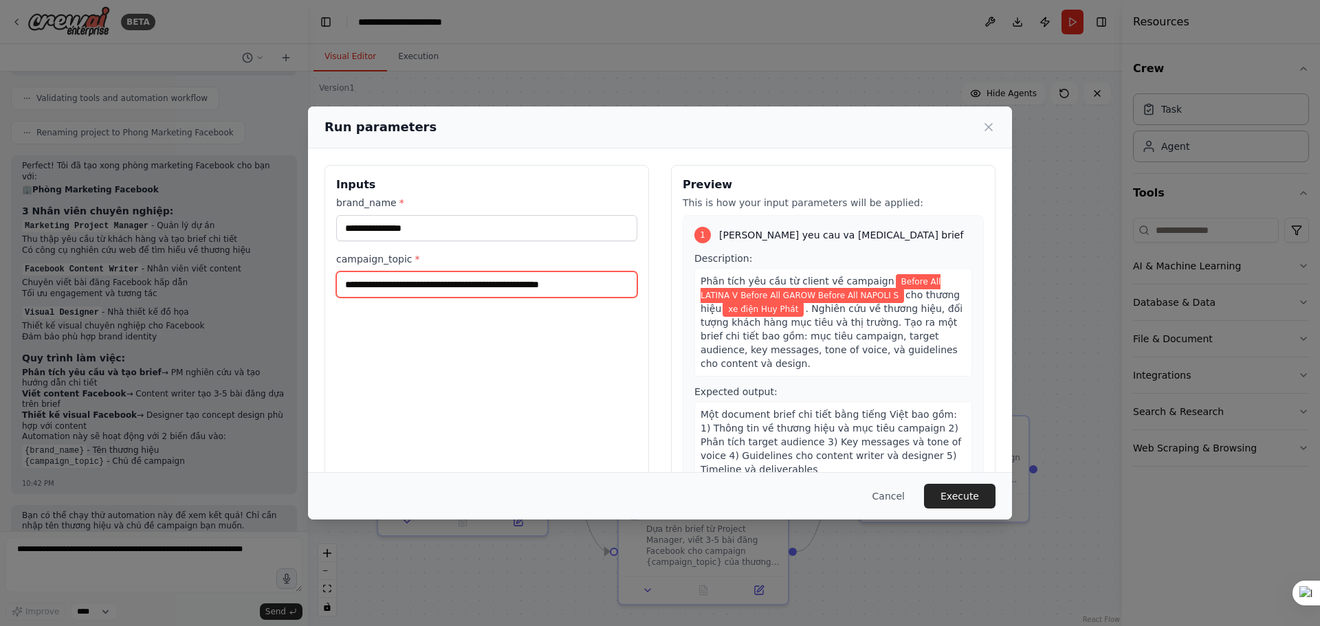
drag, startPoint x: 430, startPoint y: 283, endPoint x: 657, endPoint y: 285, distance: 226.2
click at [657, 285] on div "**********" at bounding box center [659, 328] width 671 height 326
type input "**********"
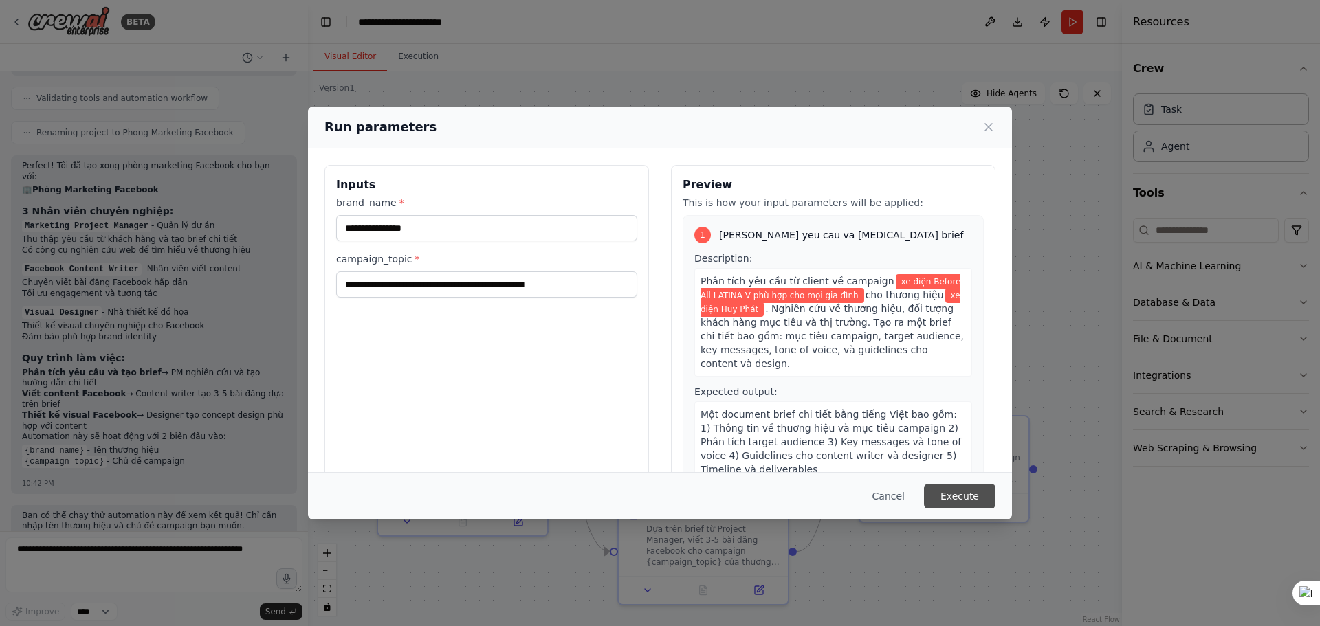
click at [964, 494] on button "Execute" at bounding box center [959, 496] width 71 height 25
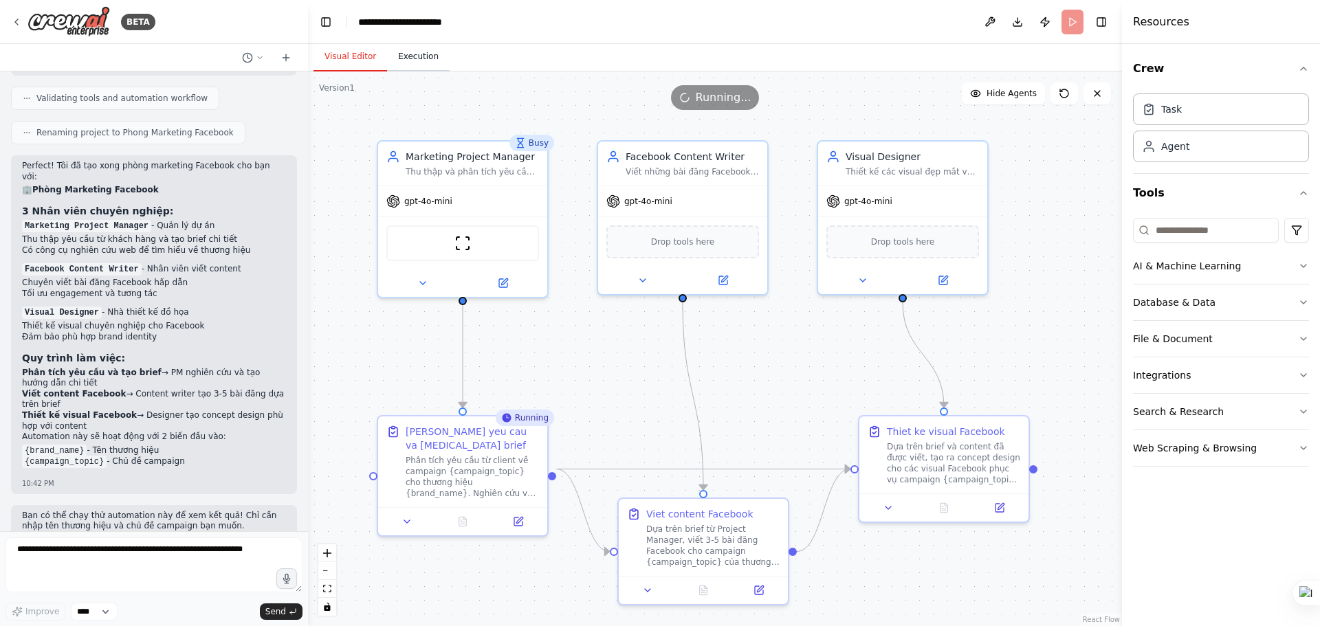
click at [422, 54] on button "Execution" at bounding box center [418, 57] width 63 height 29
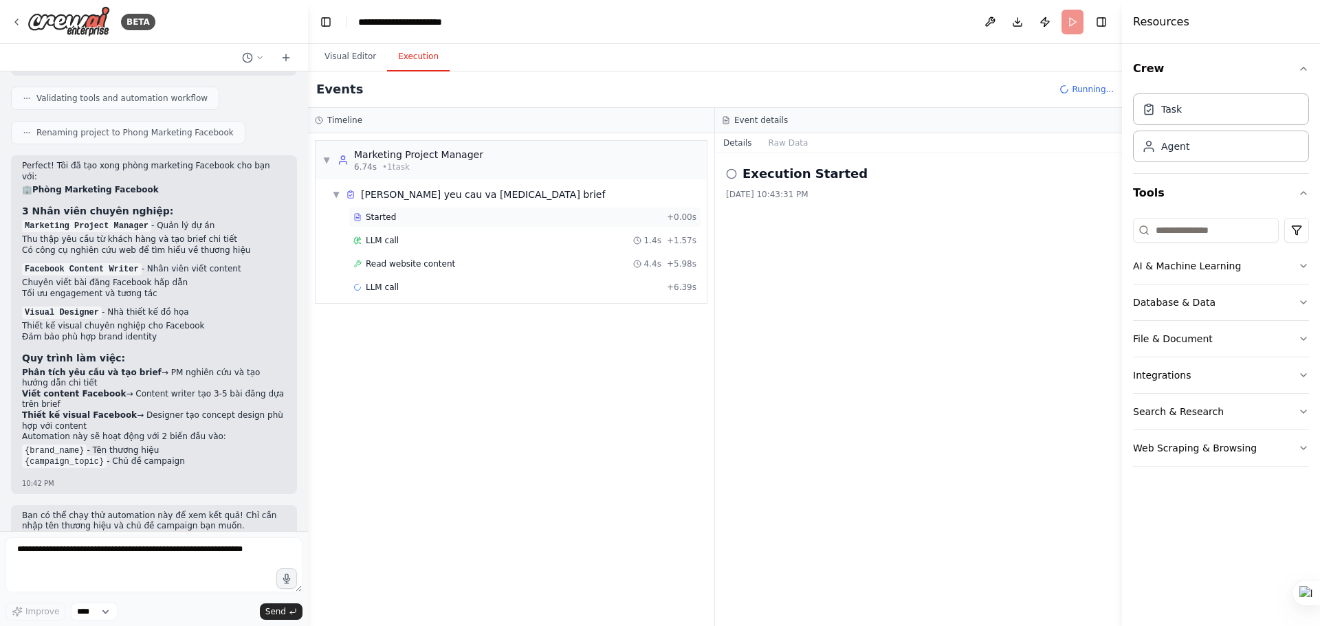
click at [437, 217] on div "Started" at bounding box center [507, 217] width 308 height 11
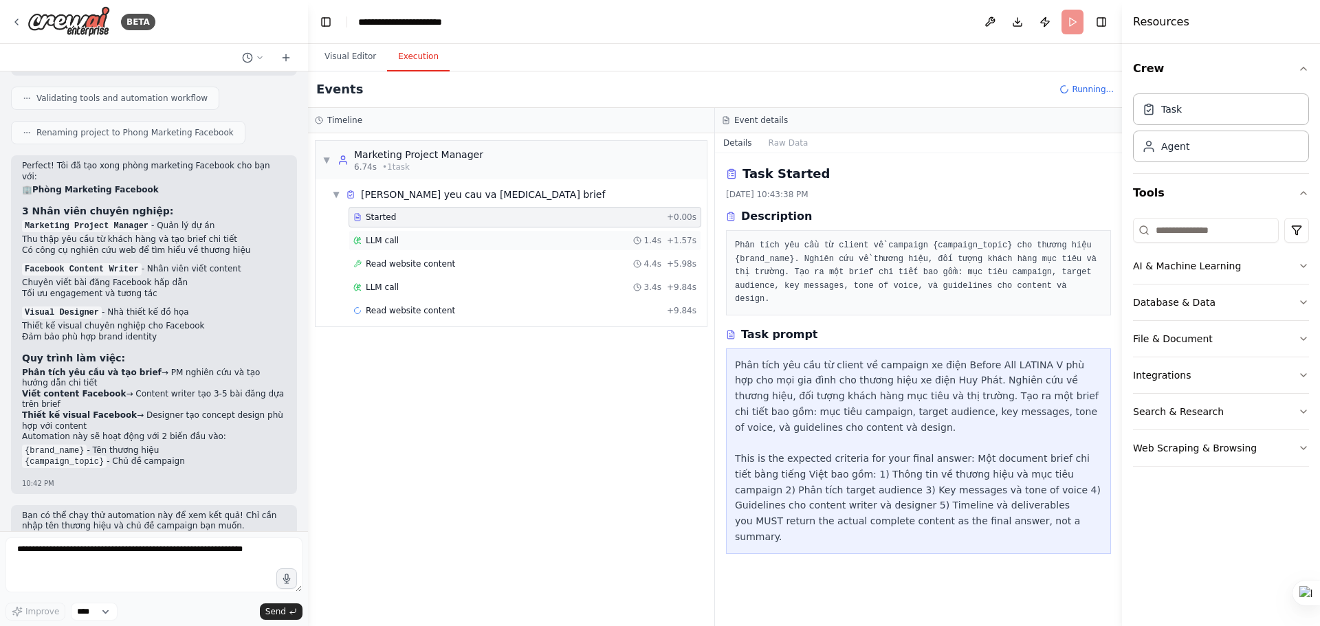
click at [433, 240] on div "LLM call 1.4s + 1.57s" at bounding box center [524, 240] width 343 height 11
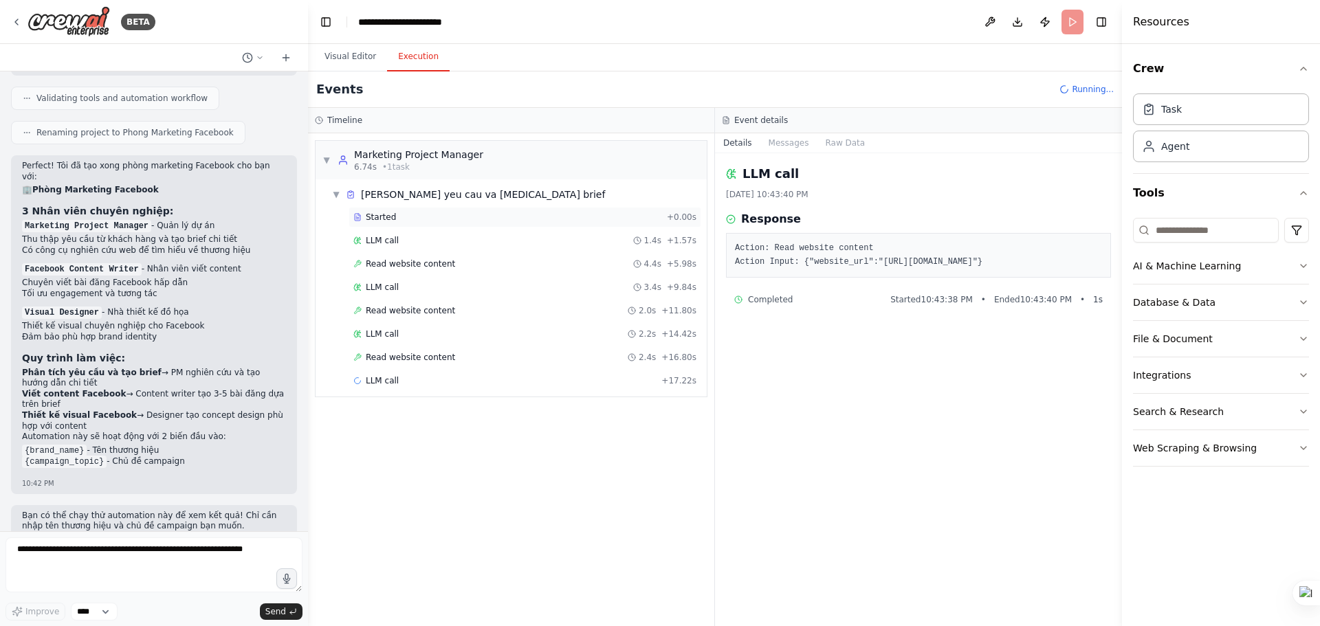
click at [436, 218] on div "Started" at bounding box center [507, 217] width 308 height 11
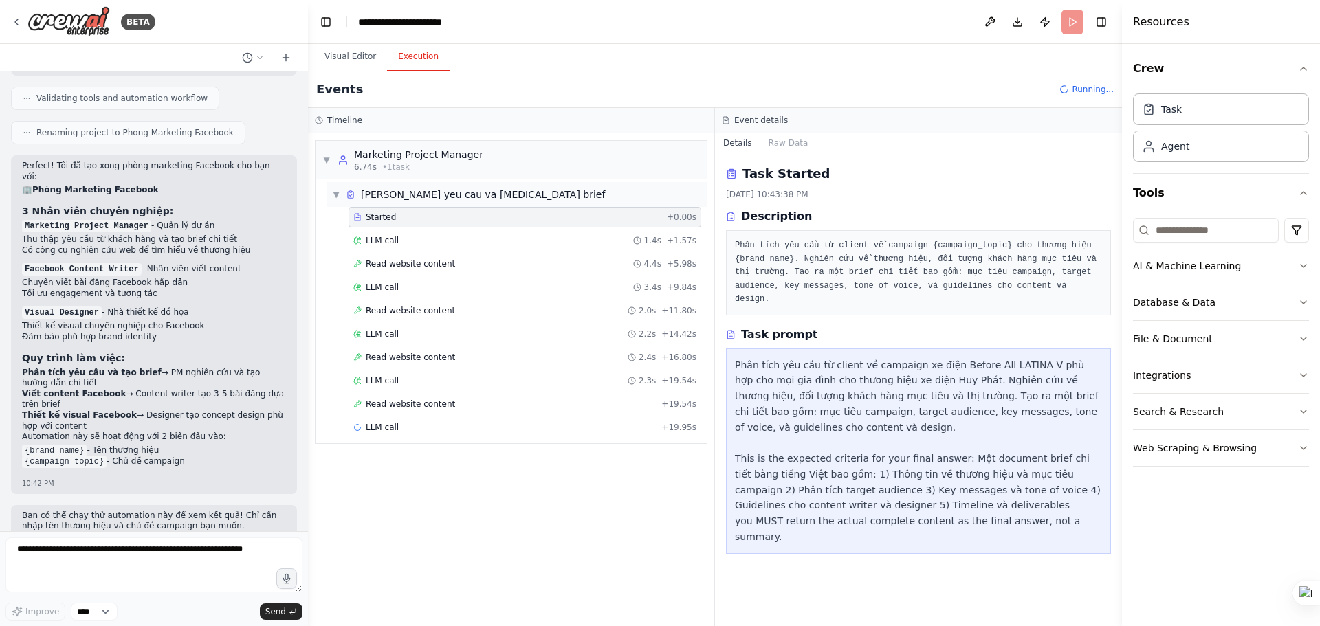
click at [446, 195] on div "[PERSON_NAME] yeu cau va [MEDICAL_DATA] brief" at bounding box center [483, 195] width 244 height 14
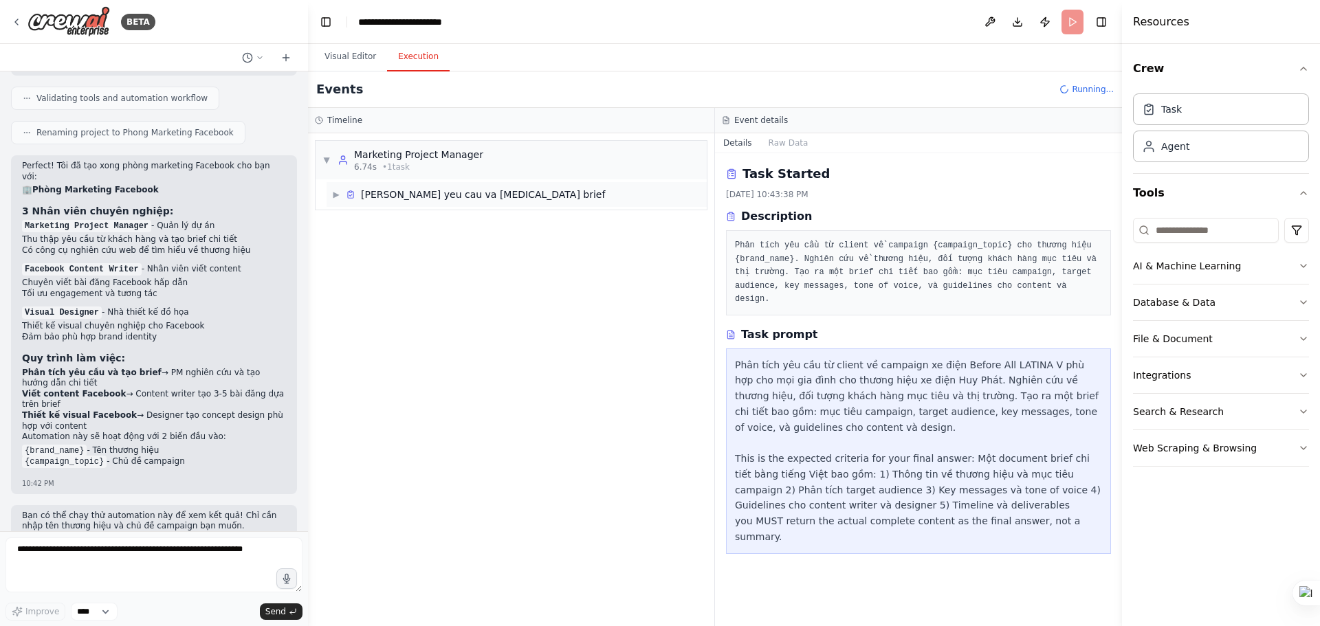
click at [448, 194] on div "[PERSON_NAME] yeu cau va [MEDICAL_DATA] brief" at bounding box center [483, 195] width 244 height 14
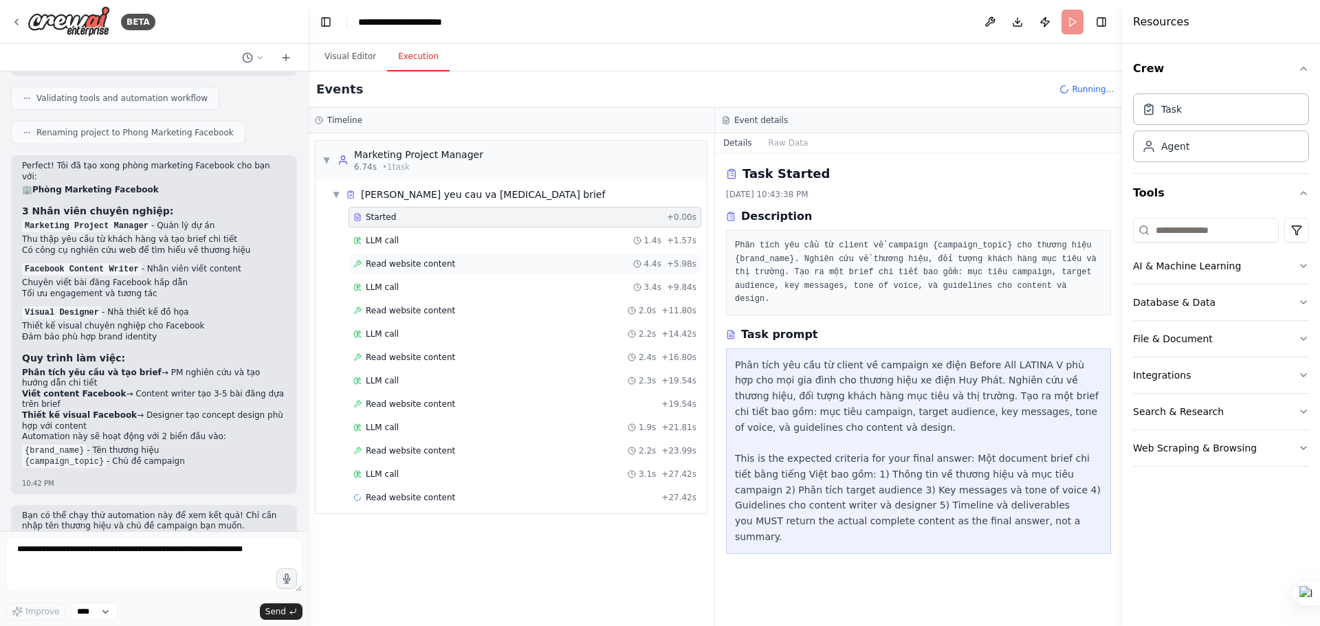
click at [472, 265] on div "Read website content 4.4s + 5.98s" at bounding box center [524, 263] width 343 height 11
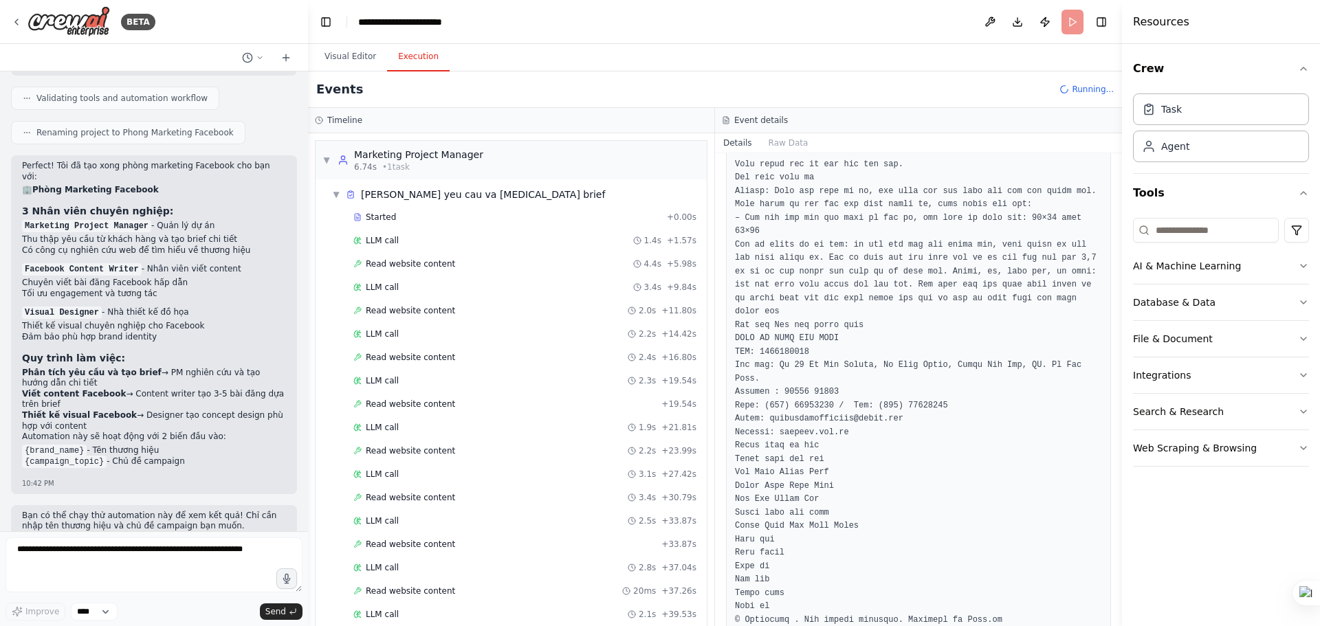
scroll to position [3562, 0]
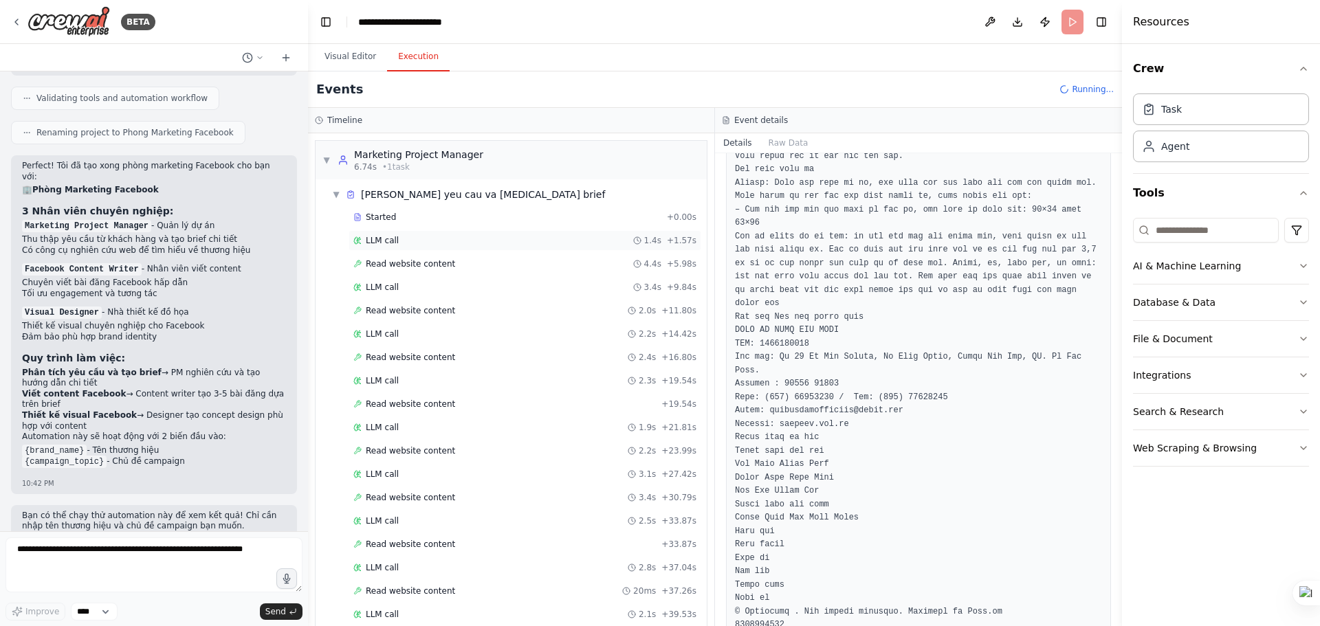
click at [529, 238] on div "LLM call 1.4s + 1.57s" at bounding box center [524, 240] width 343 height 11
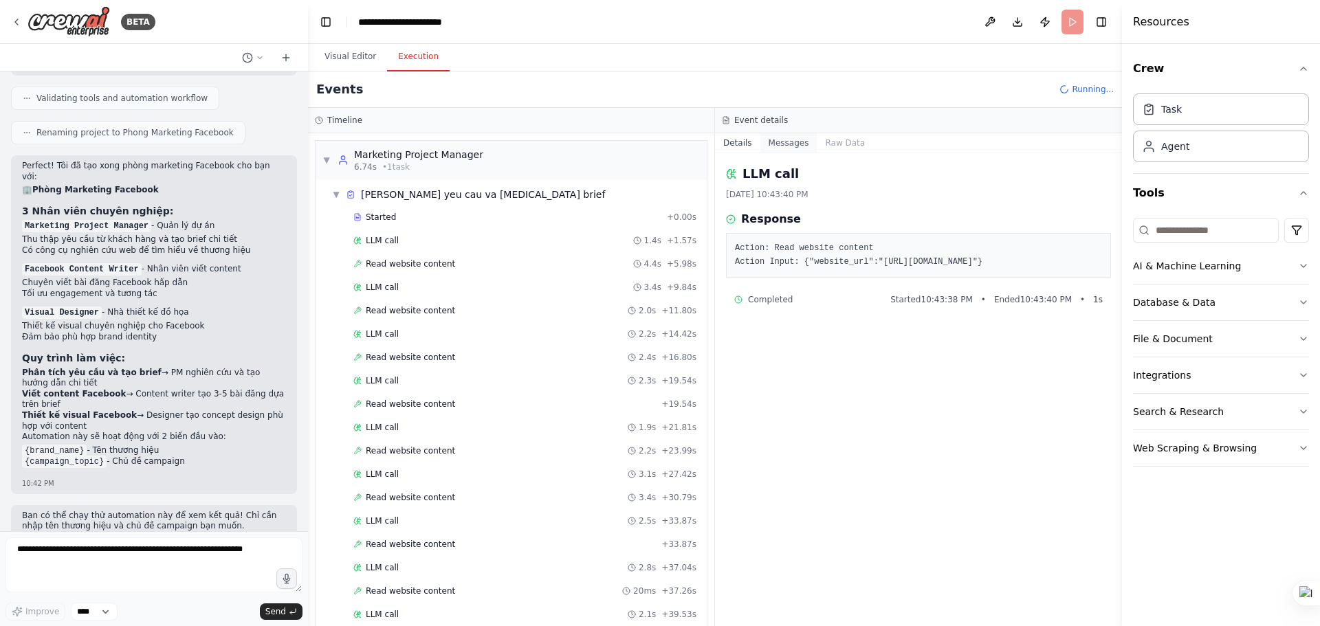
click at [782, 150] on button "Messages" at bounding box center [788, 142] width 57 height 19
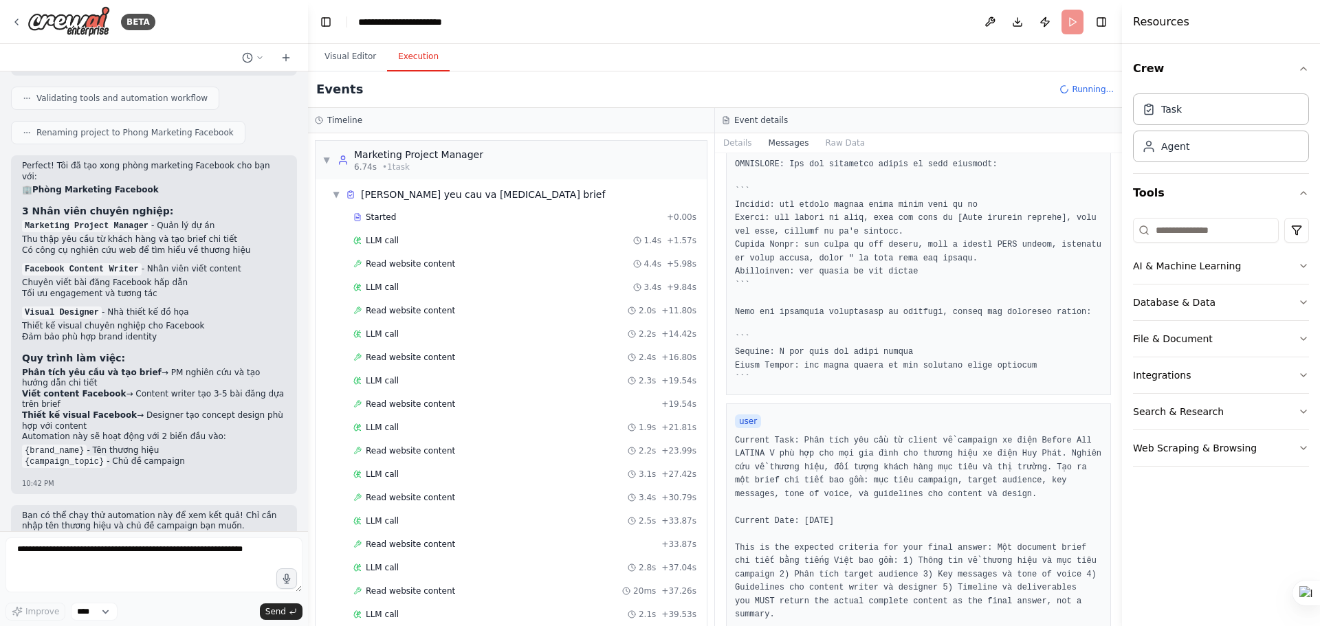
scroll to position [375, 0]
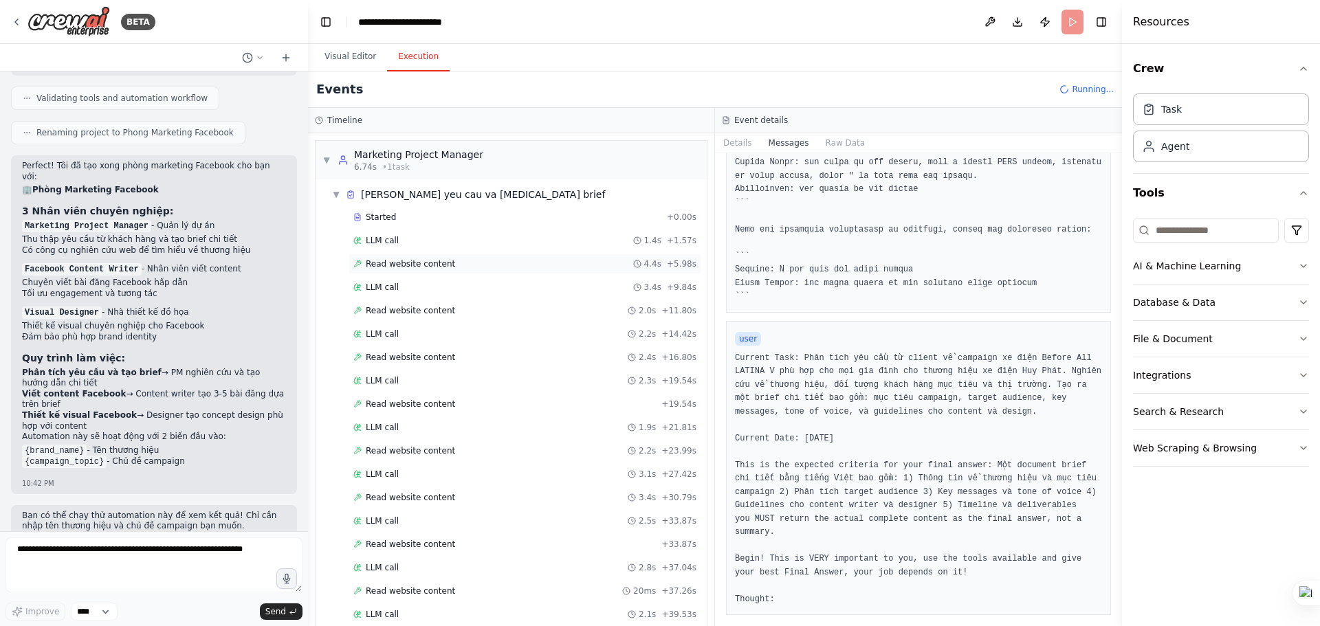
click at [500, 261] on div "Read website content 4.4s + 5.98s" at bounding box center [524, 263] width 343 height 11
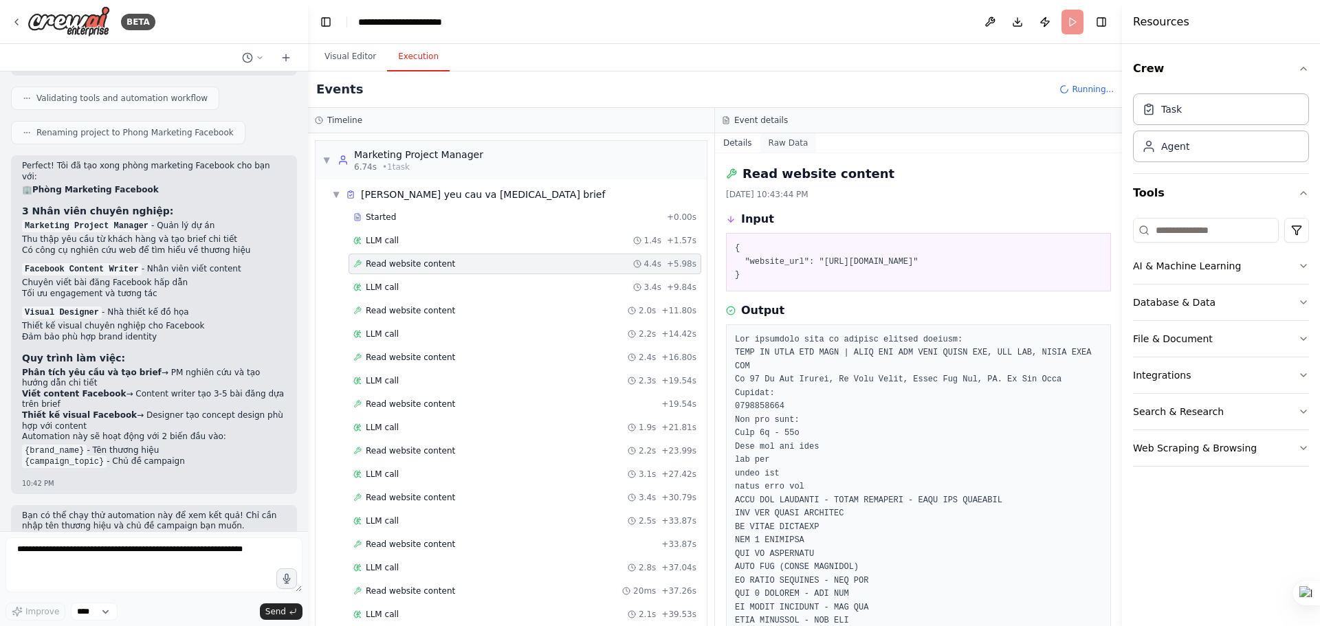
click at [794, 144] on button "Raw Data" at bounding box center [788, 142] width 56 height 19
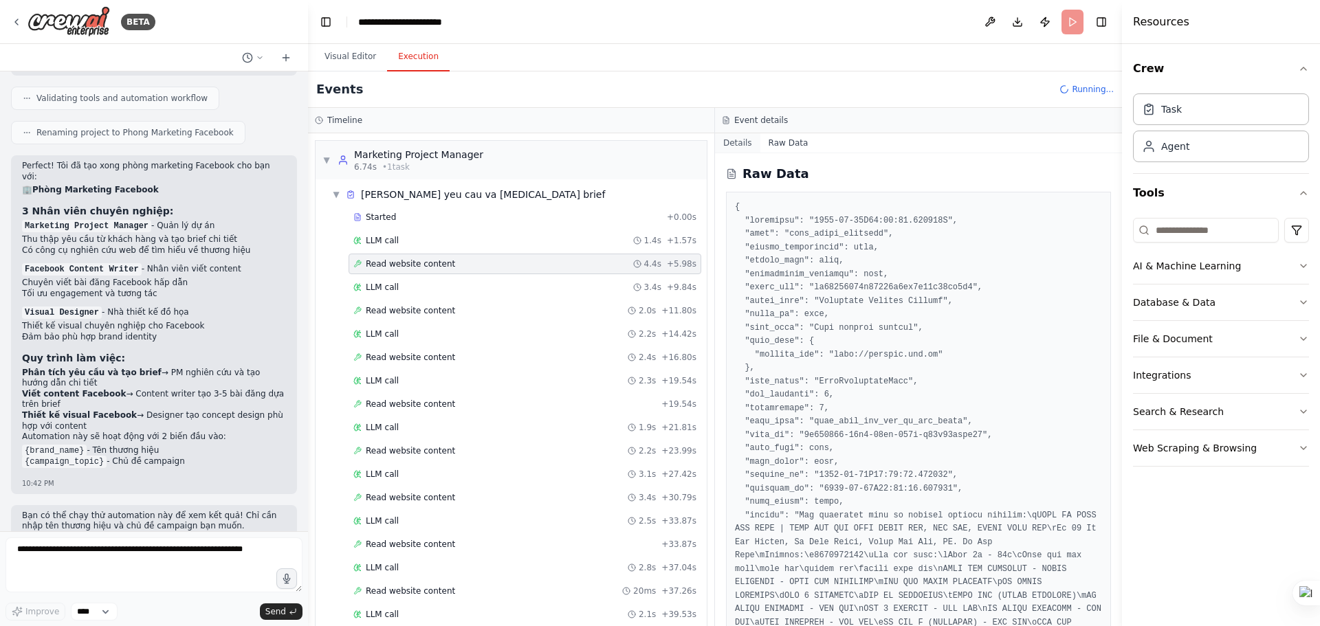
click at [756, 142] on button "Details" at bounding box center [737, 142] width 45 height 19
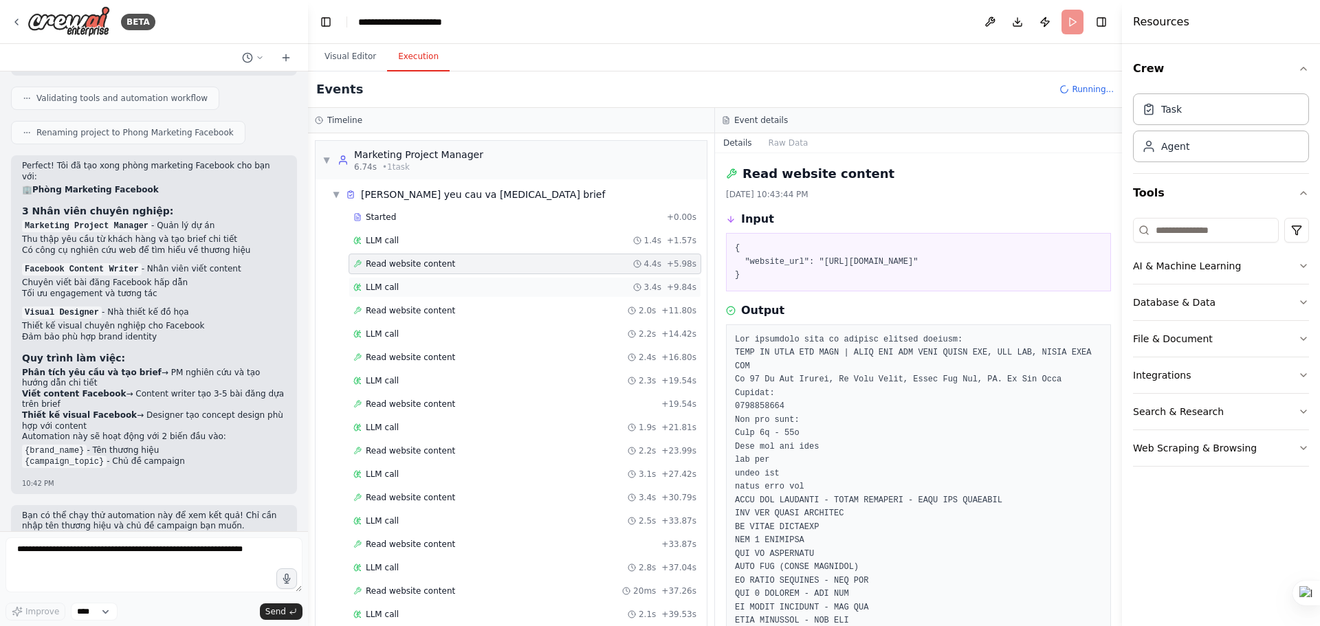
click at [438, 287] on div "LLM call 3.4s + 9.84s" at bounding box center [524, 287] width 343 height 11
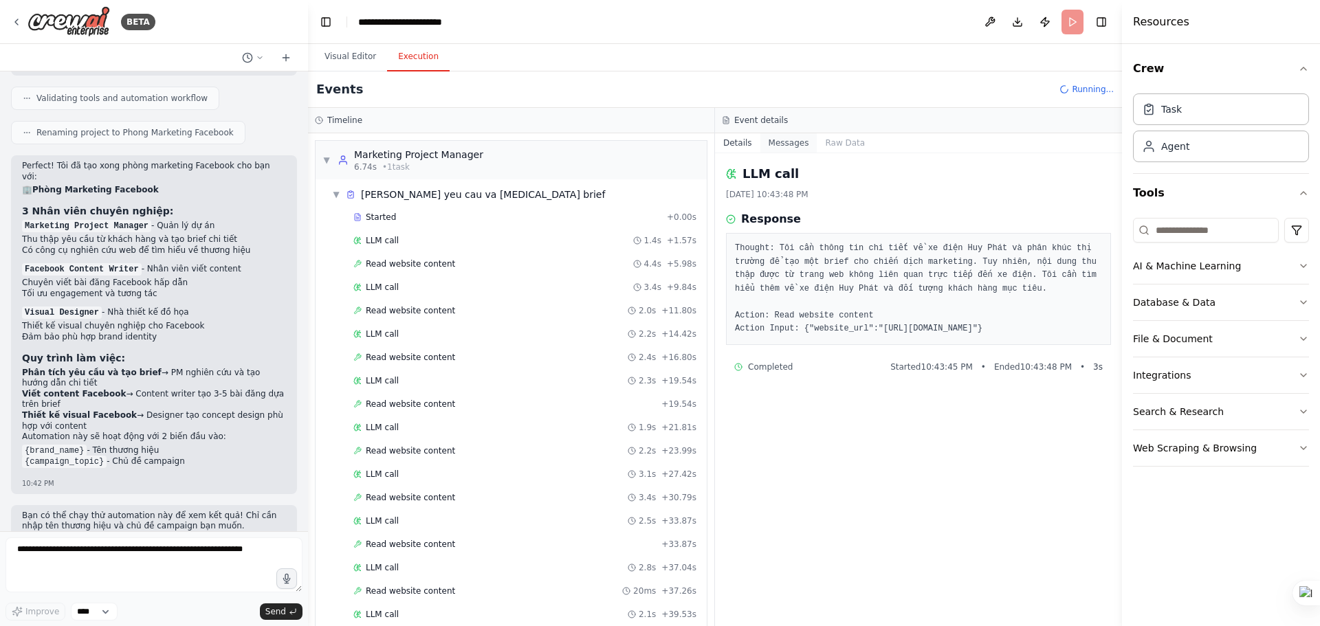
click at [775, 143] on button "Messages" at bounding box center [788, 142] width 57 height 19
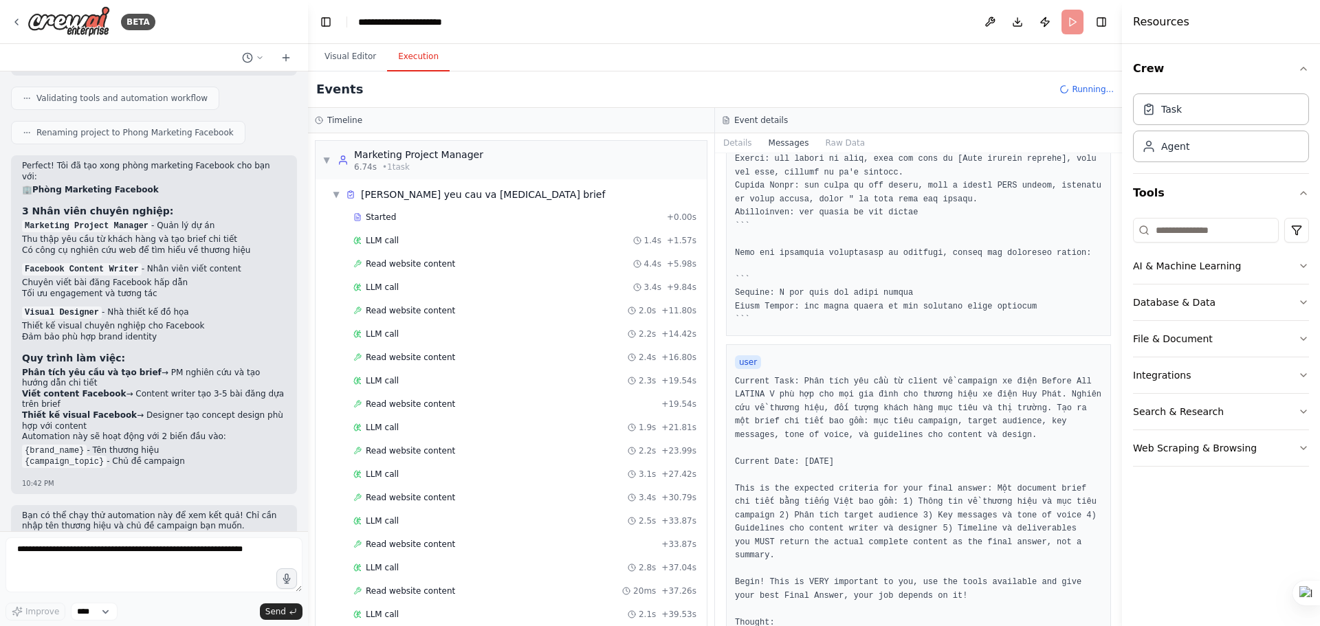
scroll to position [412, 0]
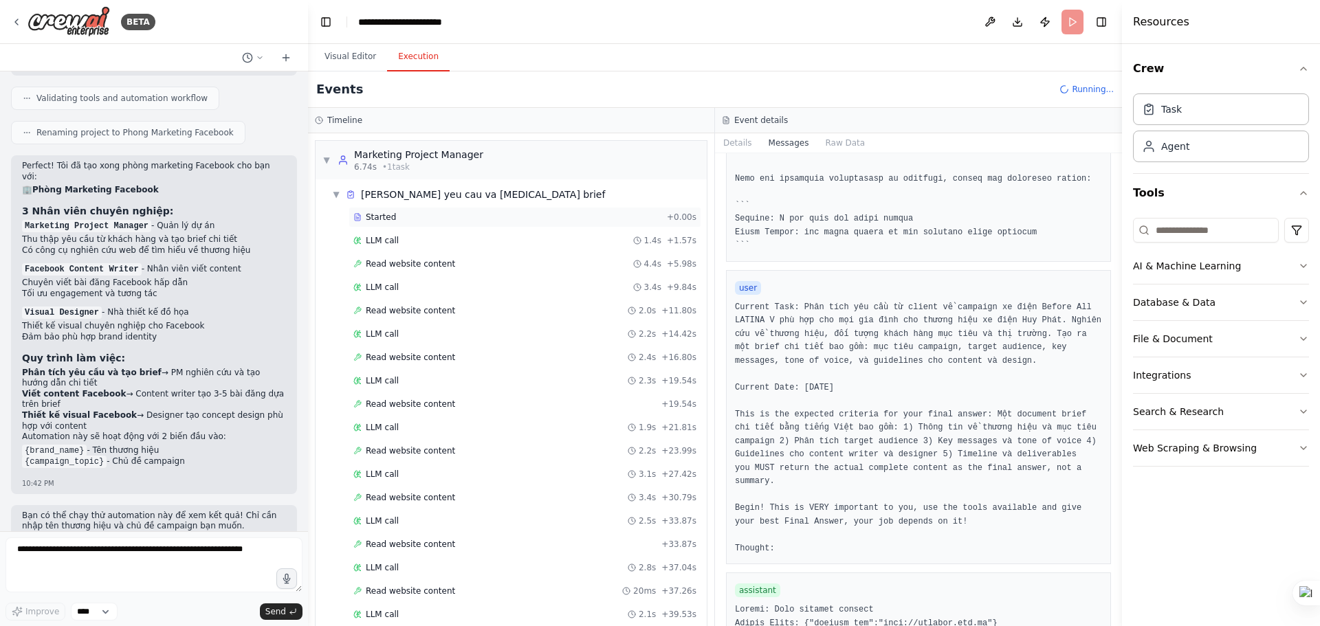
click at [473, 221] on div "Started" at bounding box center [507, 217] width 308 height 11
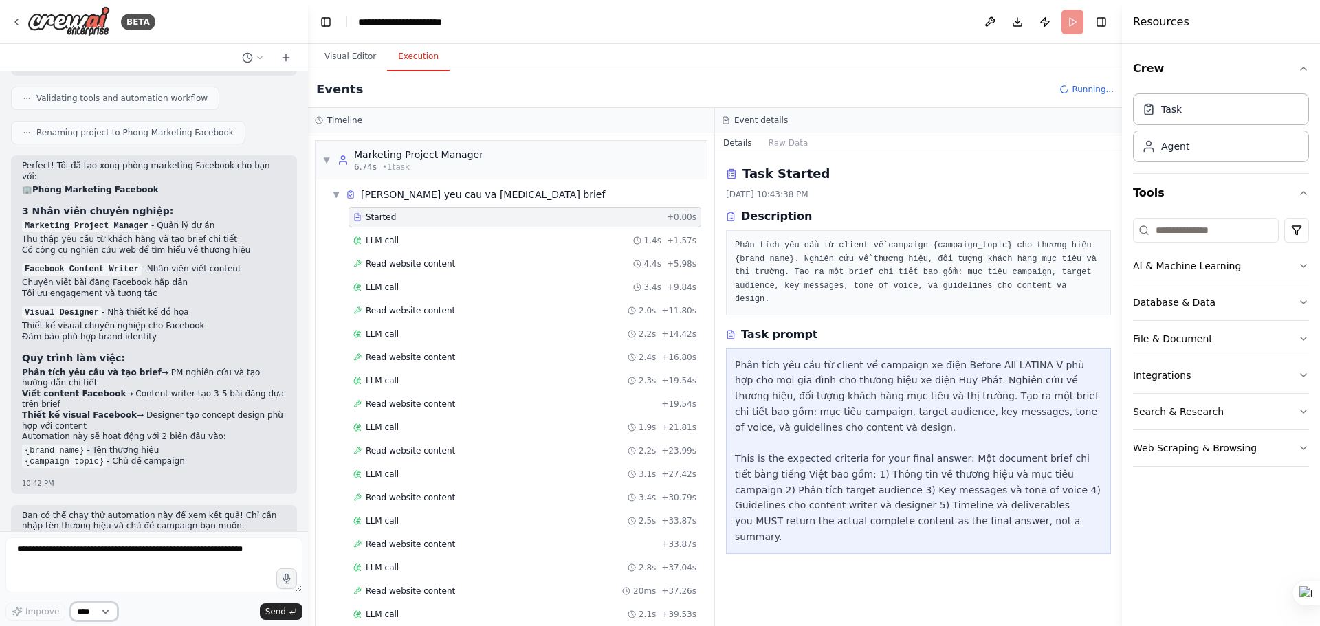
click at [89, 610] on select "****" at bounding box center [94, 612] width 47 height 18
click at [181, 553] on textarea at bounding box center [153, 565] width 297 height 55
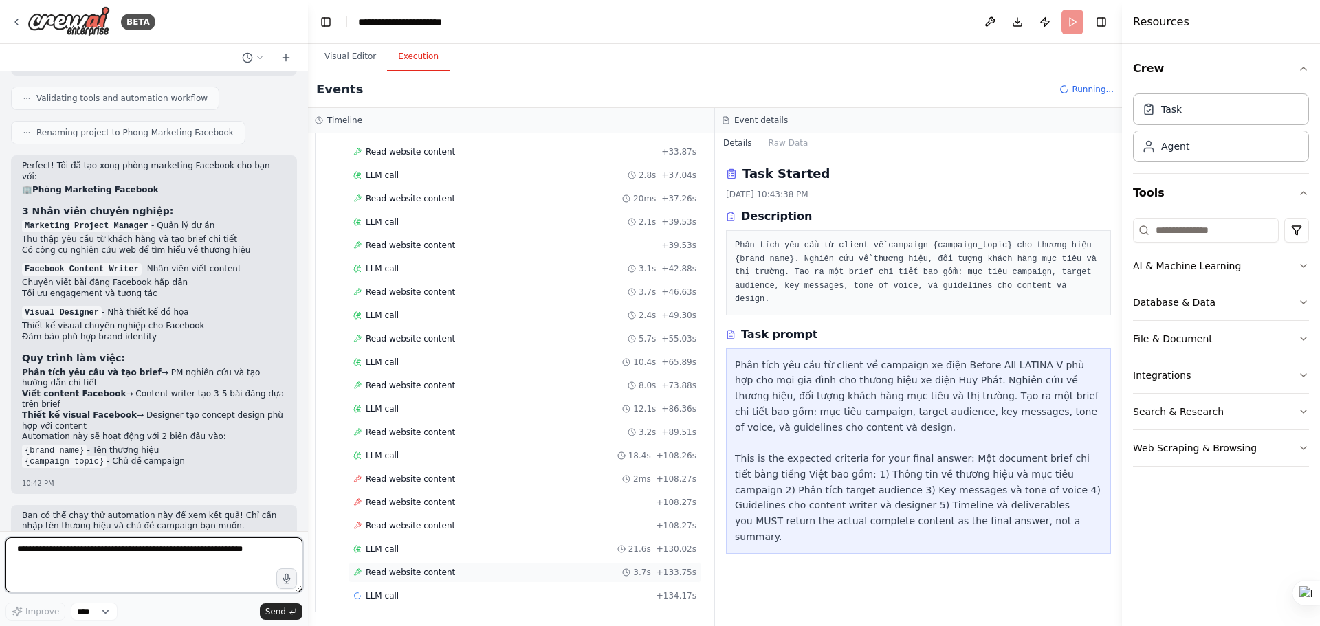
scroll to position [394, 0]
click at [467, 564] on div "Read website content 3.7s + 133.75s" at bounding box center [525, 571] width 353 height 21
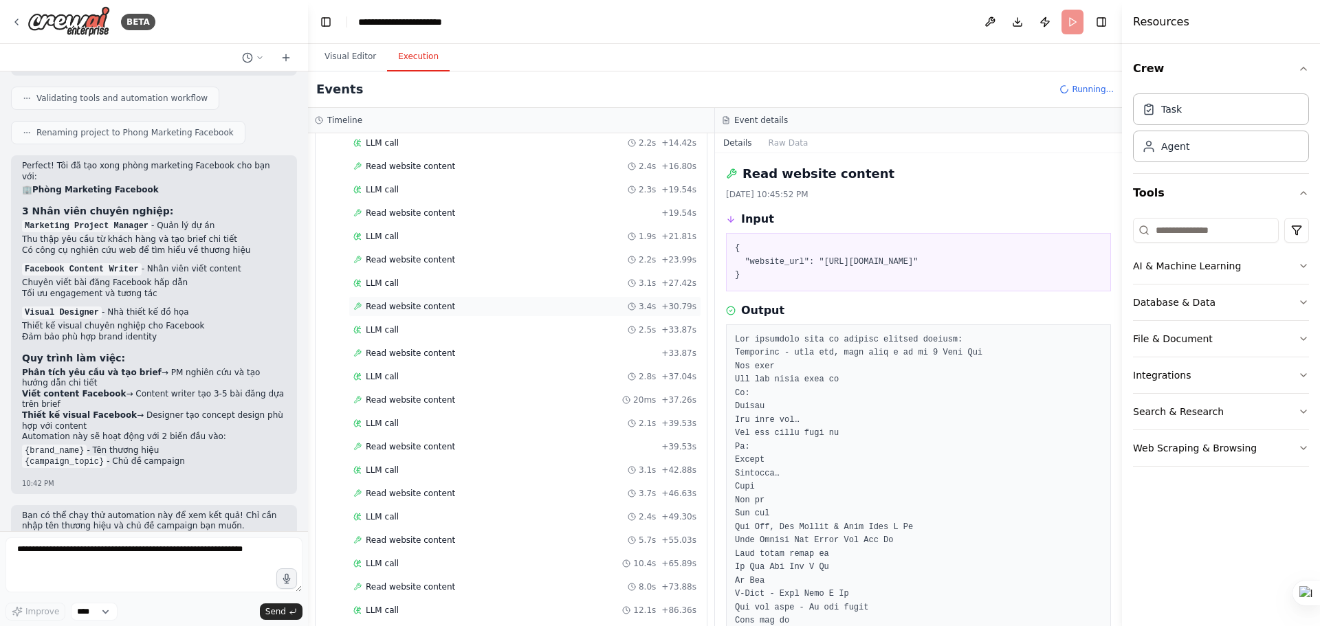
scroll to position [256, 0]
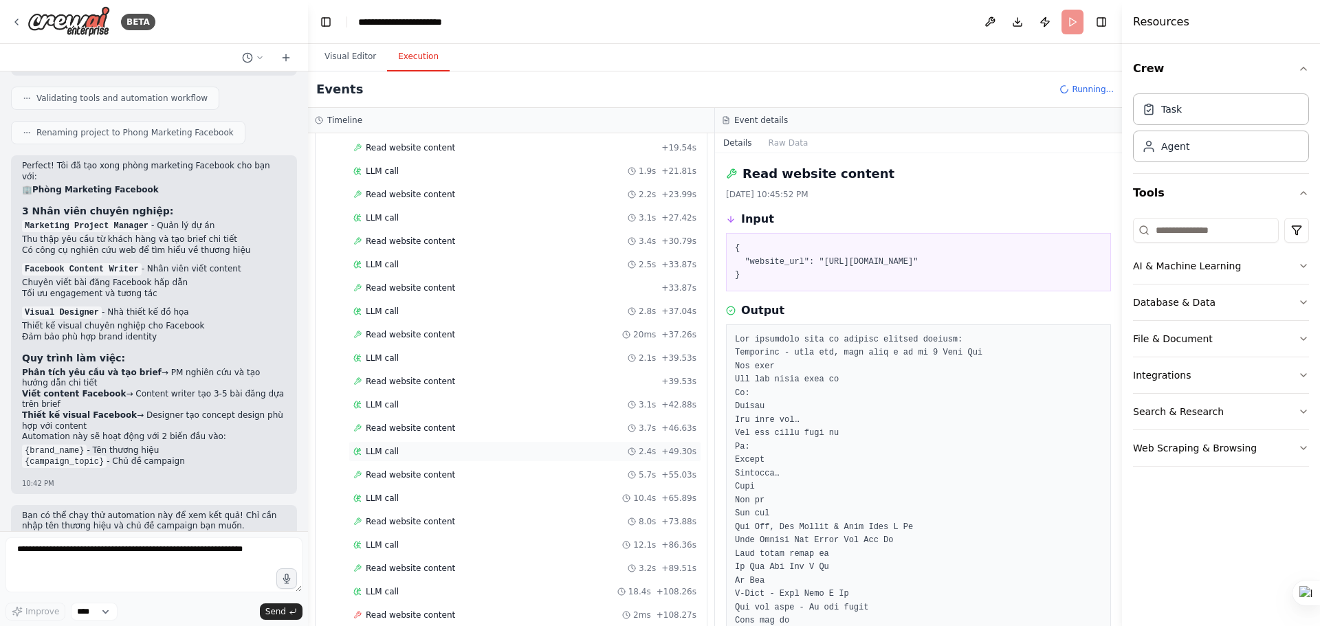
click at [486, 444] on div "LLM call 2.4s + 49.30s" at bounding box center [525, 451] width 353 height 21
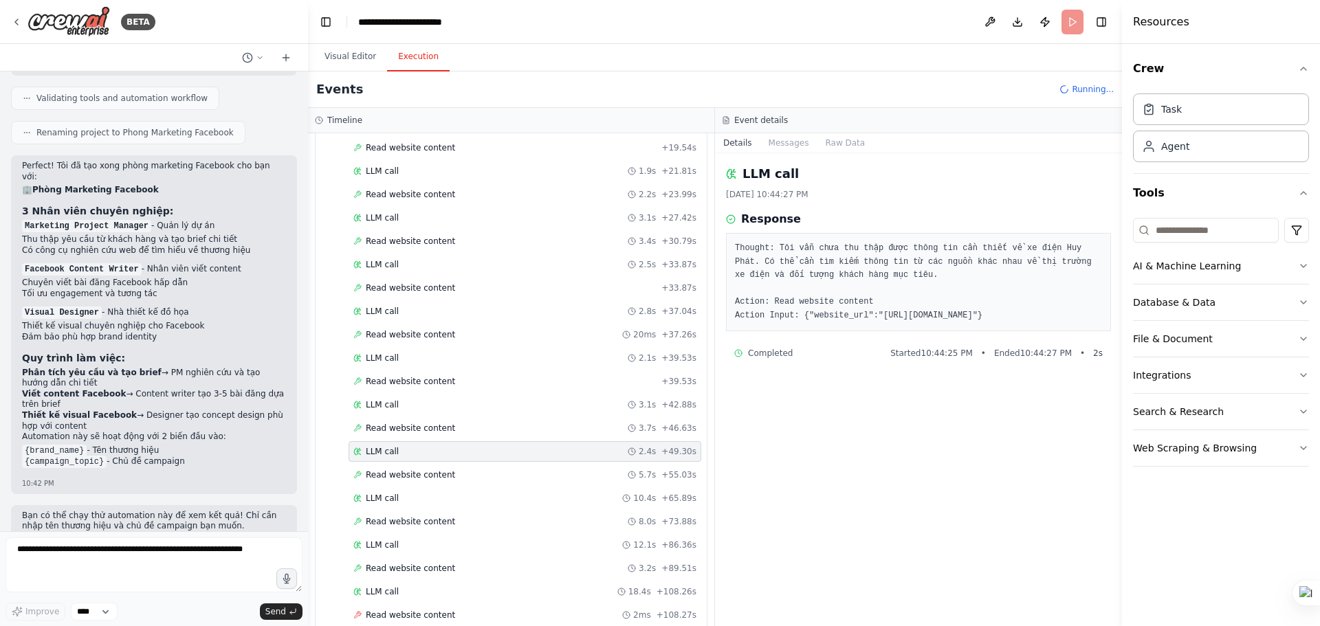
click at [485, 346] on div "Started + 0.00s LLM call 1.4s + 1.57s Read website content 4.4s + 5.98s LLM cal…" at bounding box center [517, 348] width 380 height 795
click at [483, 352] on div "LLM call 2.1s + 39.53s" at bounding box center [525, 358] width 353 height 21
click at [424, 289] on span "Read website content" at bounding box center [410, 288] width 89 height 11
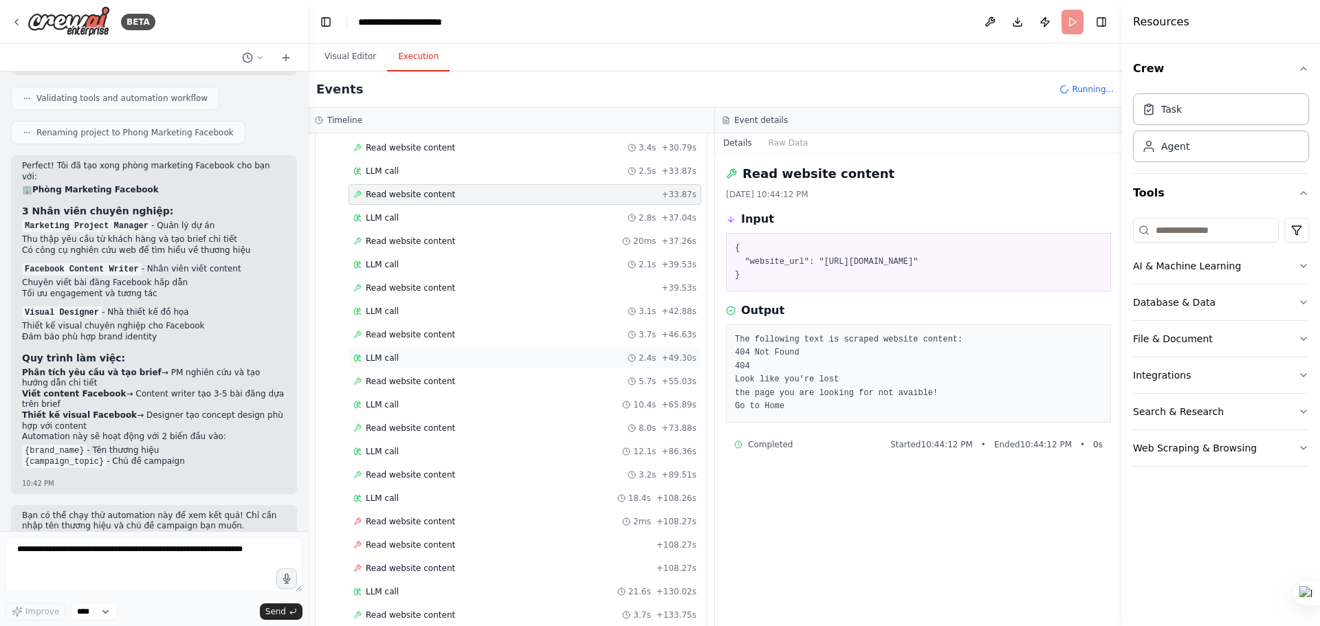
scroll to position [441, 0]
click at [437, 593] on div "LLM call + 157.33s" at bounding box center [524, 594] width 343 height 11
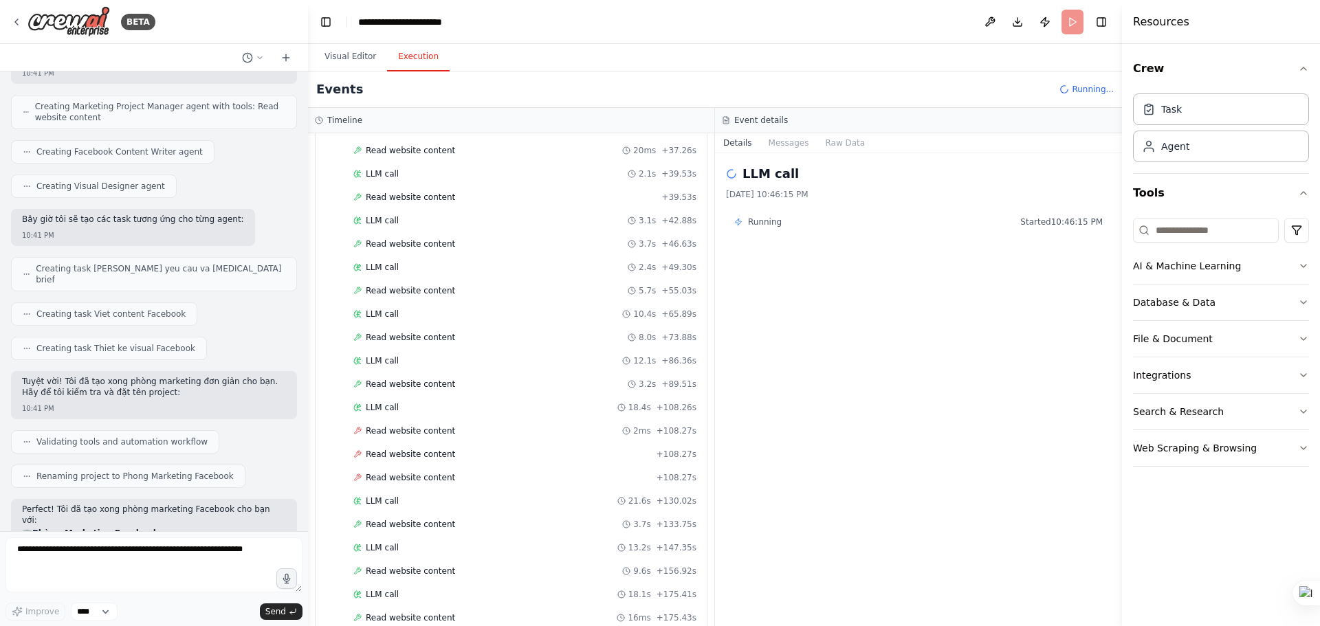
click at [1072, 28] on header "**********" at bounding box center [715, 22] width 814 height 44
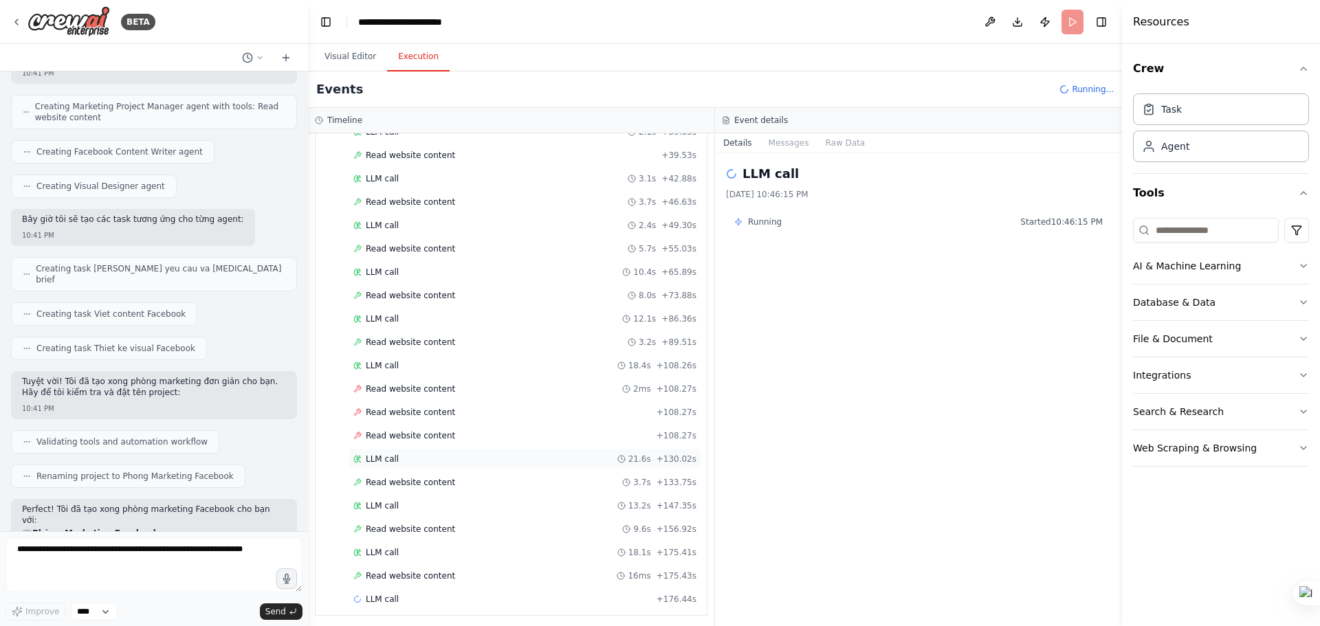
scroll to position [487, 0]
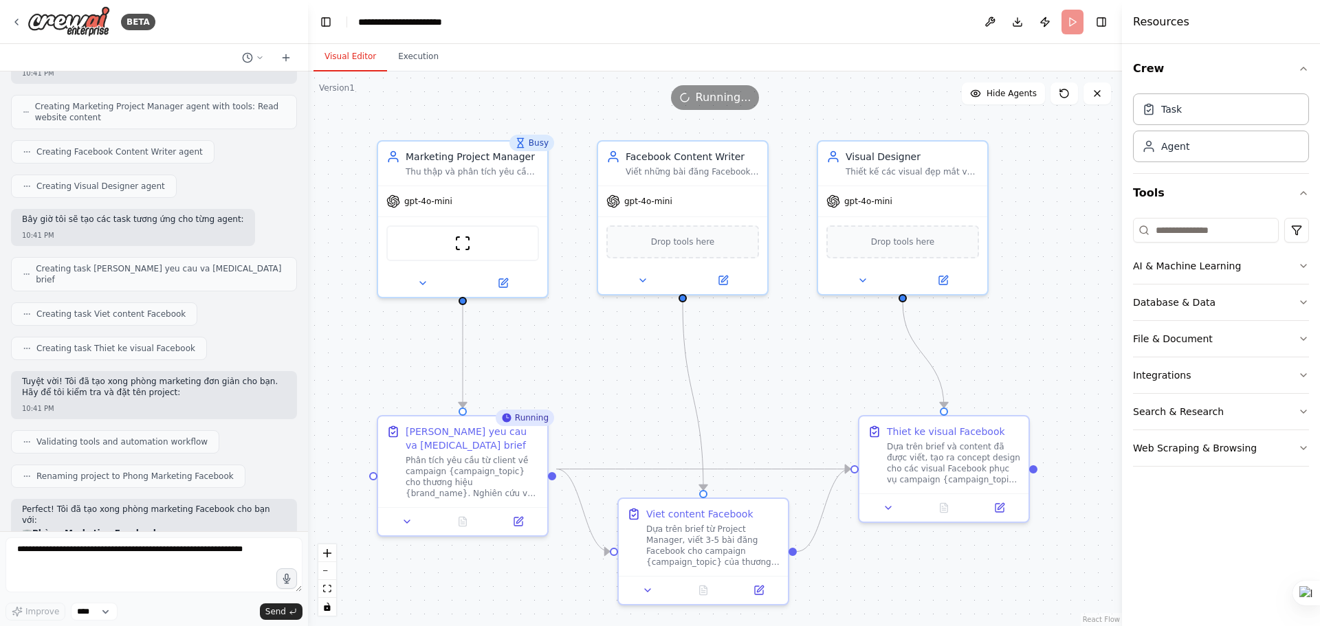
click at [363, 56] on button "Visual Editor" at bounding box center [350, 57] width 74 height 29
click at [729, 93] on span "Running..." at bounding box center [724, 97] width 56 height 16
click at [1077, 27] on header "**********" at bounding box center [715, 22] width 814 height 44
click at [452, 199] on div "gpt-4o-mini" at bounding box center [462, 199] width 169 height 30
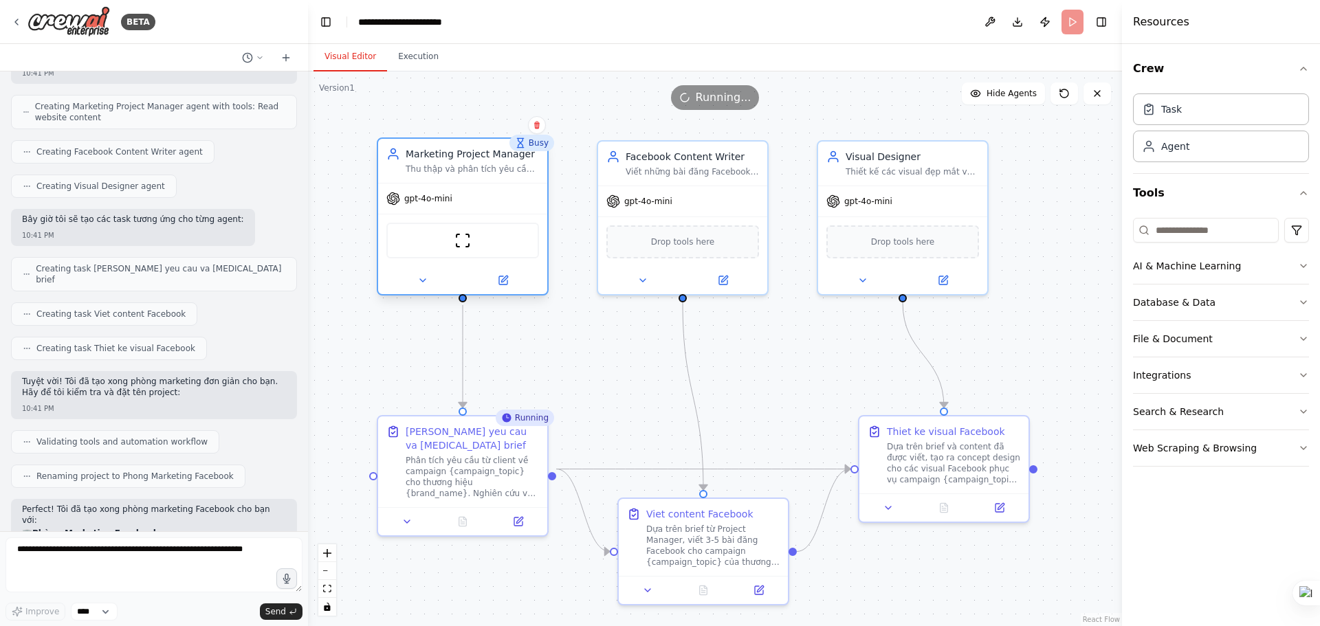
click at [452, 199] on div "gpt-4o-mini" at bounding box center [462, 199] width 169 height 30
click at [1209, 267] on div "AI & Machine Learning" at bounding box center [1187, 266] width 108 height 14
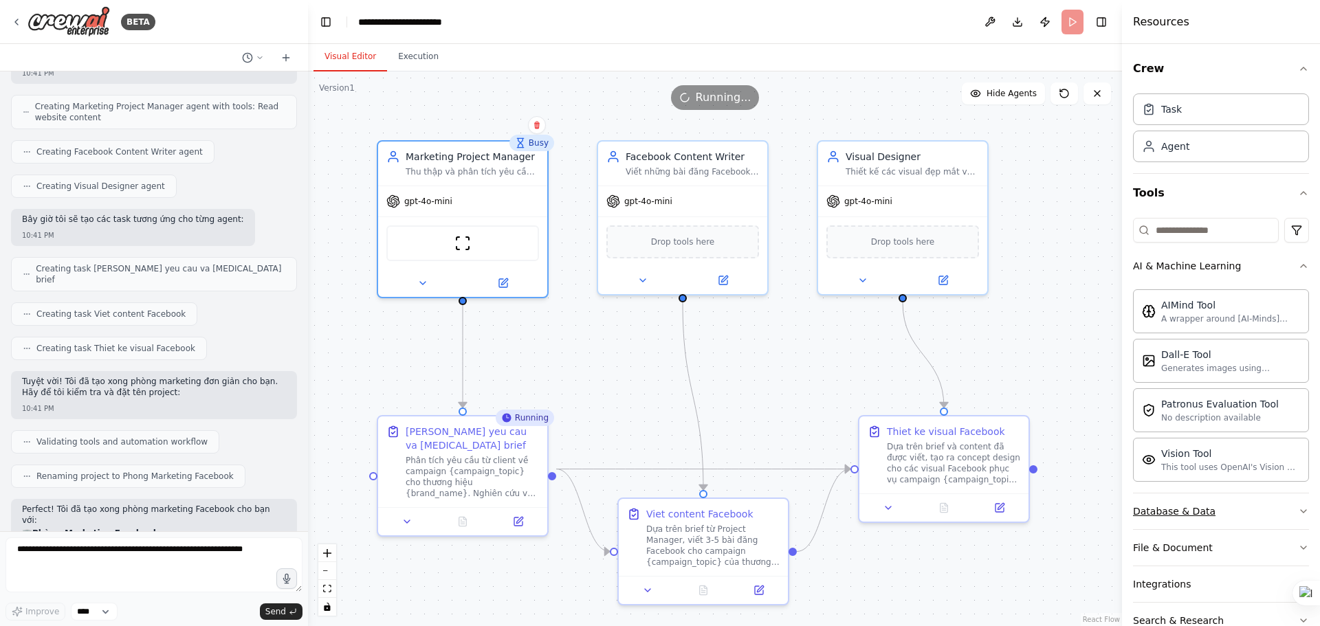
click at [1187, 516] on div "Database & Data" at bounding box center [1174, 512] width 82 height 14
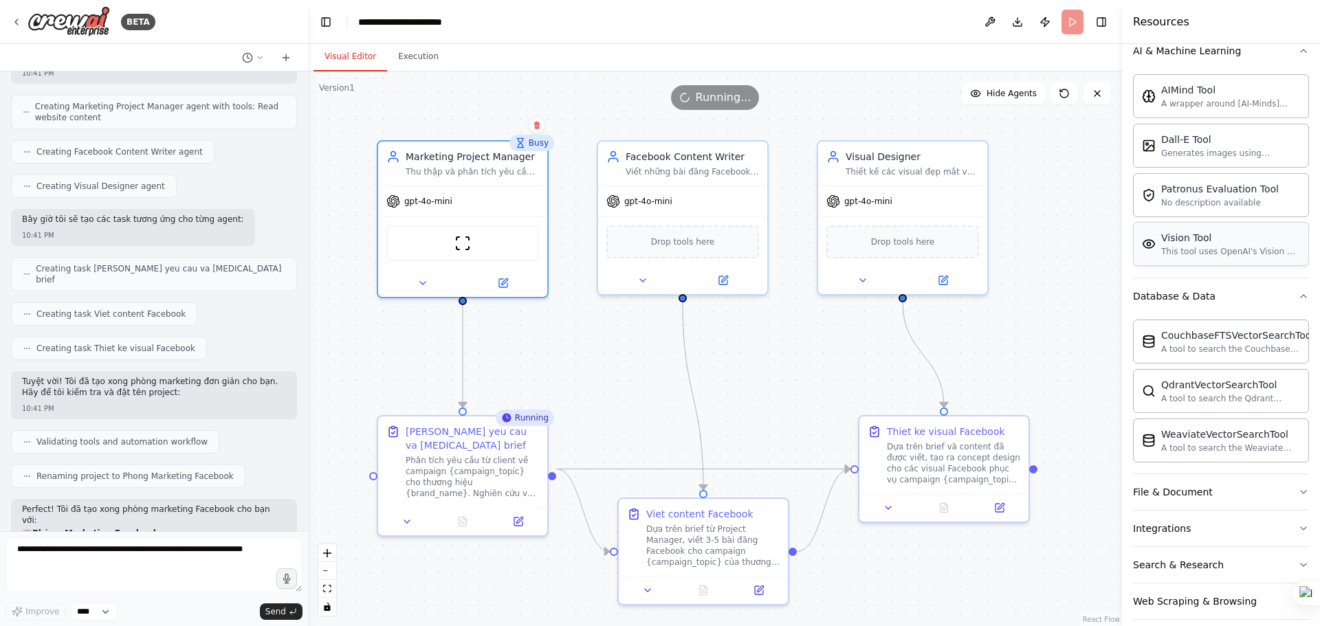
scroll to position [231, 0]
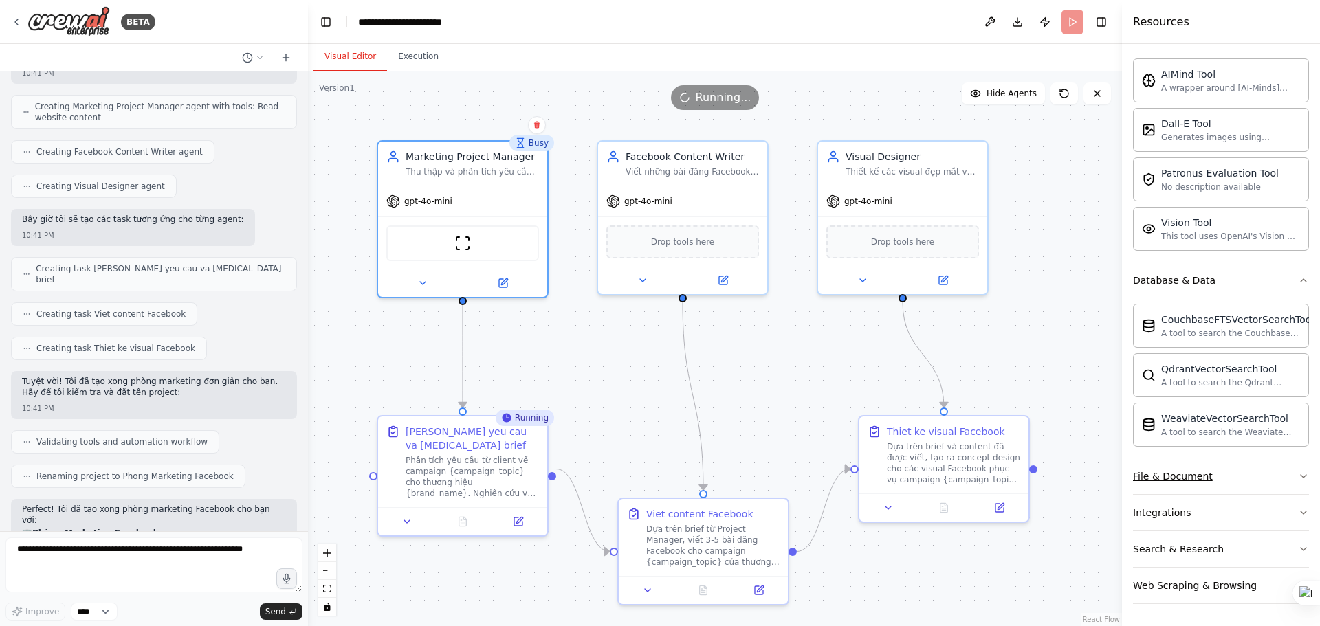
click at [1194, 470] on div "File & Document" at bounding box center [1173, 477] width 80 height 14
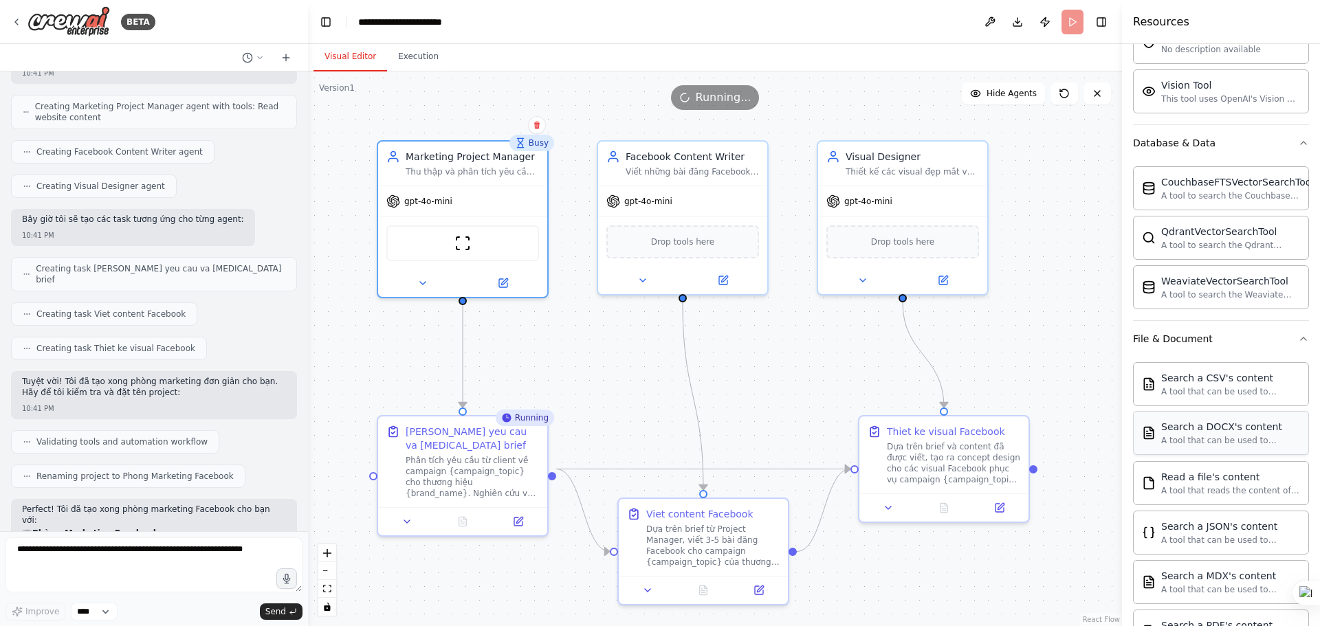
scroll to position [437, 0]
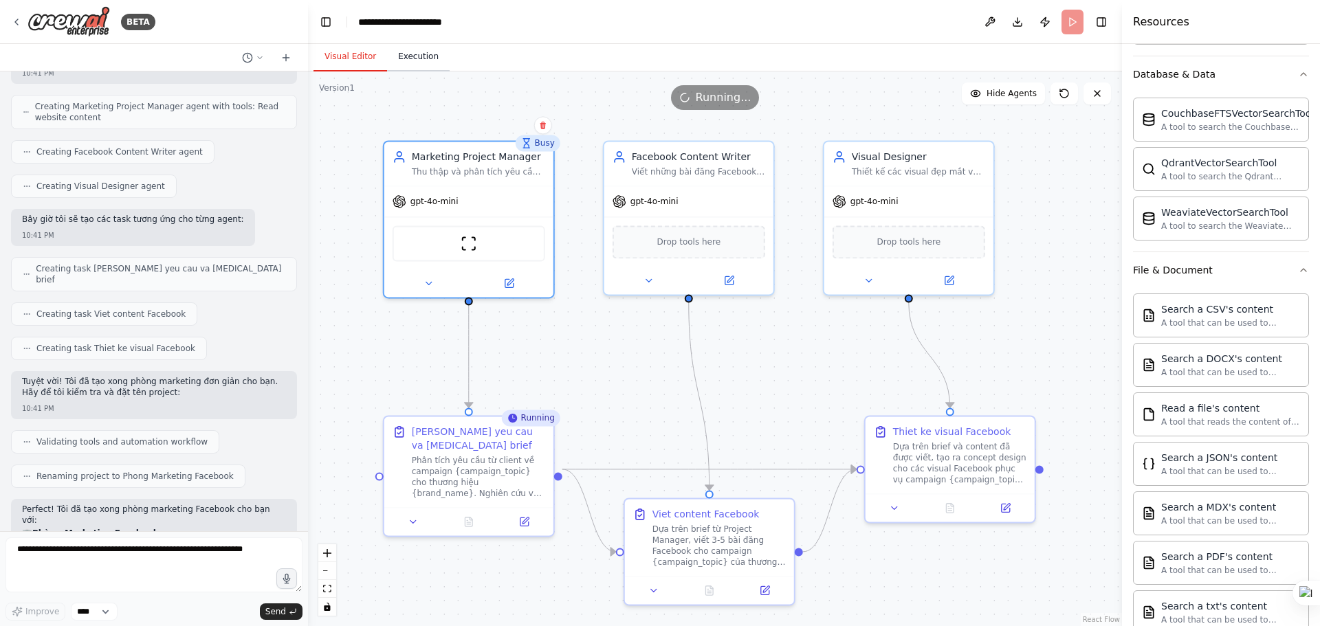
click at [413, 59] on button "Execution" at bounding box center [418, 57] width 63 height 29
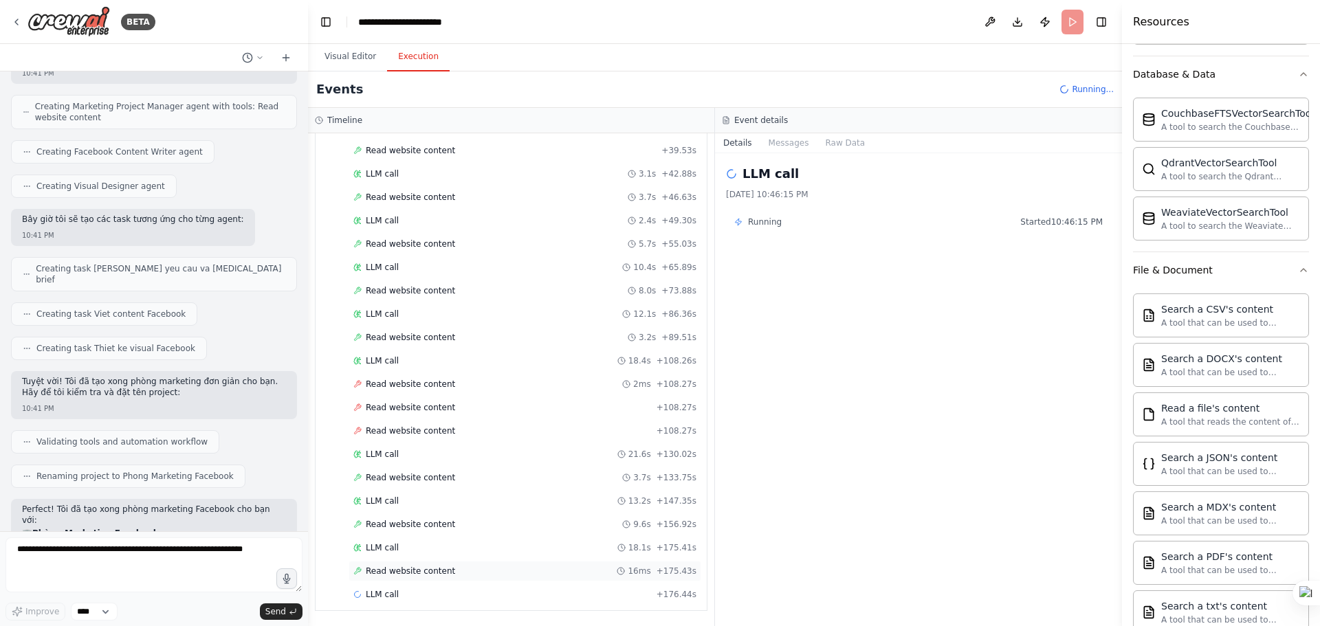
click at [404, 573] on span "Read website content" at bounding box center [410, 571] width 89 height 11
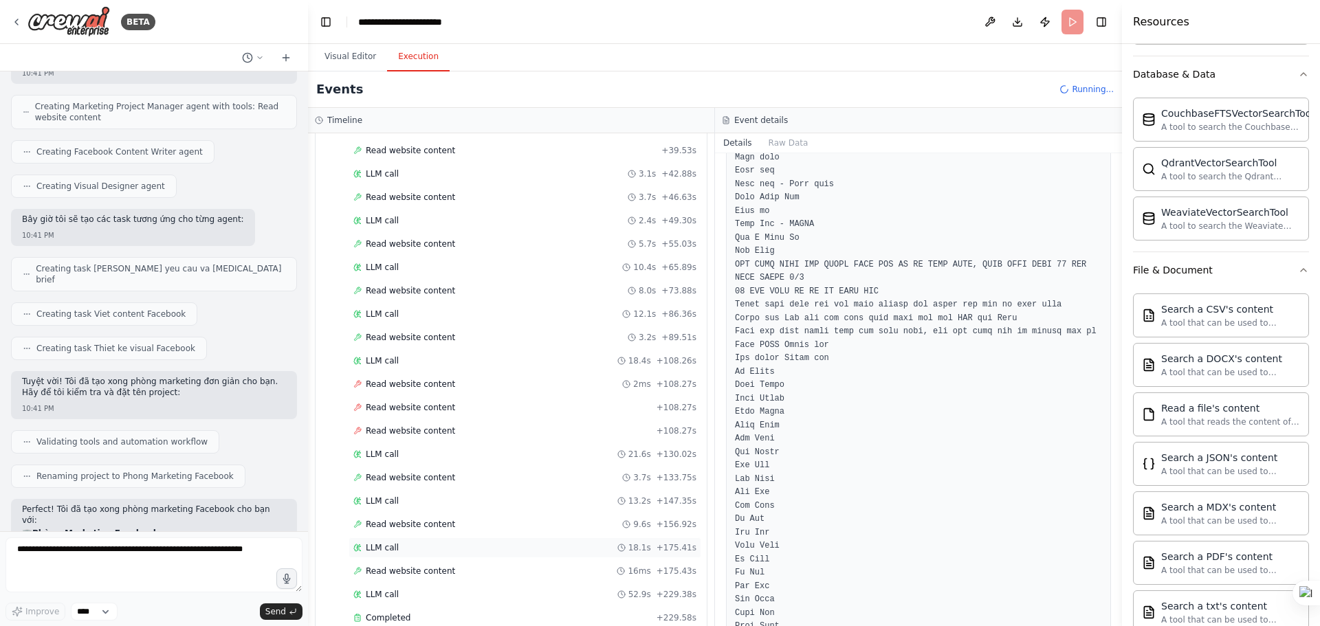
scroll to position [687, 0]
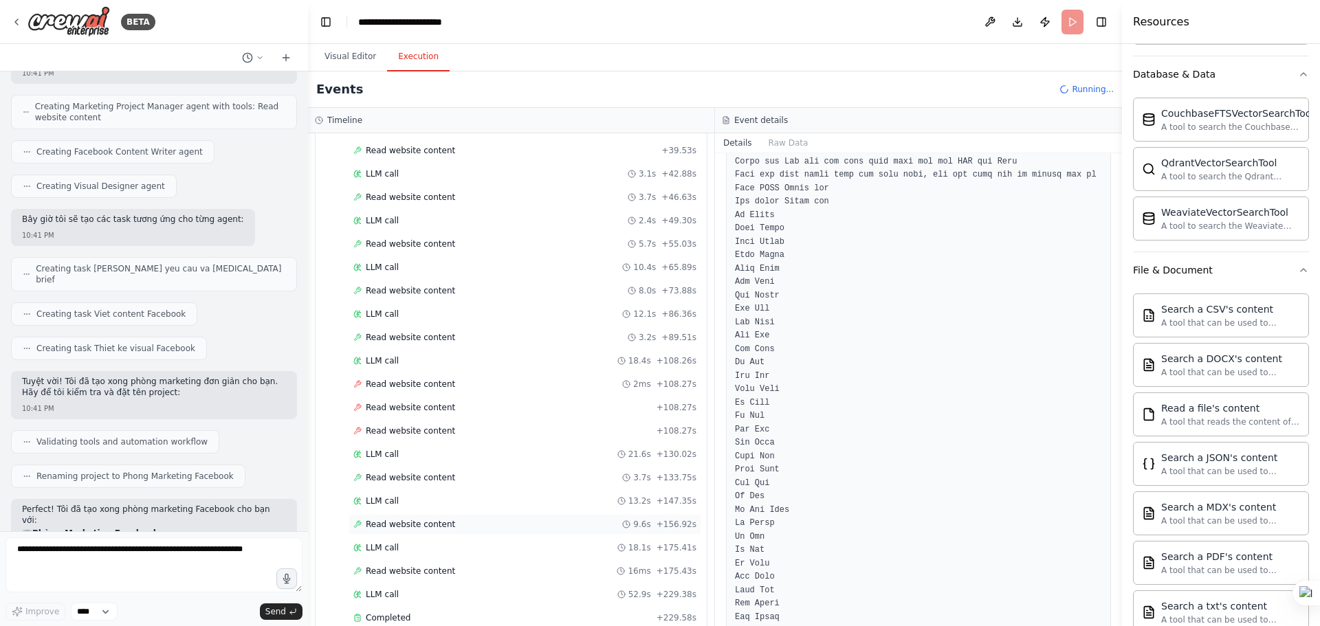
click at [393, 518] on div "Read website content 9.6s + 156.92s" at bounding box center [525, 524] width 353 height 21
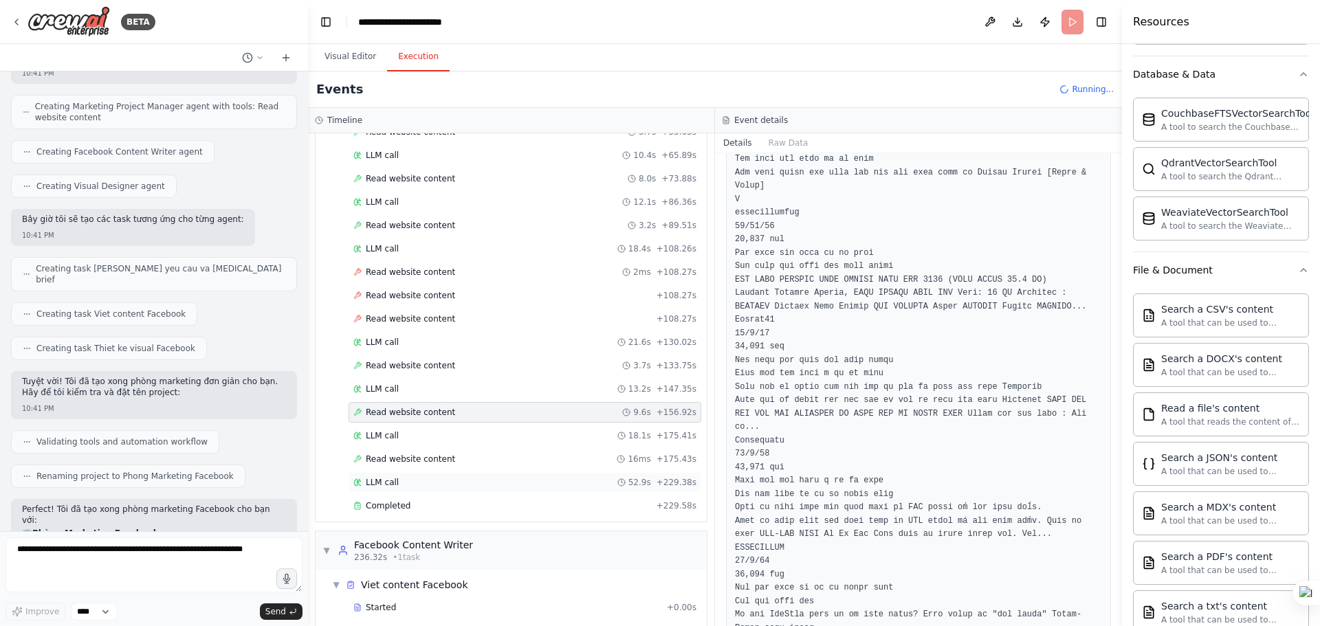
scroll to position [636, 0]
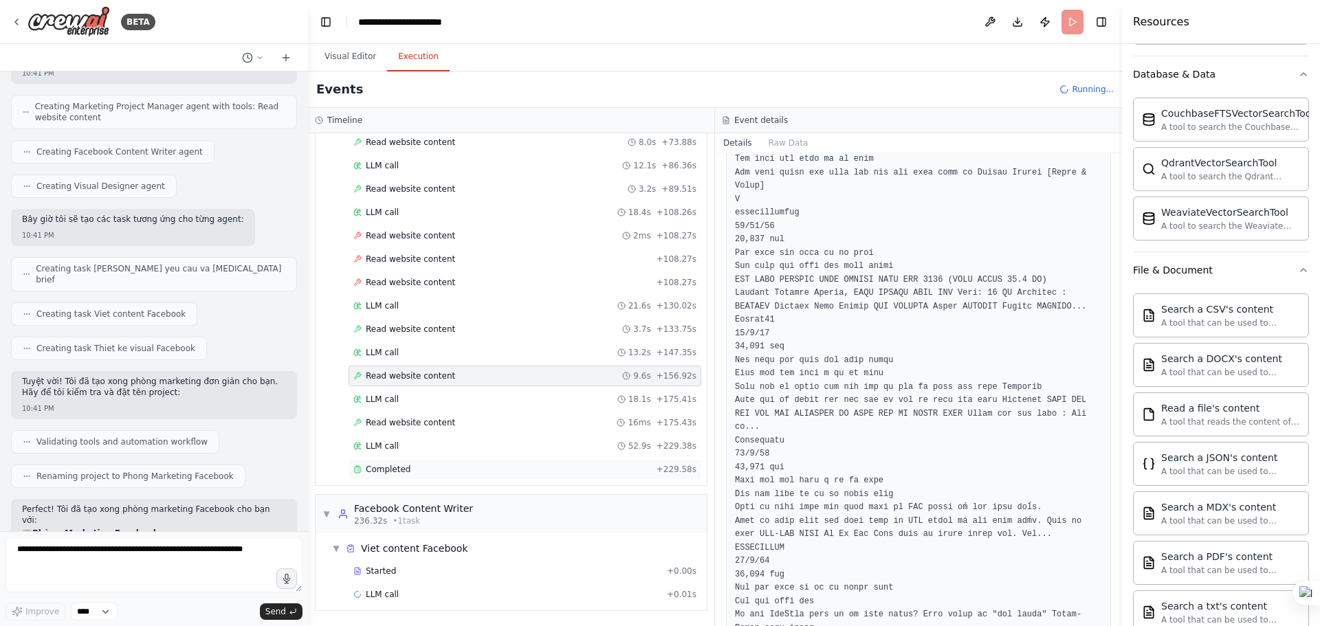
click at [456, 473] on div "Completed" at bounding box center [502, 469] width 298 height 11
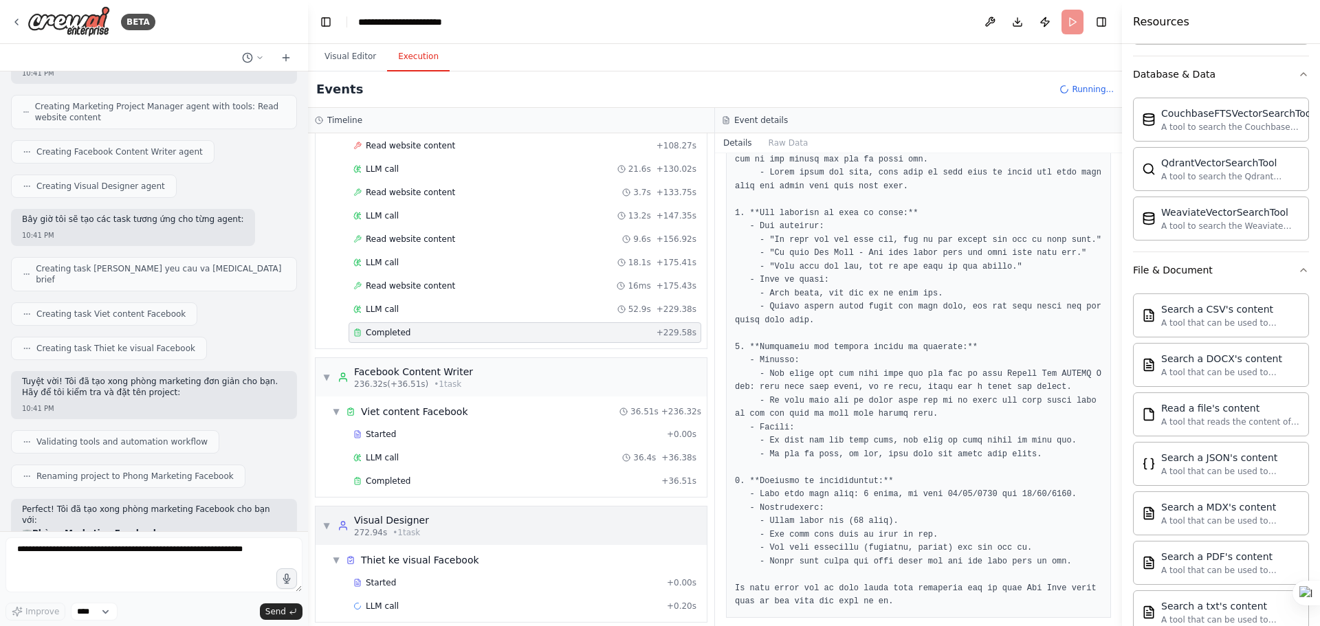
scroll to position [773, 0]
click at [490, 428] on div "Started" at bounding box center [507, 433] width 308 height 11
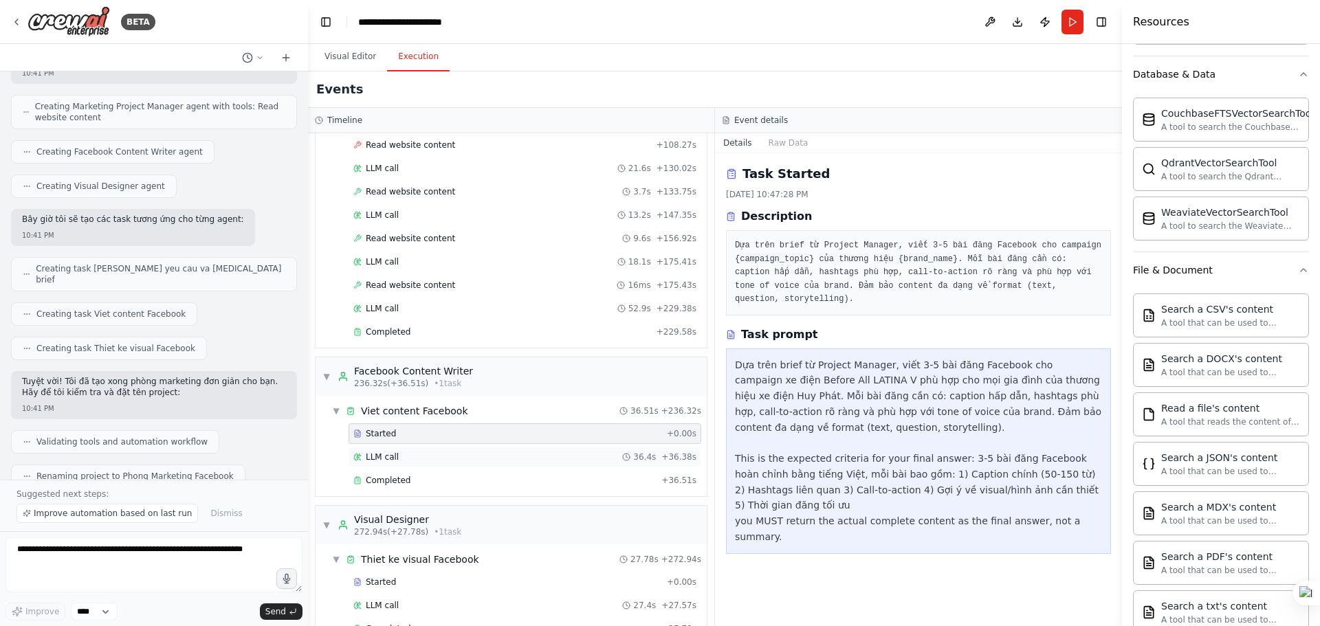
click at [441, 456] on div "LLM call 36.4s + 36.38s" at bounding box center [524, 457] width 343 height 11
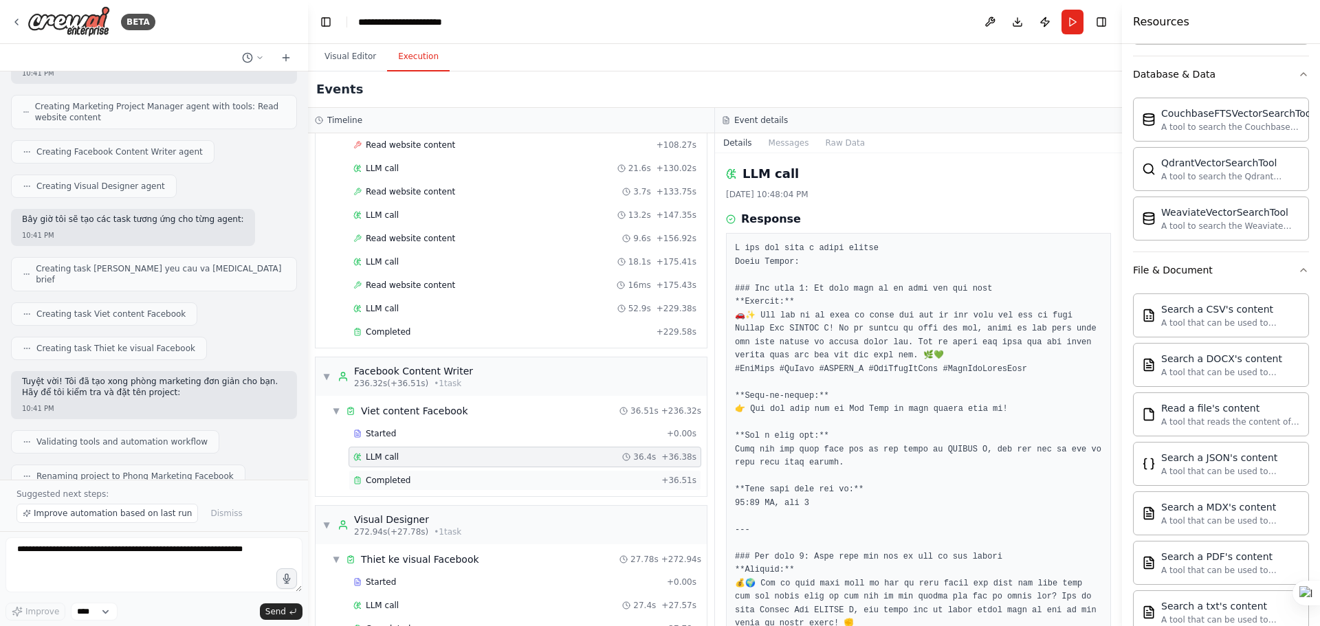
click at [435, 483] on div "Completed" at bounding box center [504, 480] width 302 height 11
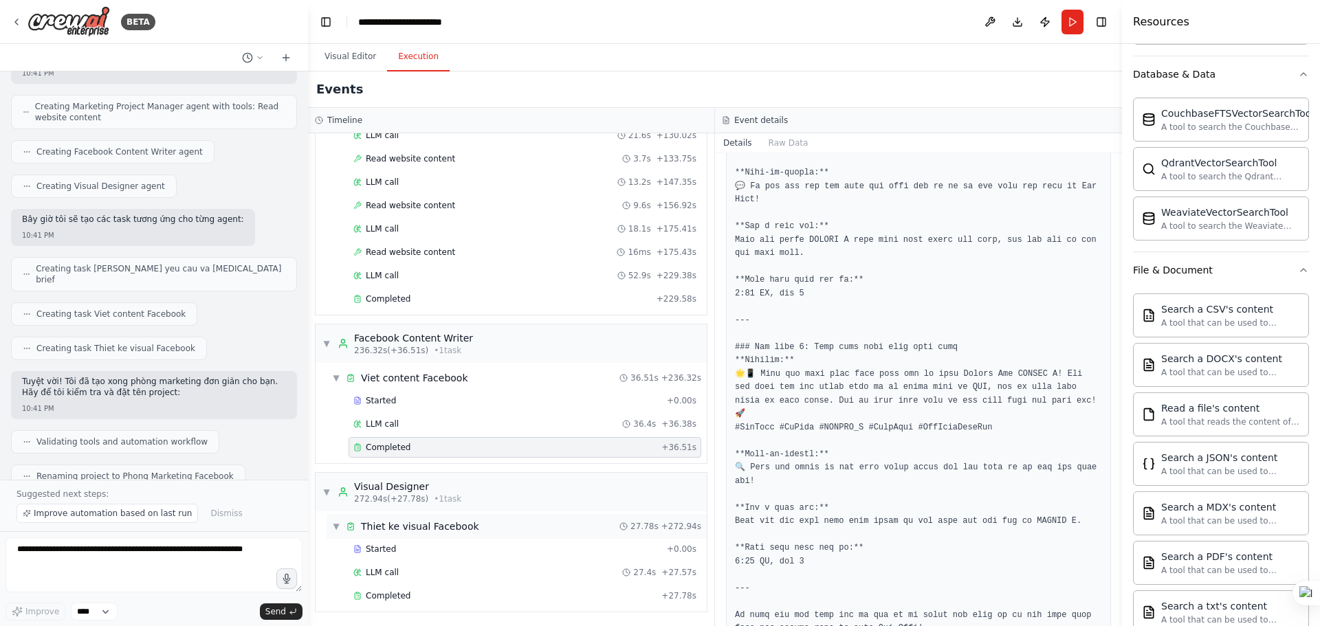
scroll to position [808, 0]
click at [480, 555] on div "Started + 0.00s" at bounding box center [525, 548] width 353 height 21
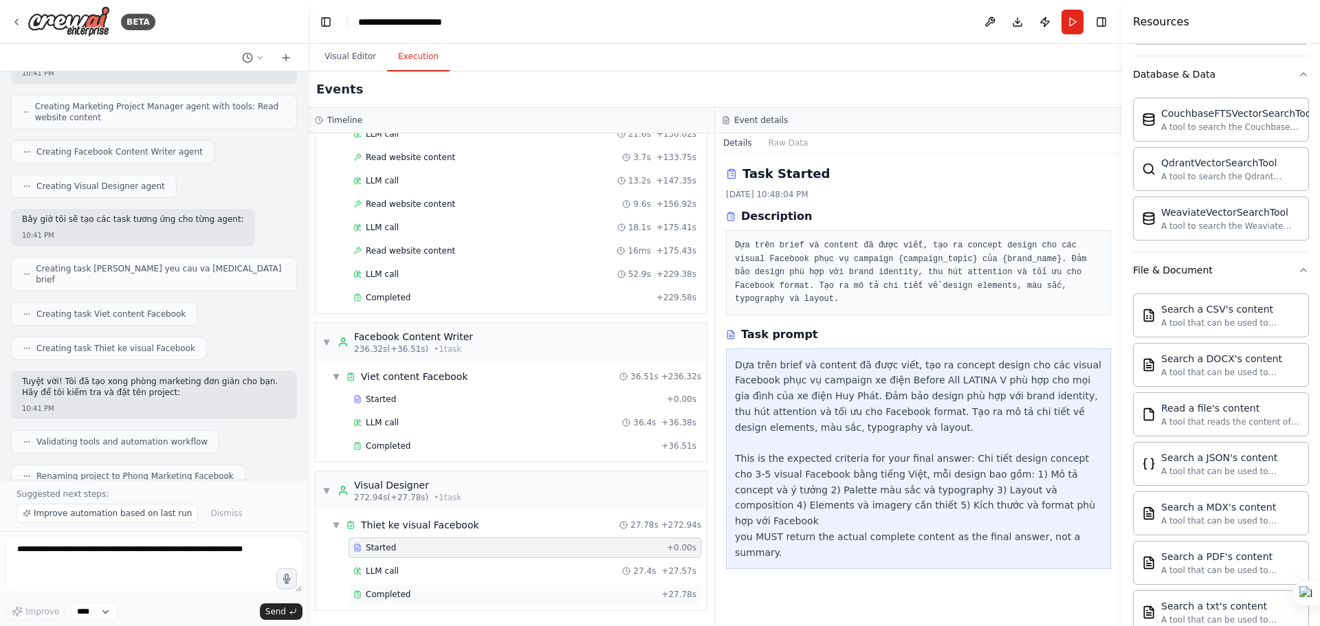
click at [452, 590] on div "Completed" at bounding box center [504, 594] width 302 height 11
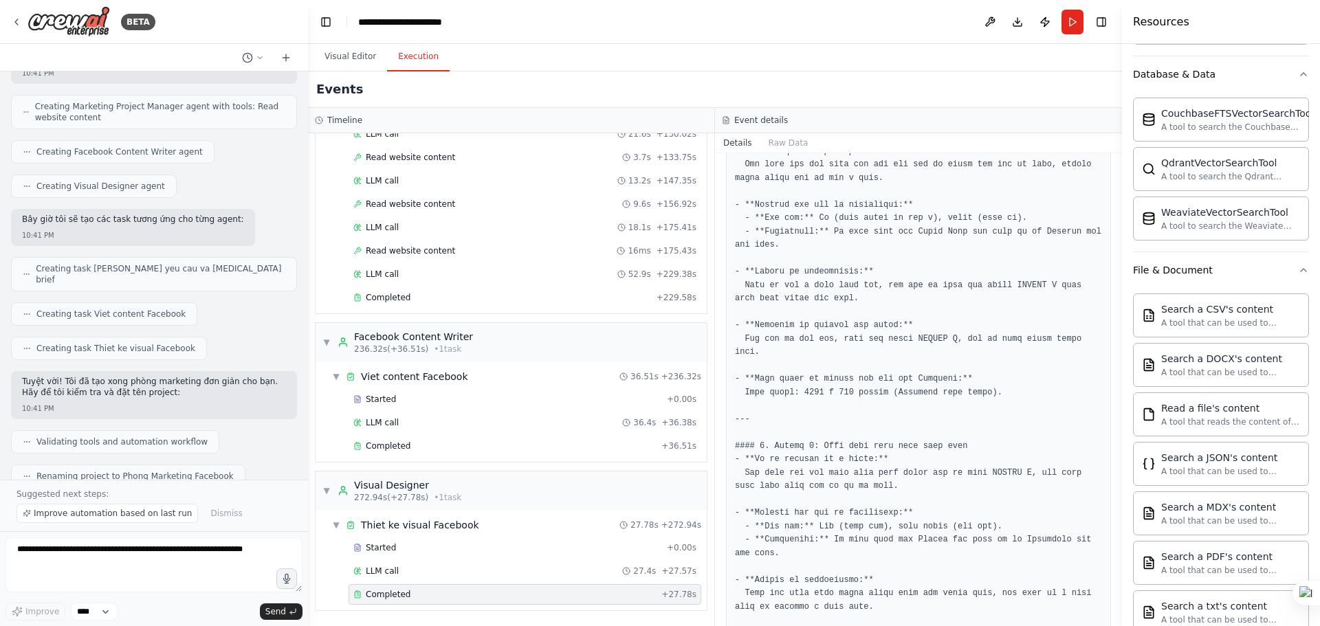
scroll to position [1357, 0]
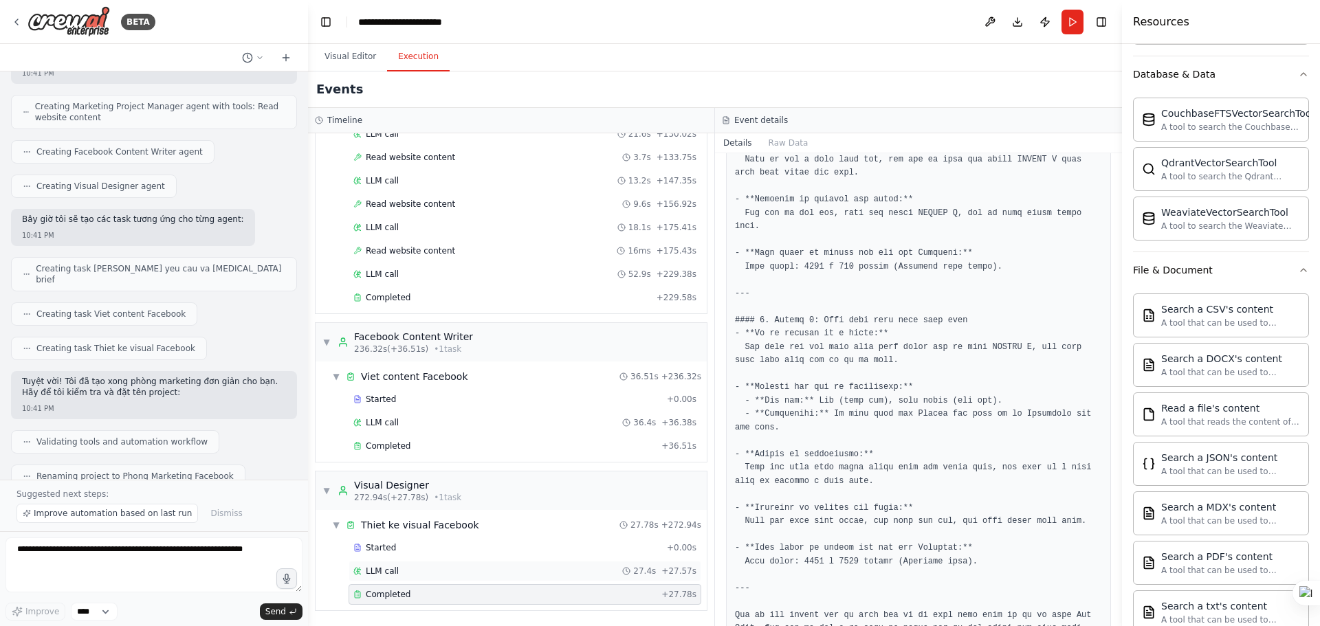
click at [479, 571] on div "LLM call 27.4s + 27.57s" at bounding box center [524, 571] width 343 height 11
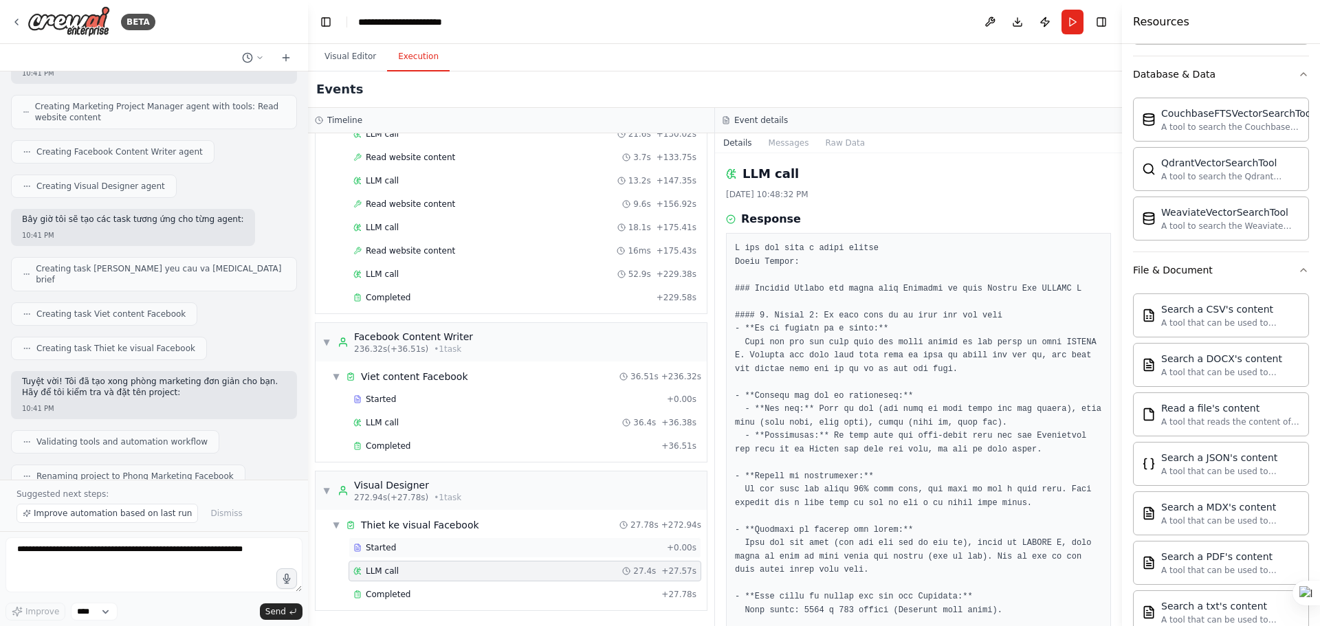
click at [489, 540] on div "Started + 0.00s" at bounding box center [525, 548] width 353 height 21
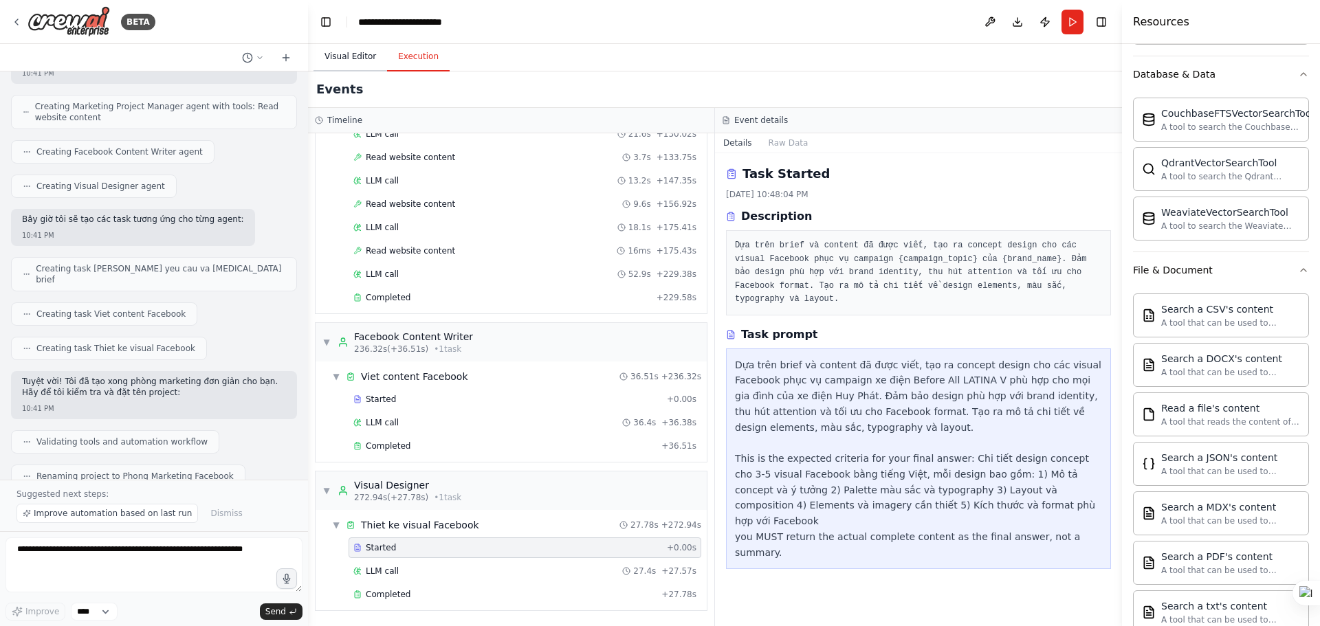
click at [348, 49] on button "Visual Editor" at bounding box center [350, 57] width 74 height 29
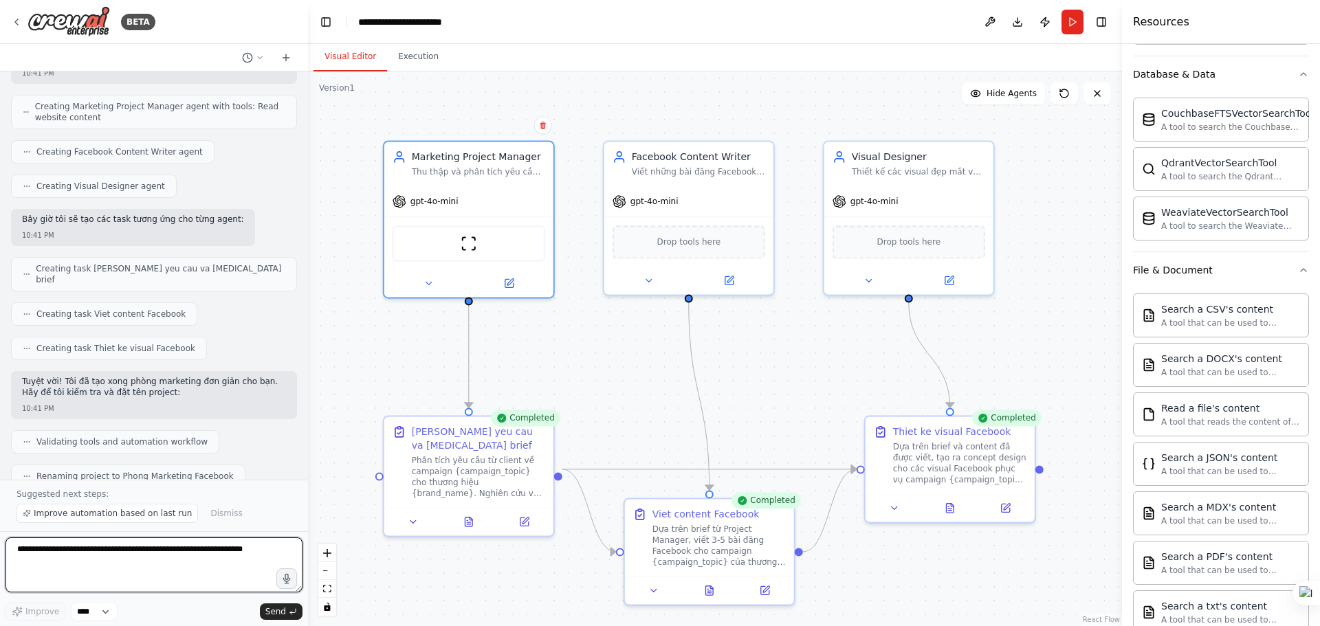
click at [140, 553] on textarea at bounding box center [153, 565] width 297 height 55
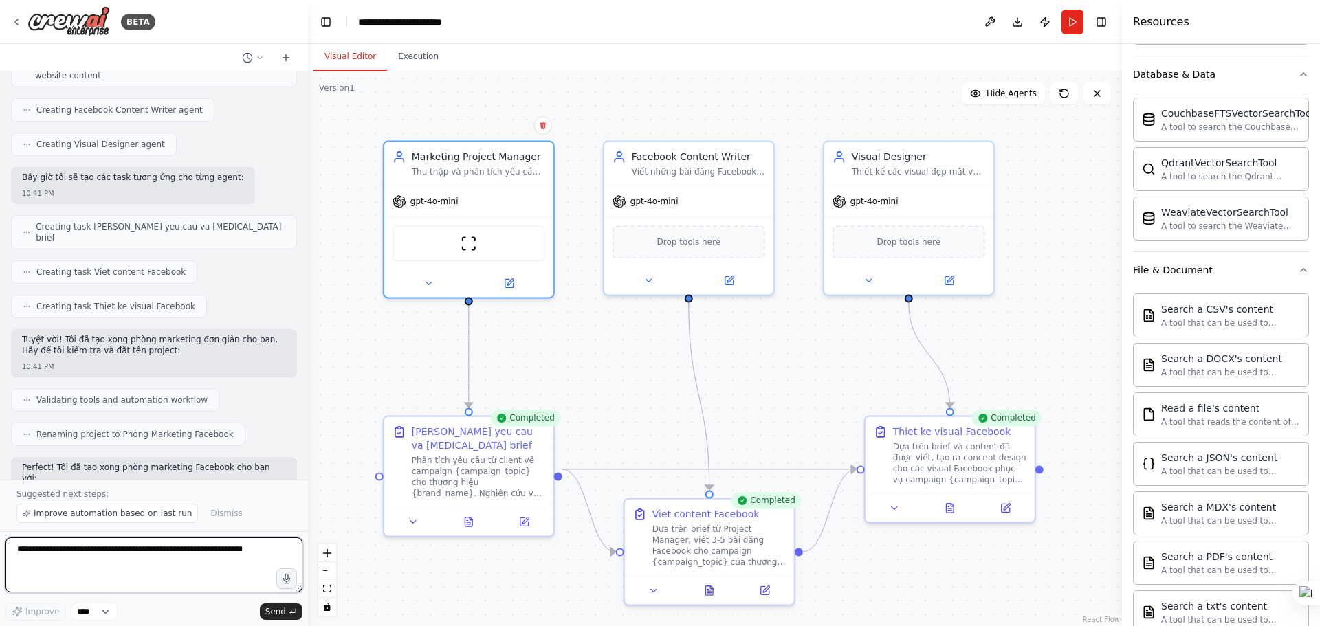
scroll to position [944, 0]
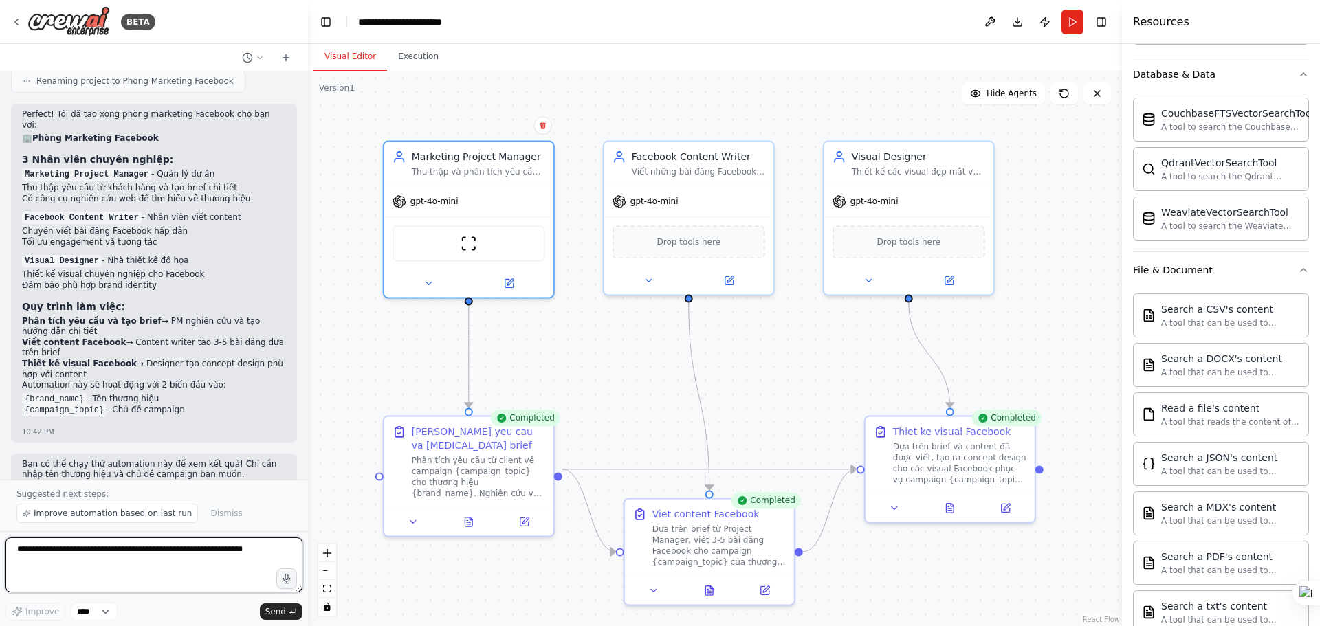
click at [186, 549] on textarea at bounding box center [153, 565] width 297 height 55
type textarea "**********"
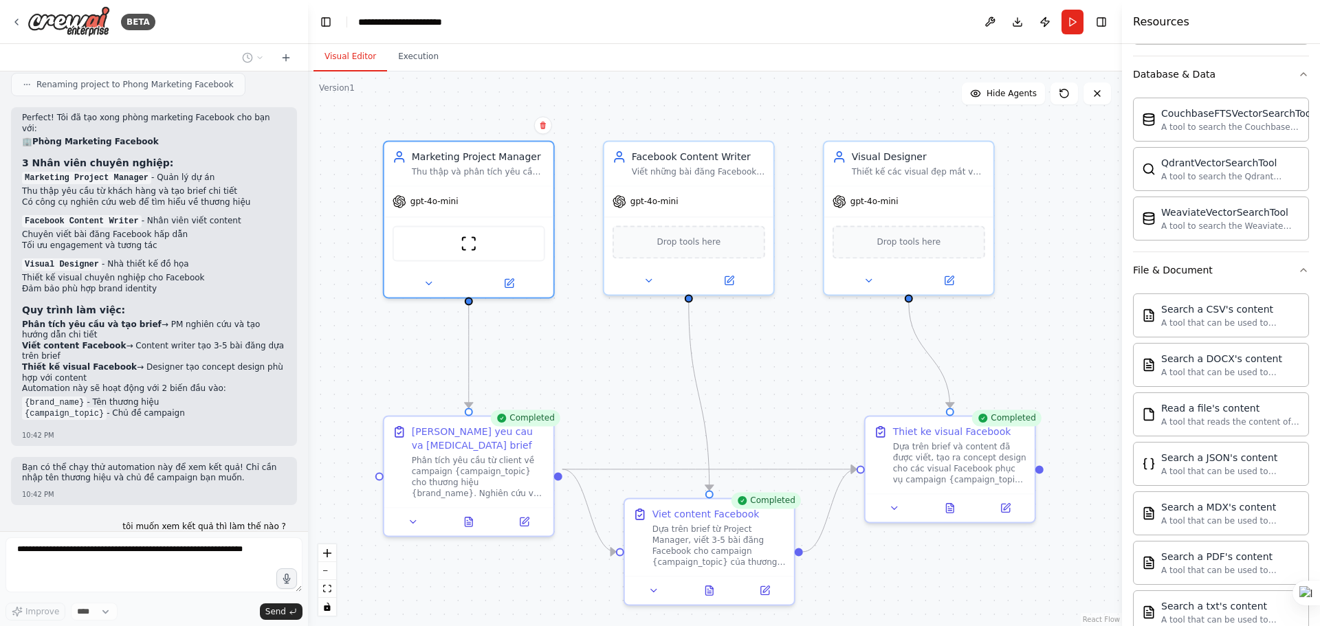
scroll to position [976, 0]
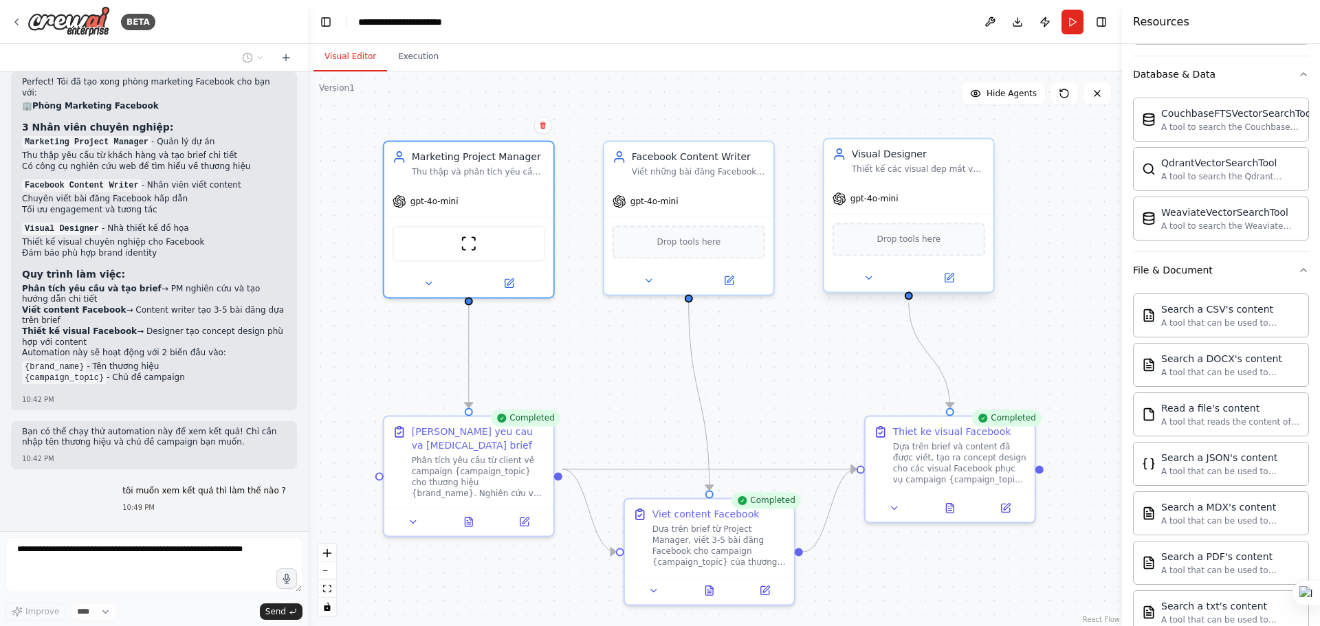
click at [910, 247] on div "Drop tools here" at bounding box center [909, 239] width 153 height 33
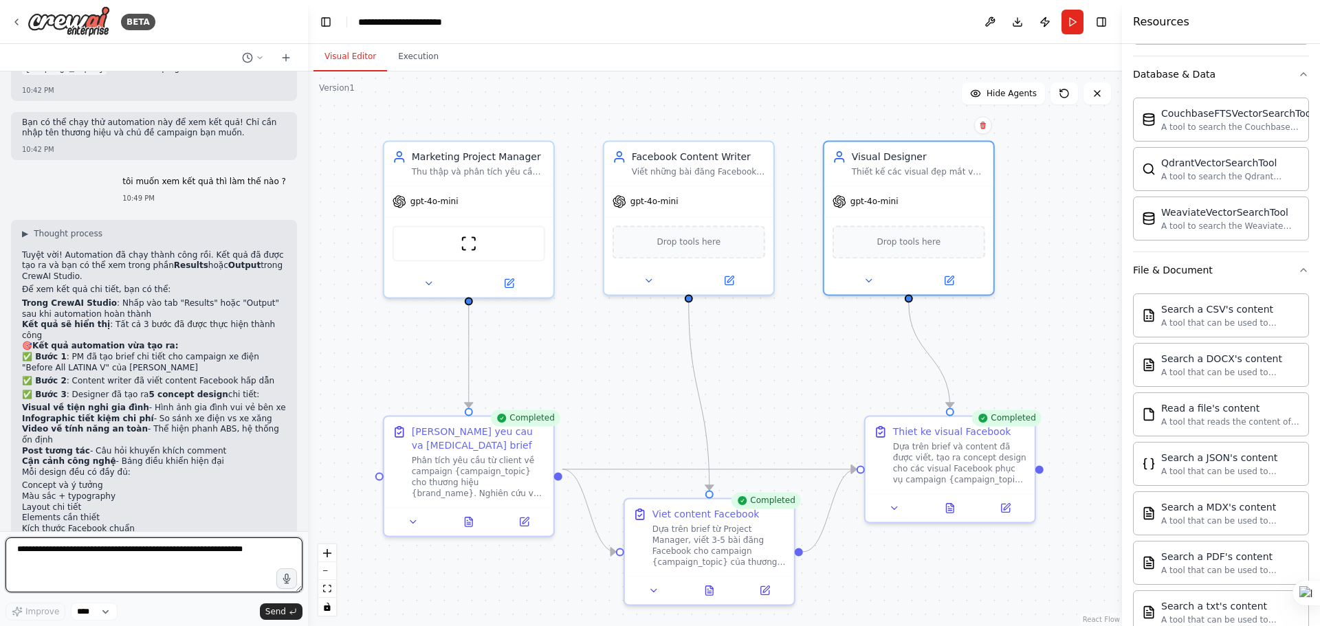
scroll to position [1296, 0]
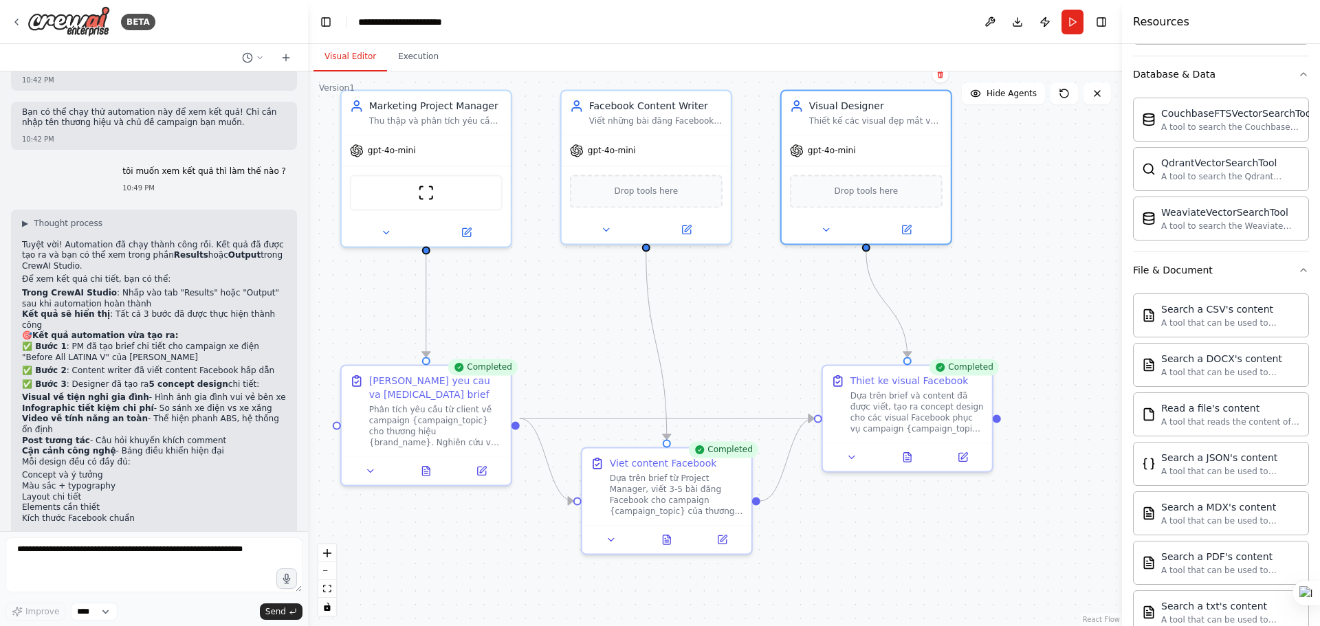
drag, startPoint x: 1081, startPoint y: 399, endPoint x: 1039, endPoint y: 349, distance: 66.4
click at [1039, 349] on div ".deletable-edge-delete-btn { width: 20px; height: 20px; border: 0px solid #ffff…" at bounding box center [715, 348] width 814 height 555
click at [907, 460] on icon at bounding box center [907, 454] width 11 height 11
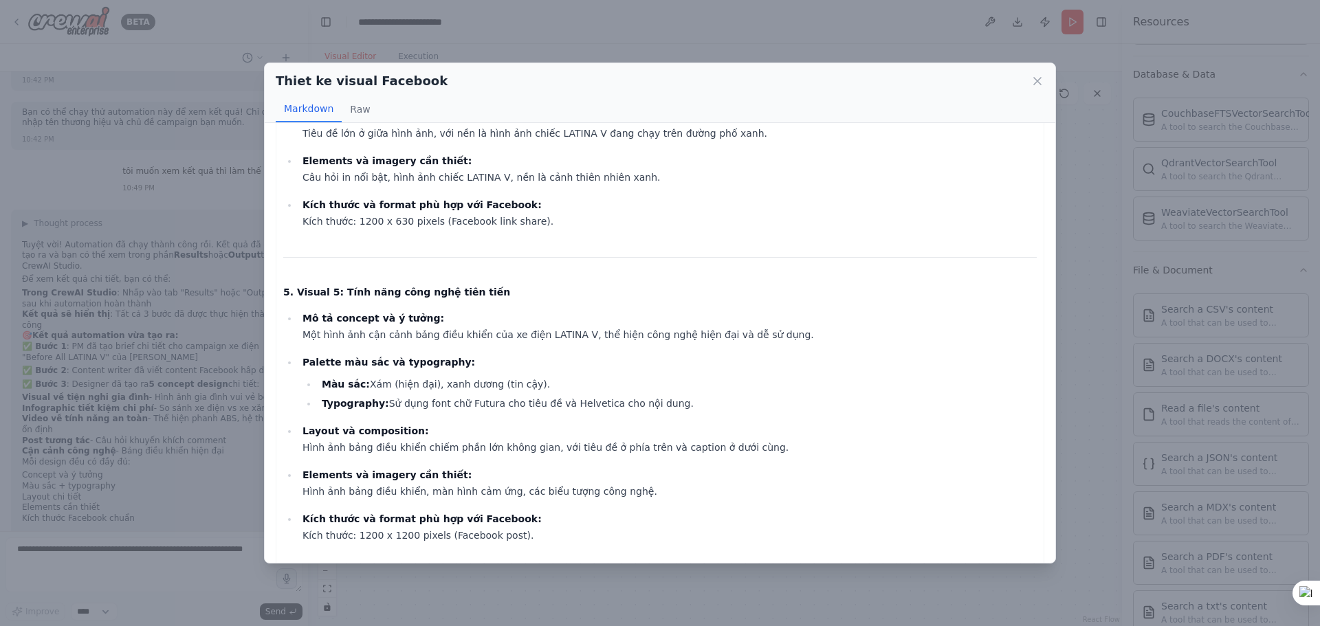
scroll to position [1121, 0]
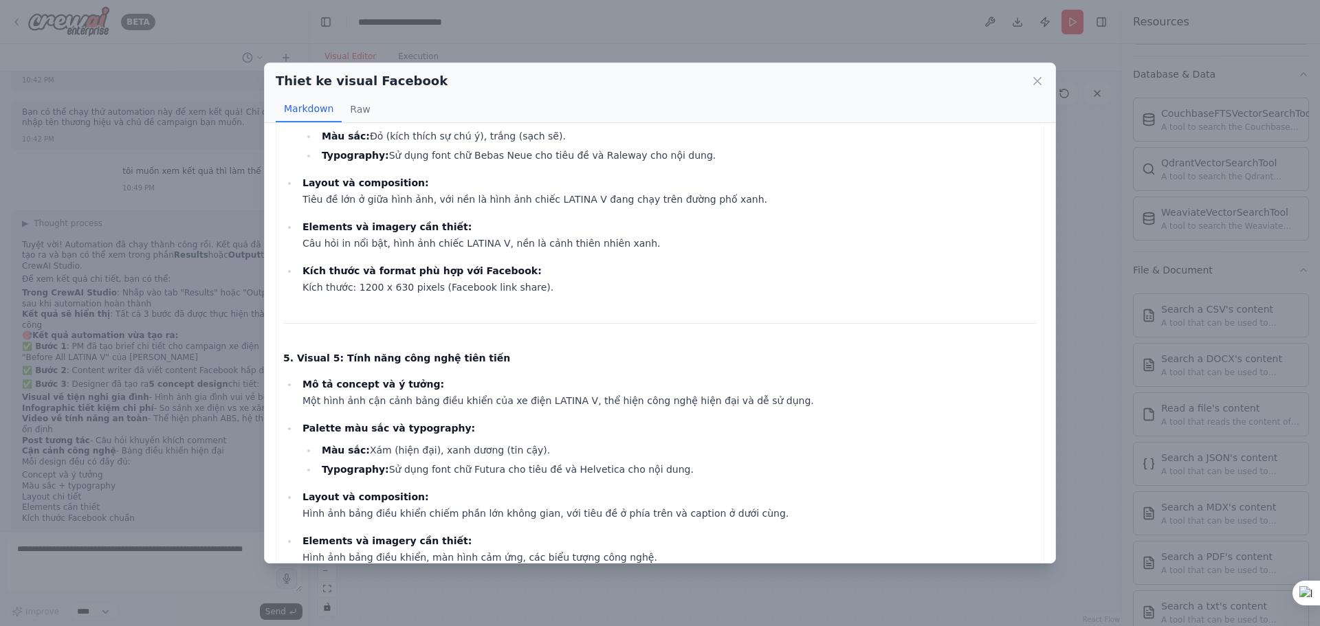
click at [1088, 380] on div "Thiet ke visual Facebook Markdown Raw Concept Design cho chiến dịch Facebook xe…" at bounding box center [660, 313] width 1320 height 626
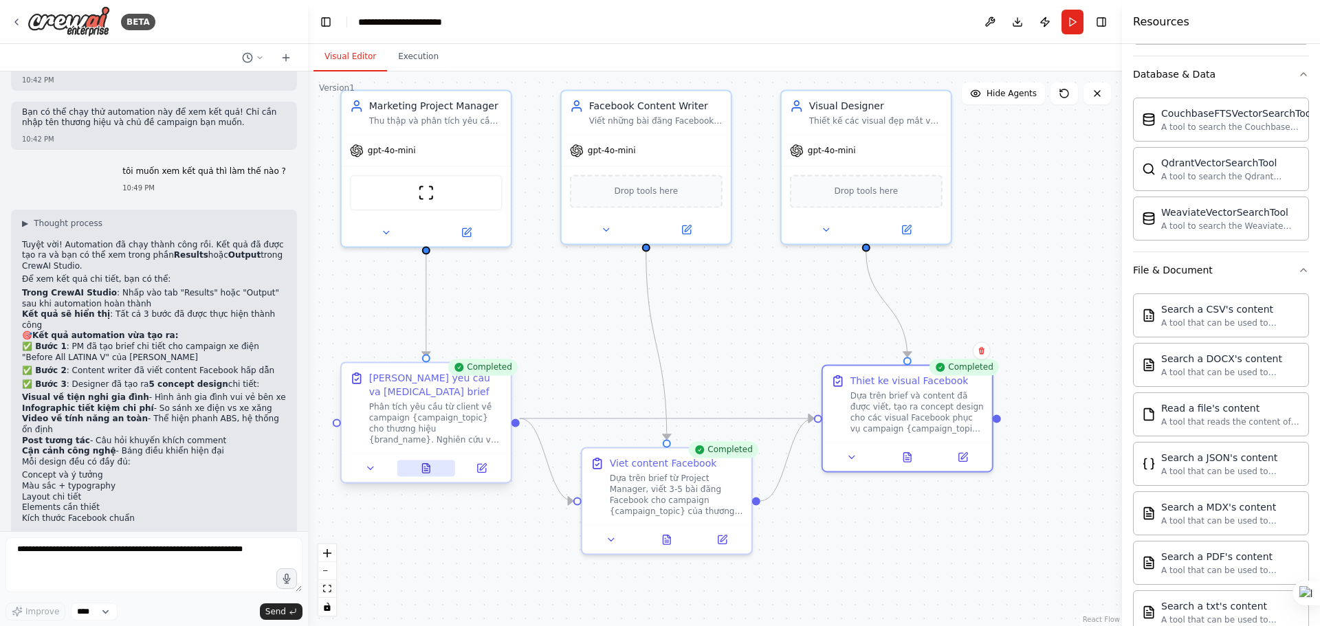
click at [426, 464] on icon at bounding box center [426, 468] width 8 height 9
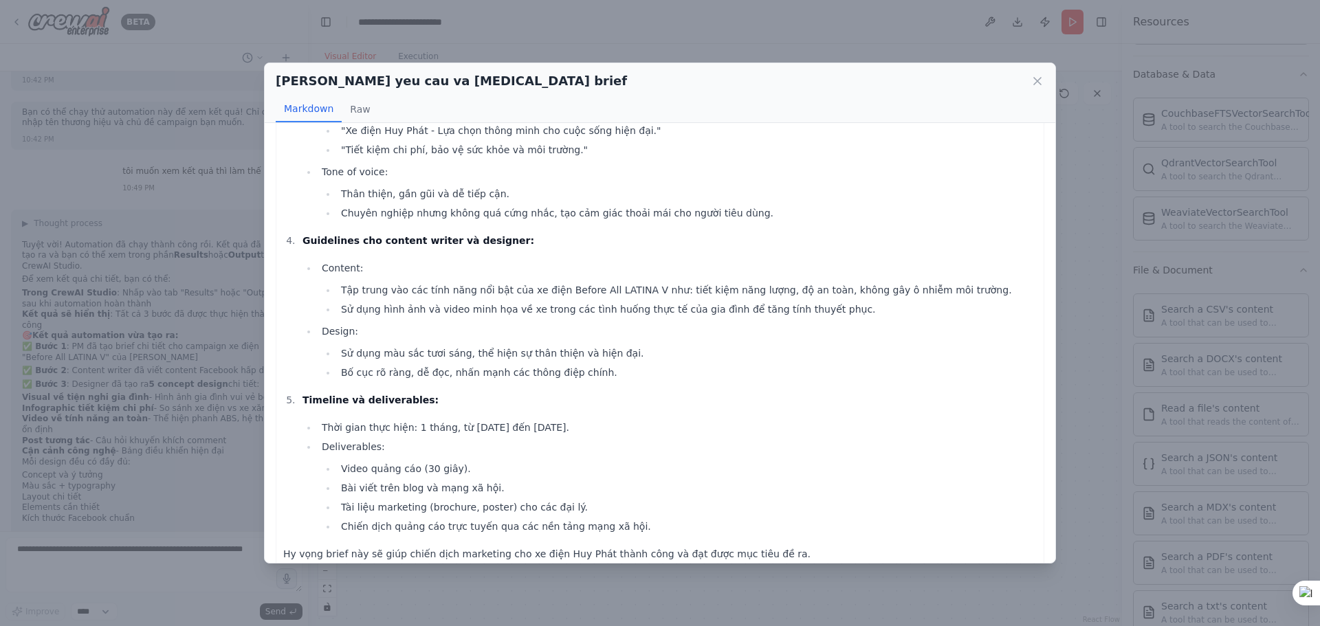
scroll to position [356, 0]
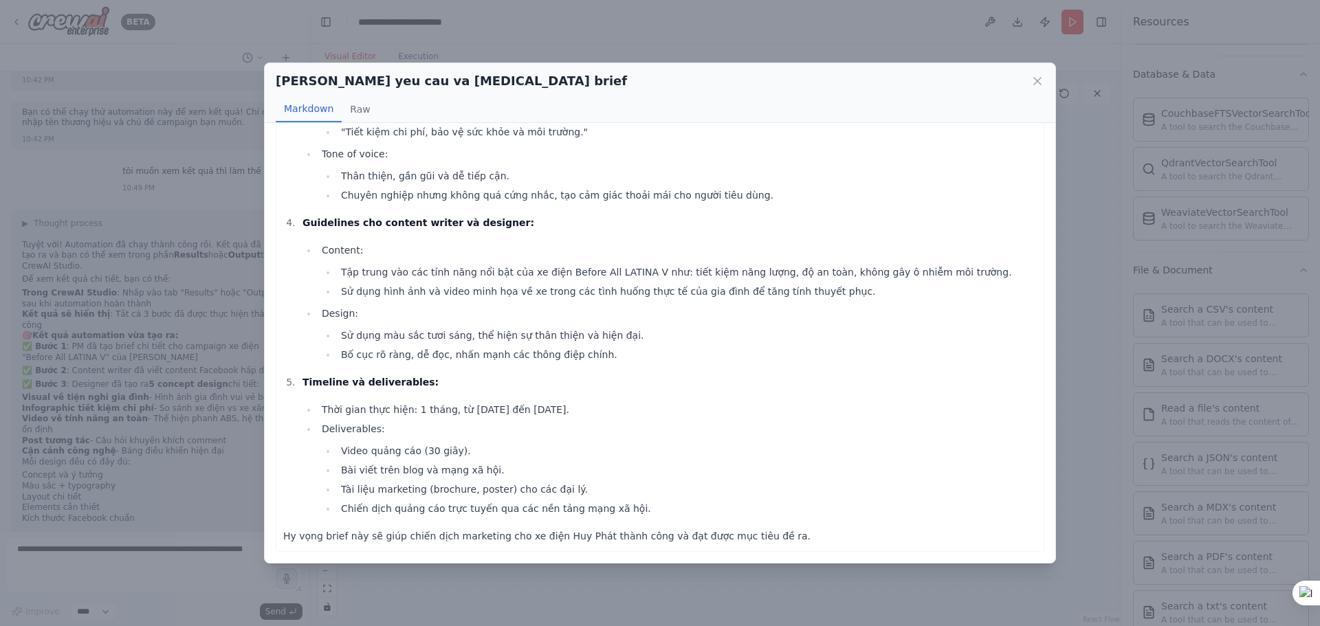
click at [526, 593] on div "[PERSON_NAME] yeu cau va [MEDICAL_DATA] brief Markdown Raw Dưới đây là brief ch…" at bounding box center [660, 313] width 1320 height 626
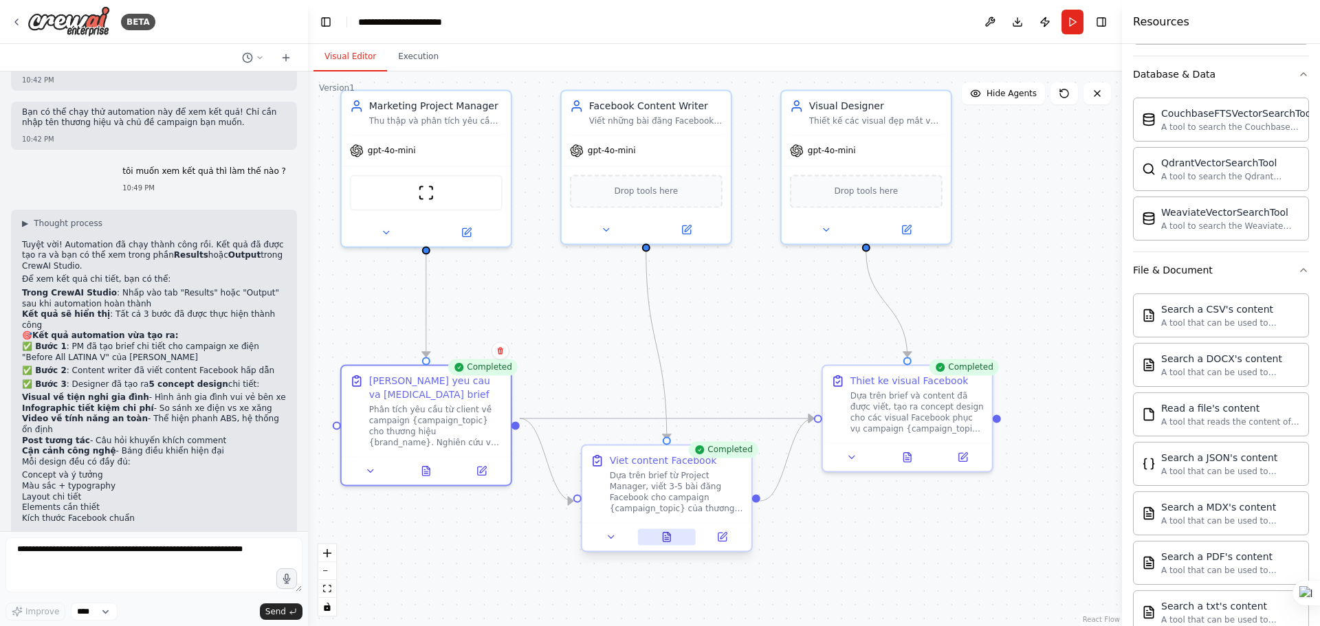
click at [663, 529] on button at bounding box center [666, 537] width 58 height 16
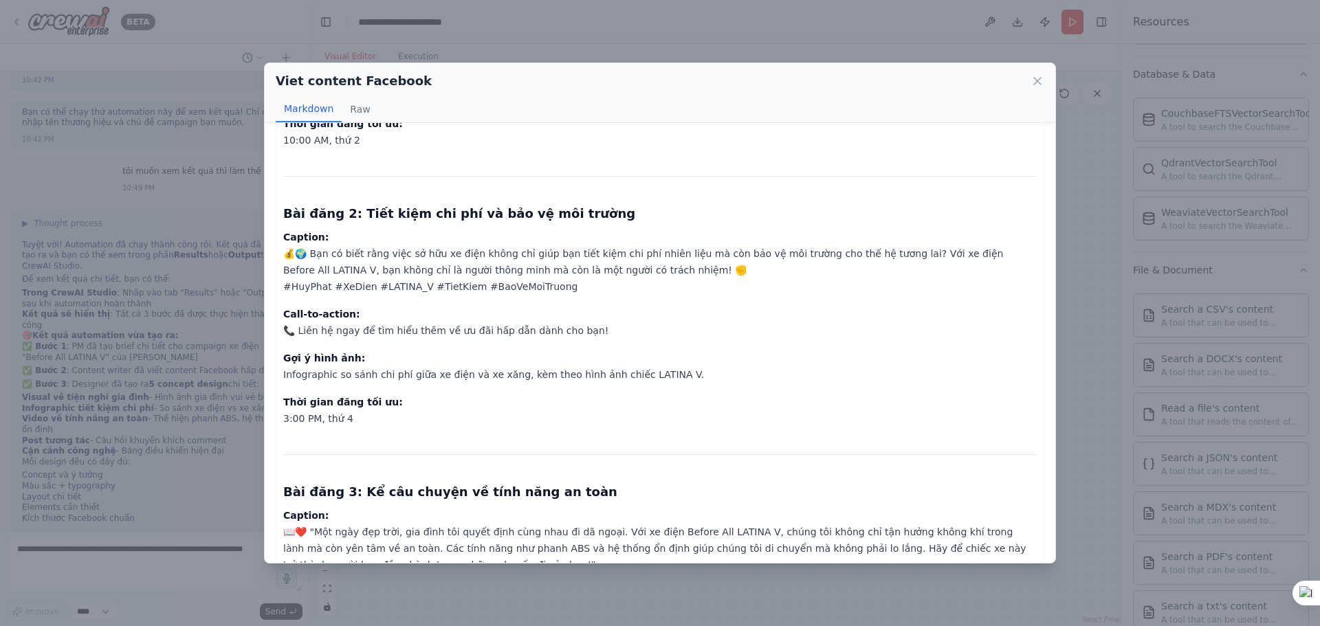
scroll to position [344, 0]
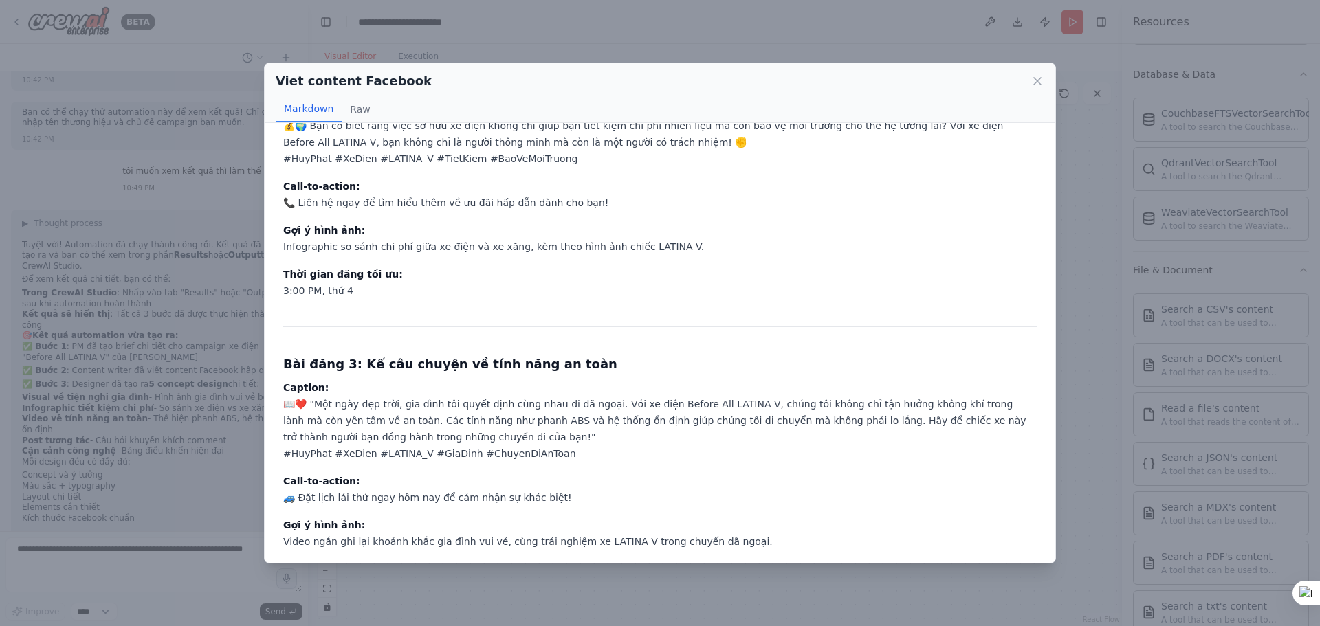
click at [637, 589] on div "Viet content Facebook Markdown Raw Bài đăng 1: Sự tiện nghi và an toàn cho gia …" at bounding box center [660, 313] width 1320 height 626
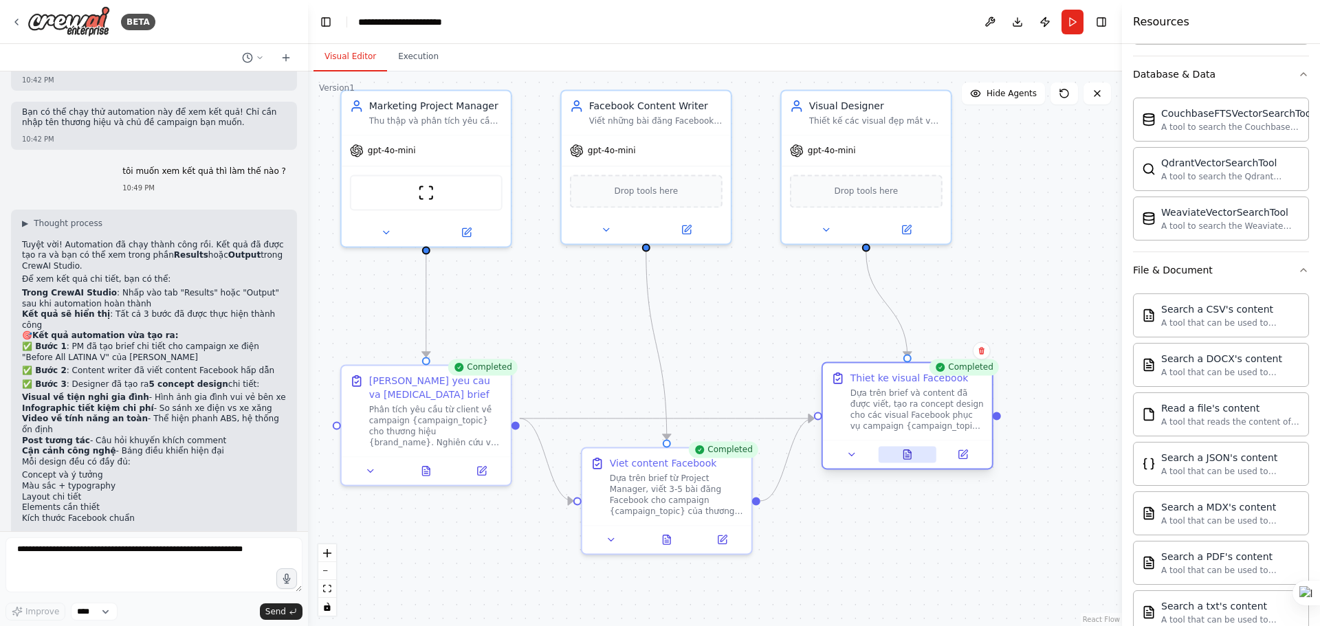
click at [913, 460] on button at bounding box center [907, 454] width 58 height 16
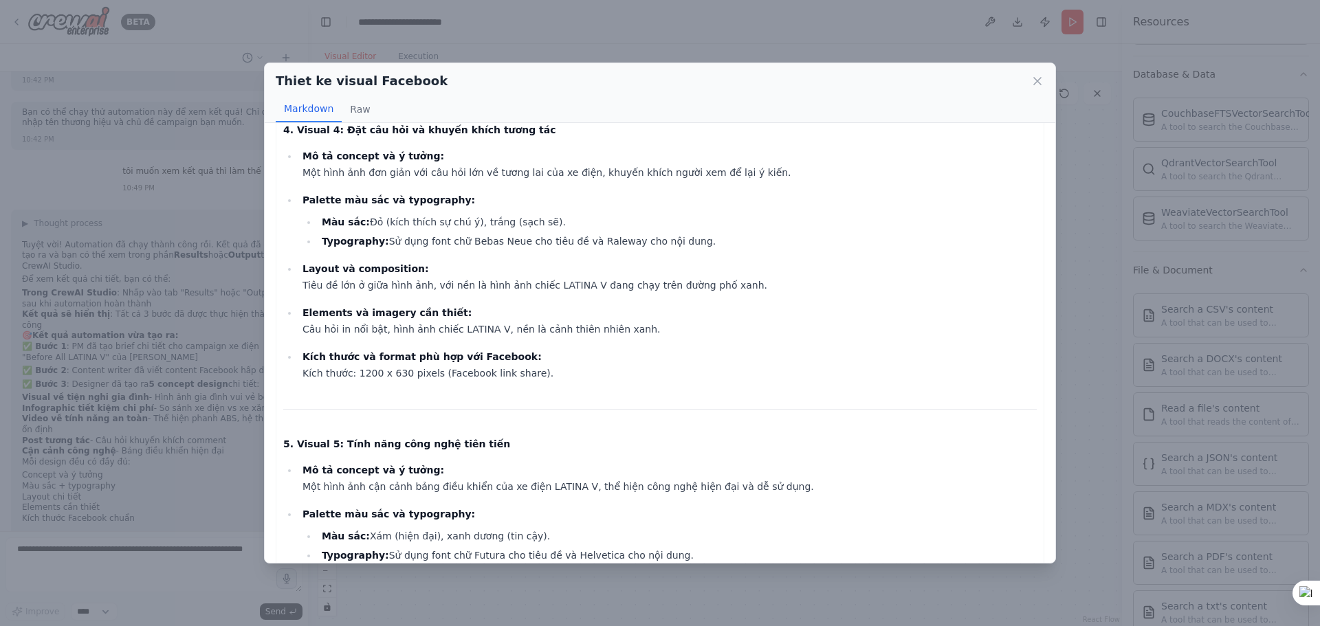
scroll to position [1100, 0]
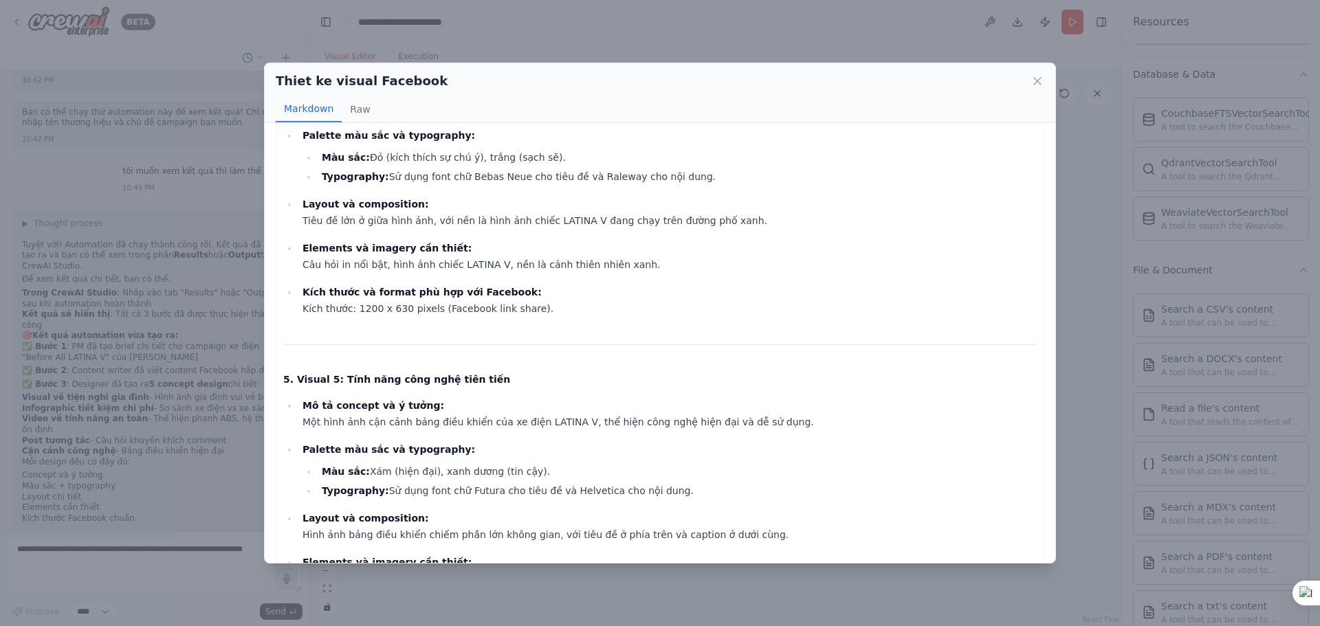
click at [560, 591] on div "Thiet ke visual Facebook Markdown Raw Concept Design cho chiến dịch Facebook xe…" at bounding box center [660, 313] width 1320 height 626
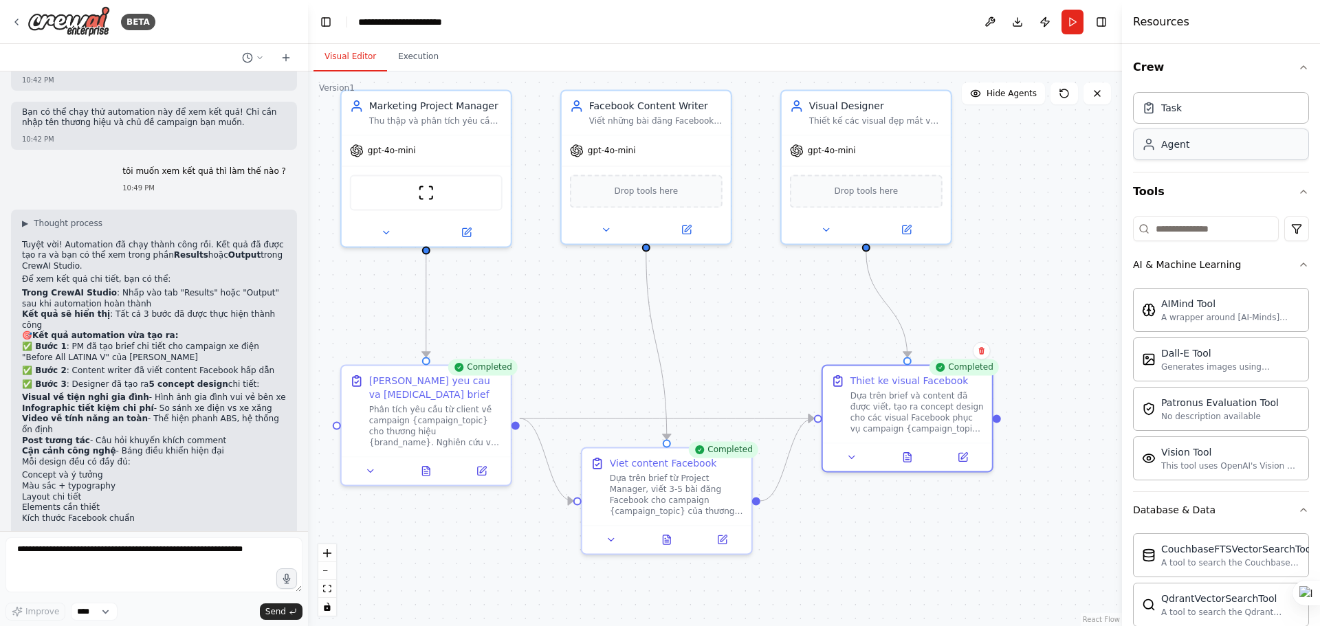
scroll to position [0, 0]
click at [1298, 263] on icon "button" at bounding box center [1303, 266] width 11 height 11
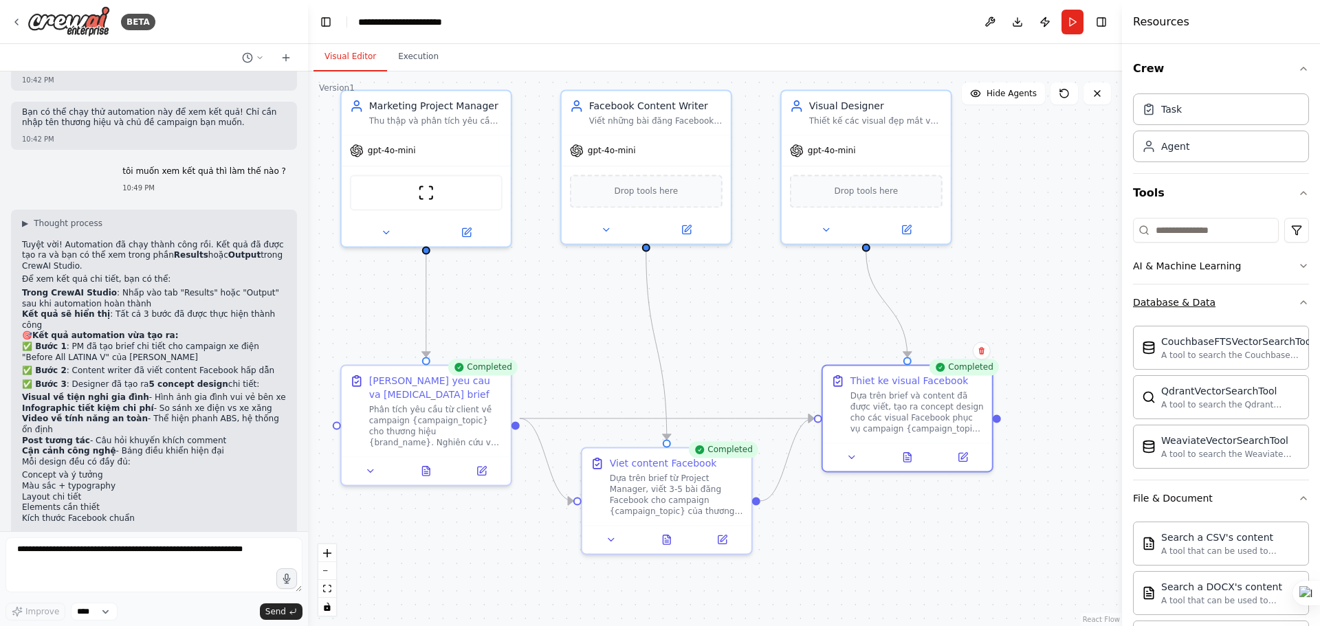
click at [1298, 303] on icon "button" at bounding box center [1303, 302] width 11 height 11
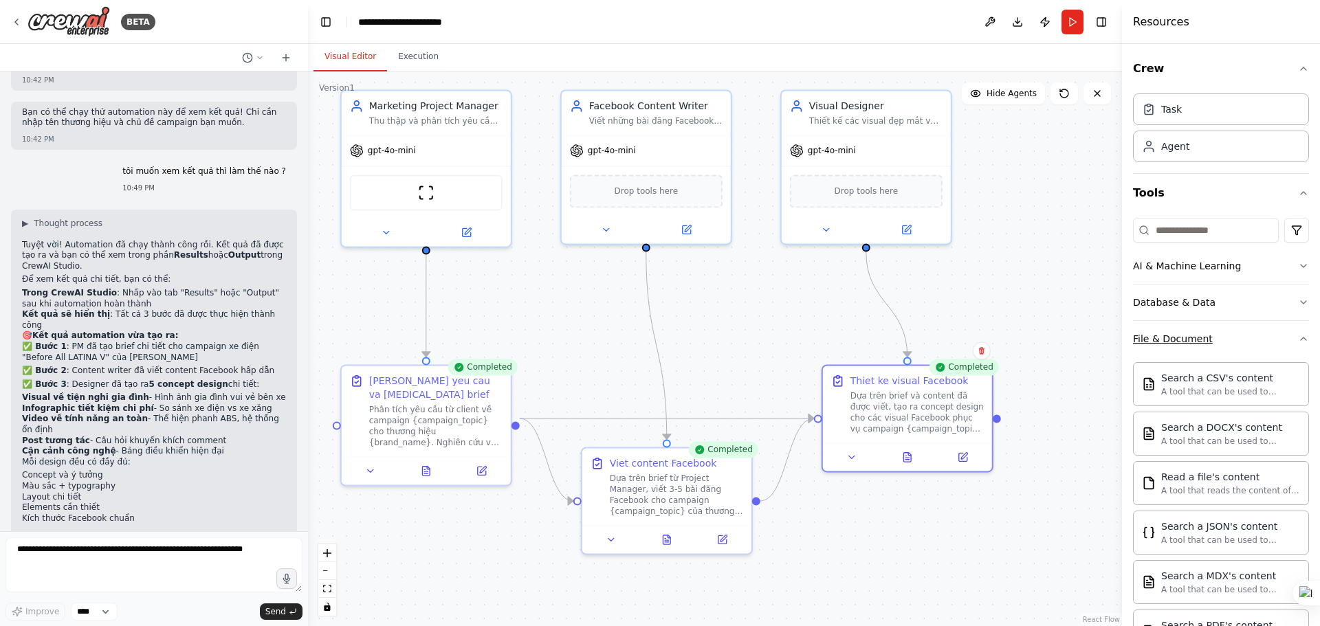
click at [1298, 338] on icon "button" at bounding box center [1303, 338] width 11 height 11
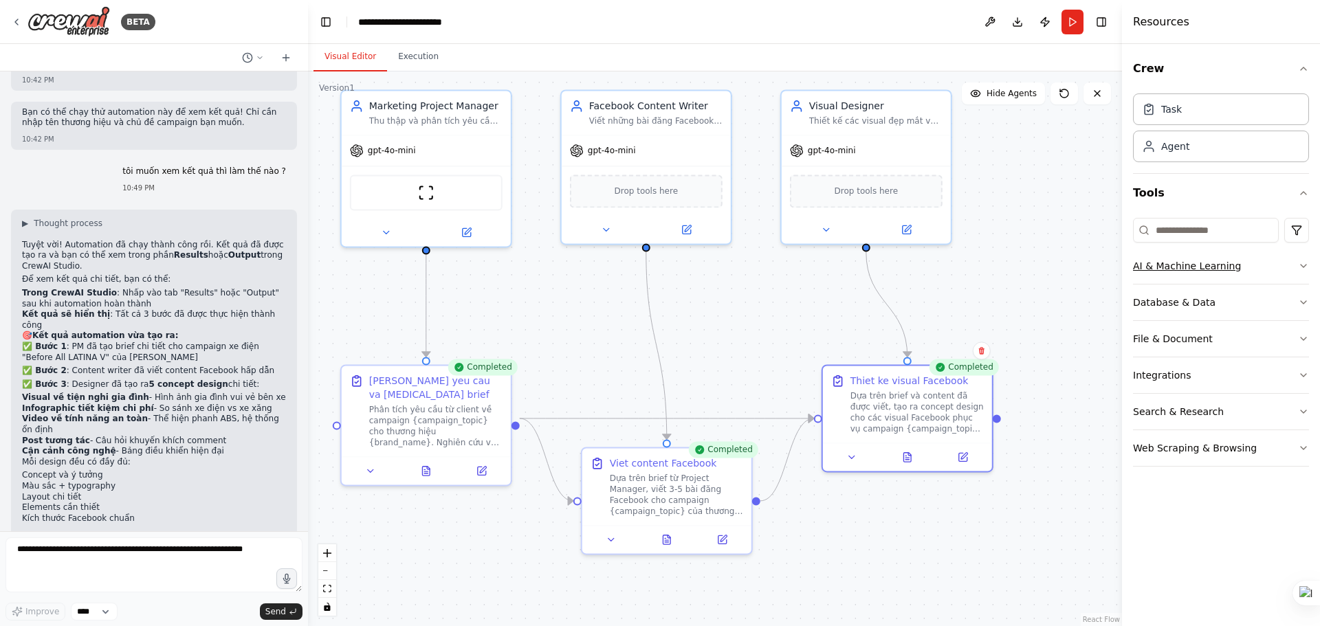
click at [1299, 264] on icon "button" at bounding box center [1303, 266] width 11 height 11
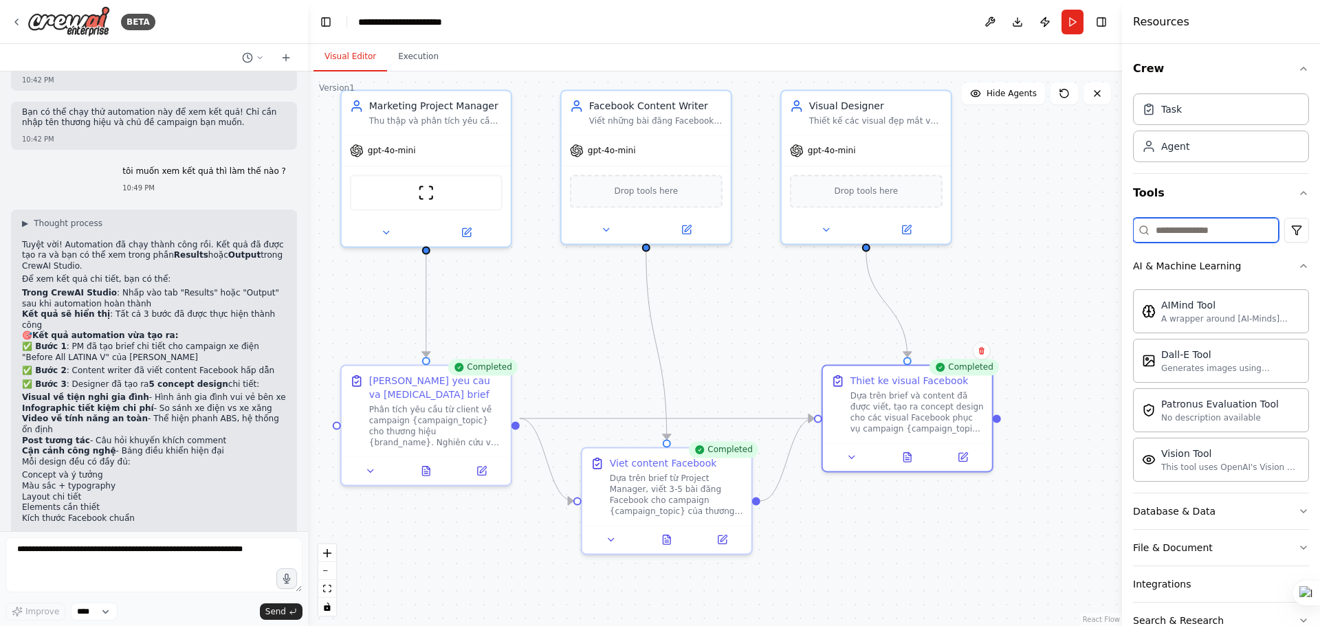
click at [1222, 239] on input at bounding box center [1206, 230] width 146 height 25
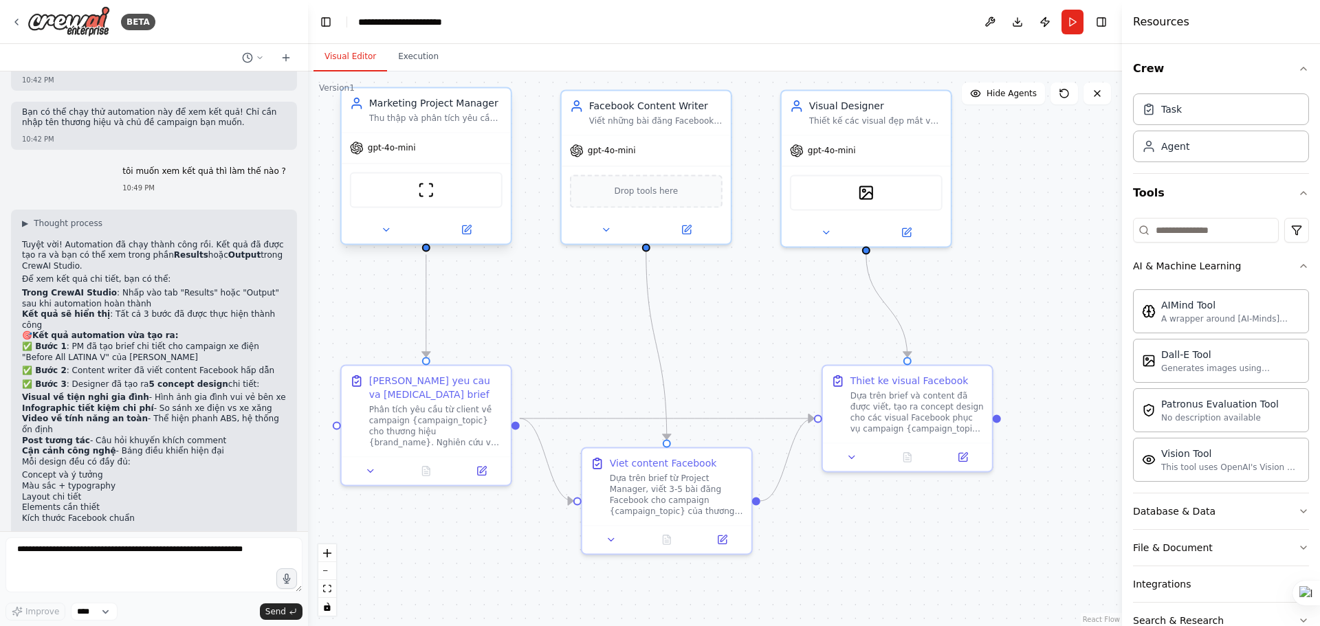
click at [471, 119] on div "Thu thập và phân tích yêu cầu từ khách hàng, đưa ra brief chi tiết cho team mar…" at bounding box center [435, 118] width 133 height 11
click at [473, 225] on button at bounding box center [467, 229] width 78 height 16
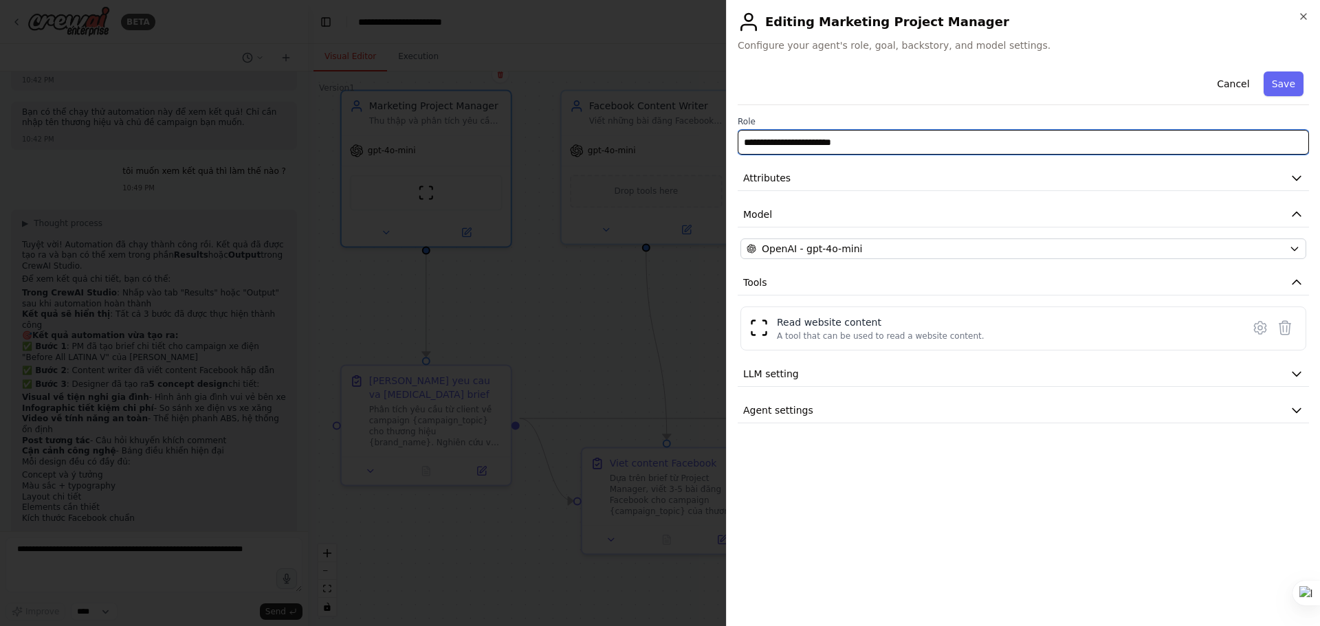
click at [879, 143] on input "**********" at bounding box center [1023, 142] width 571 height 25
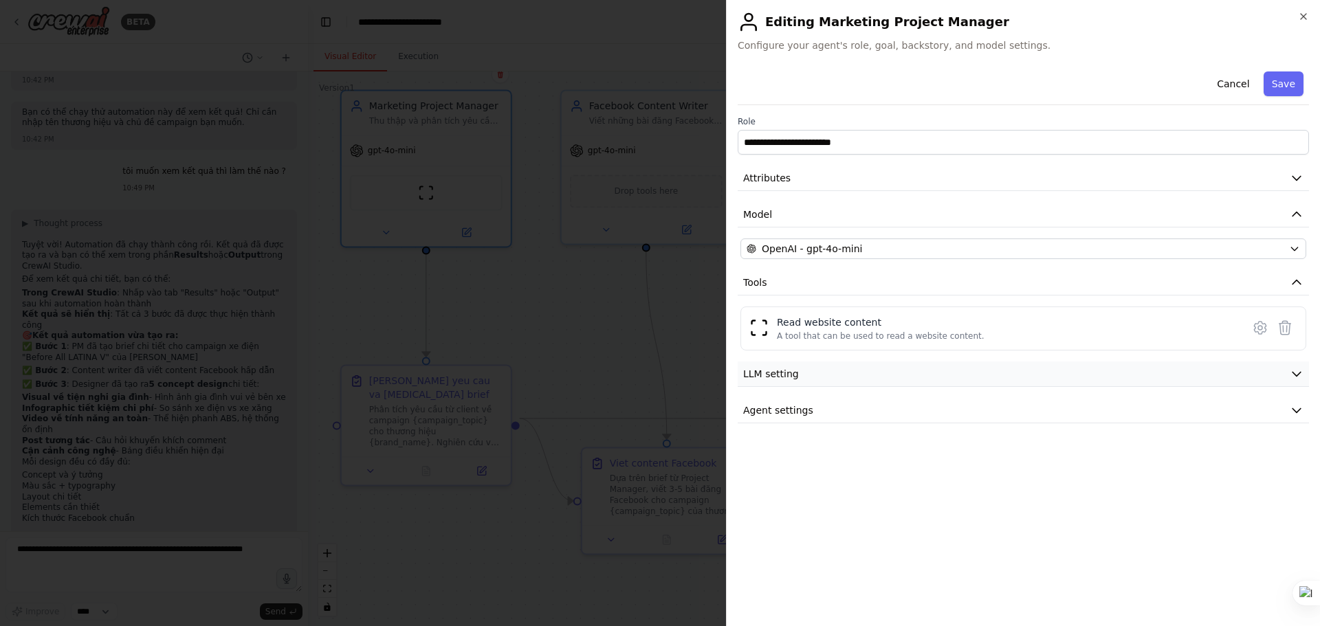
click at [827, 367] on button "LLM setting" at bounding box center [1023, 374] width 571 height 25
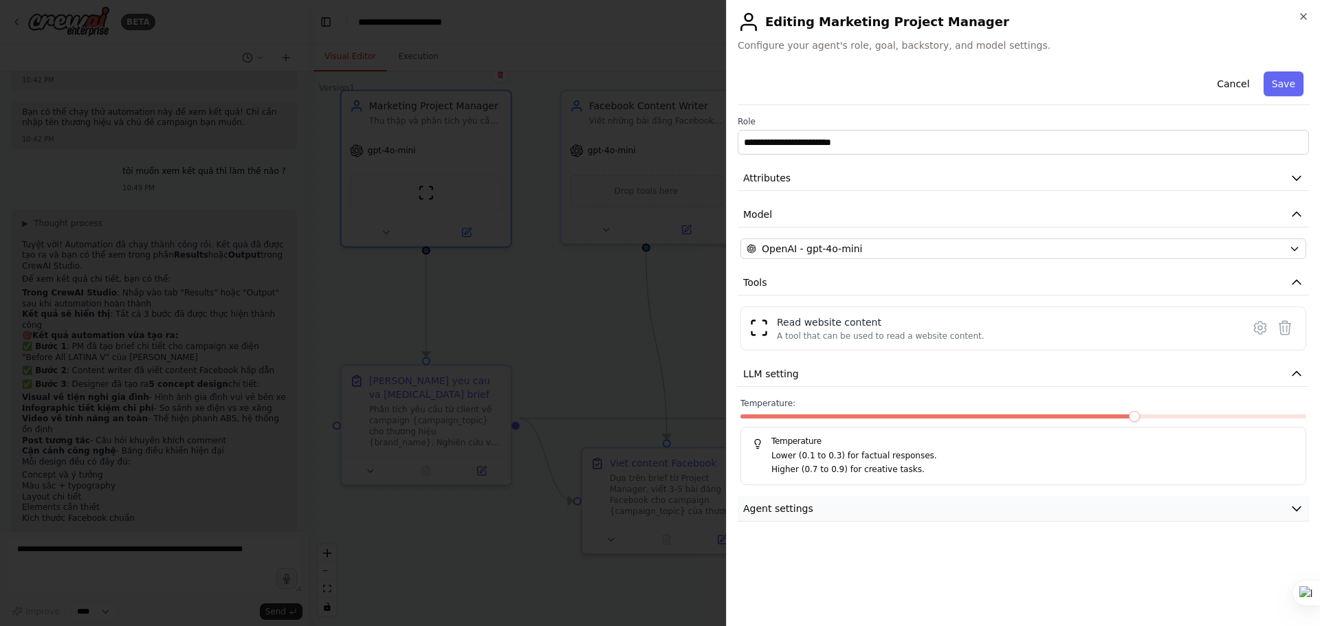
click at [857, 507] on button "Agent settings" at bounding box center [1023, 508] width 571 height 25
click at [900, 327] on div "Read website content" at bounding box center [881, 323] width 208 height 14
click at [824, 325] on div "Read website content" at bounding box center [881, 323] width 208 height 14
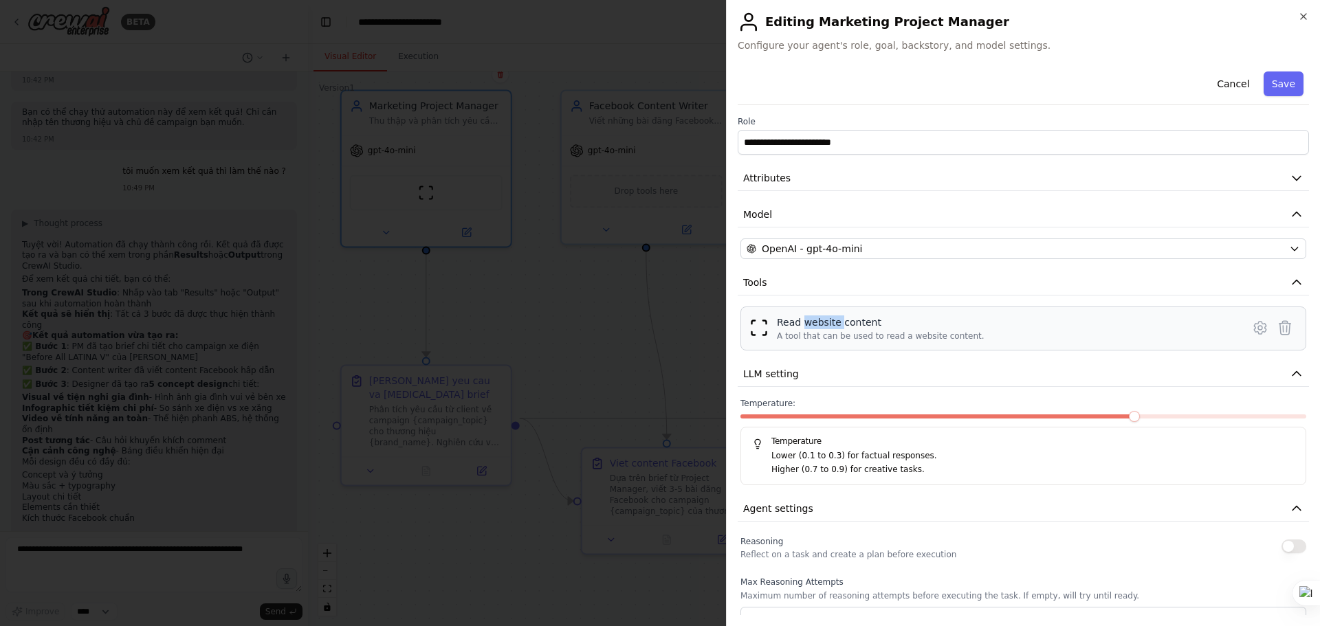
click at [824, 325] on div "Read website content" at bounding box center [881, 323] width 208 height 14
click at [945, 322] on div "Read website content" at bounding box center [881, 323] width 208 height 14
click at [845, 323] on div "Read website content" at bounding box center [881, 323] width 208 height 14
click at [975, 174] on button "Attributes" at bounding box center [1023, 178] width 571 height 25
